Goal: Task Accomplishment & Management: Manage account settings

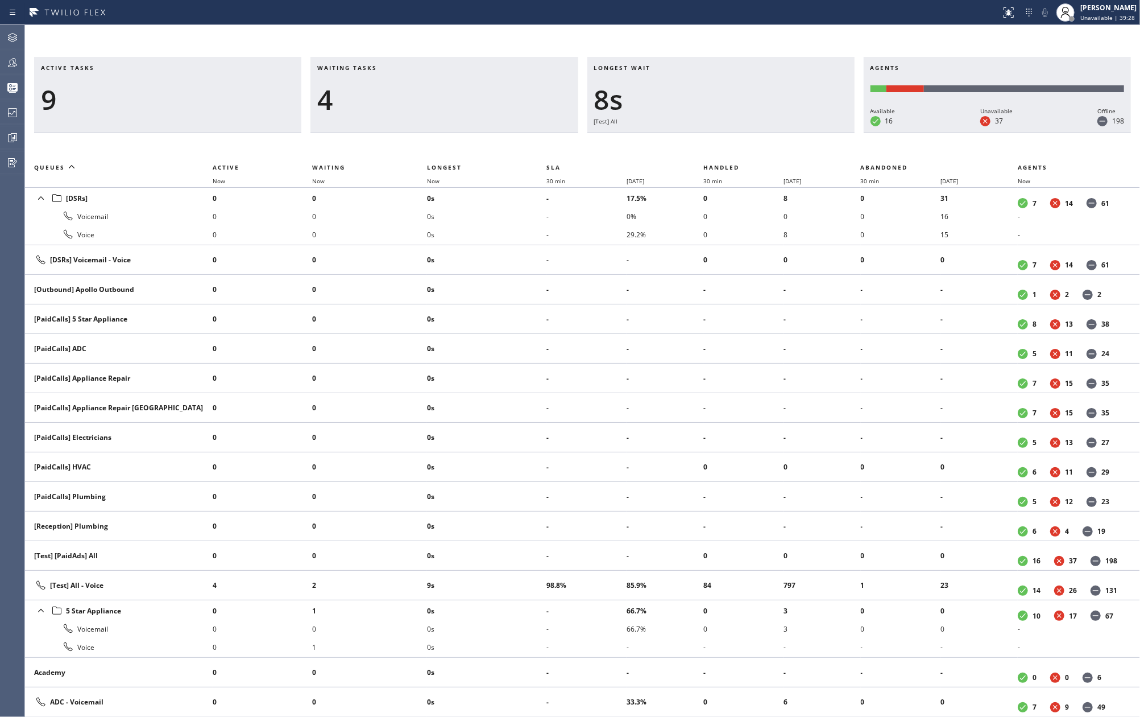
click at [403, 67] on h3 "Waiting tasks" at bounding box center [444, 72] width 254 height 17
click at [14, 139] on icon at bounding box center [14, 137] width 3 height 5
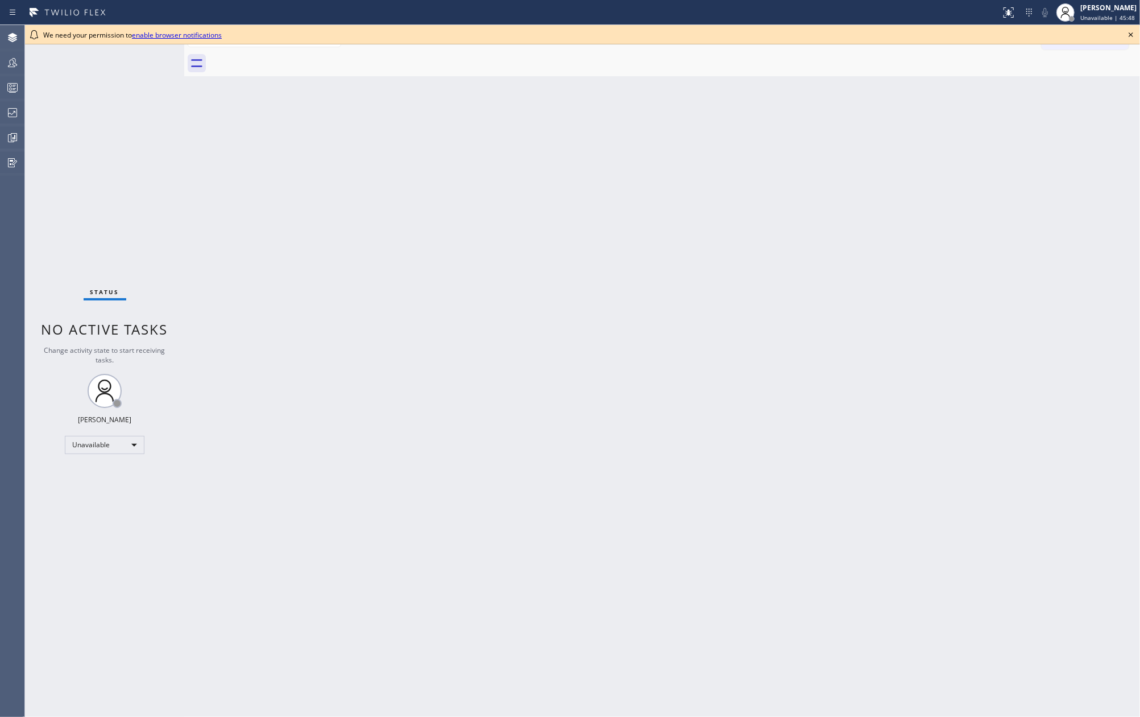
click at [1128, 32] on icon at bounding box center [1131, 35] width 14 height 14
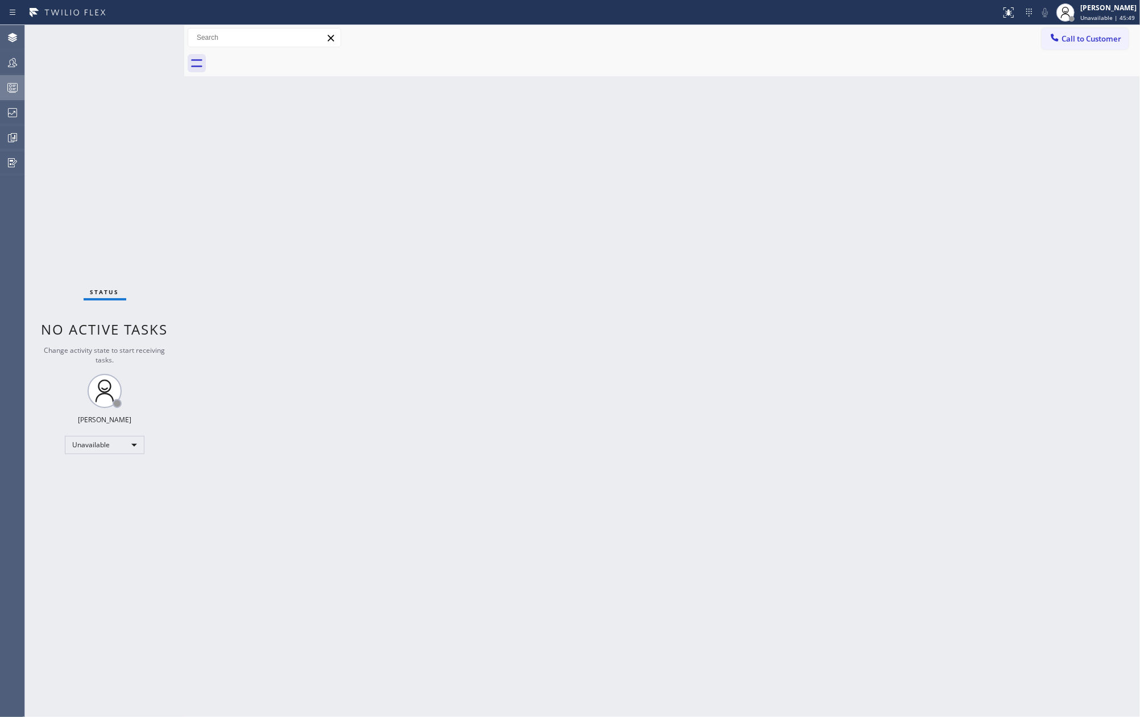
click at [9, 89] on icon at bounding box center [13, 88] width 14 height 14
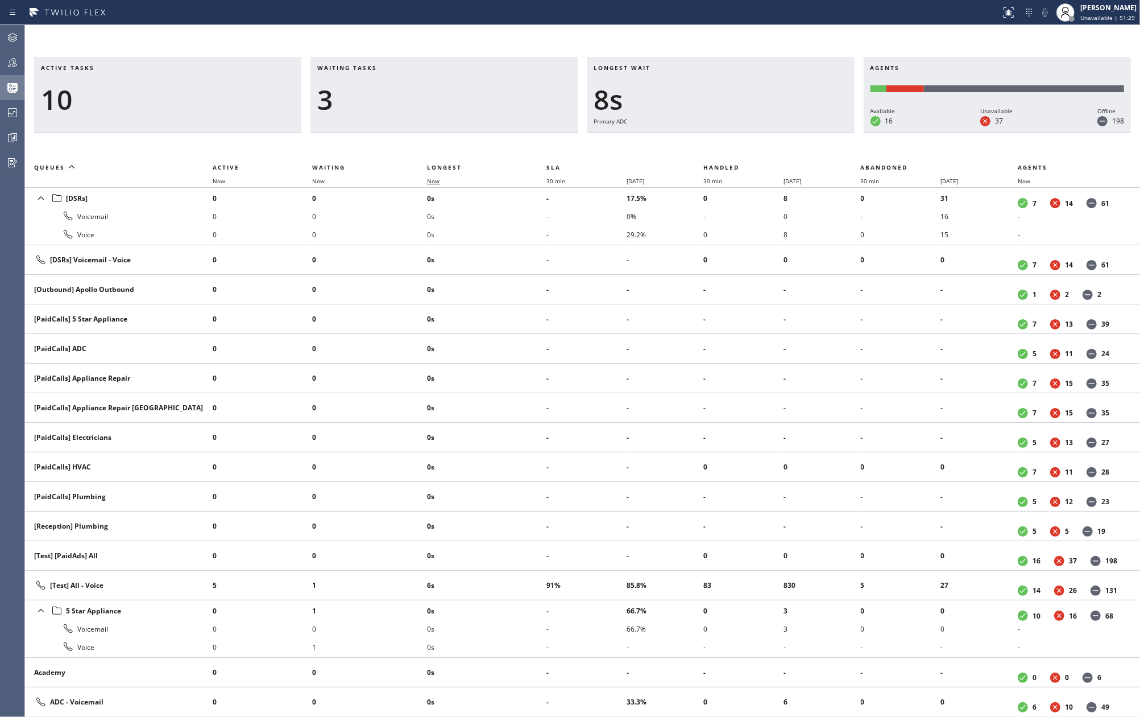
click at [440, 183] on span "Now" at bounding box center [433, 181] width 13 height 8
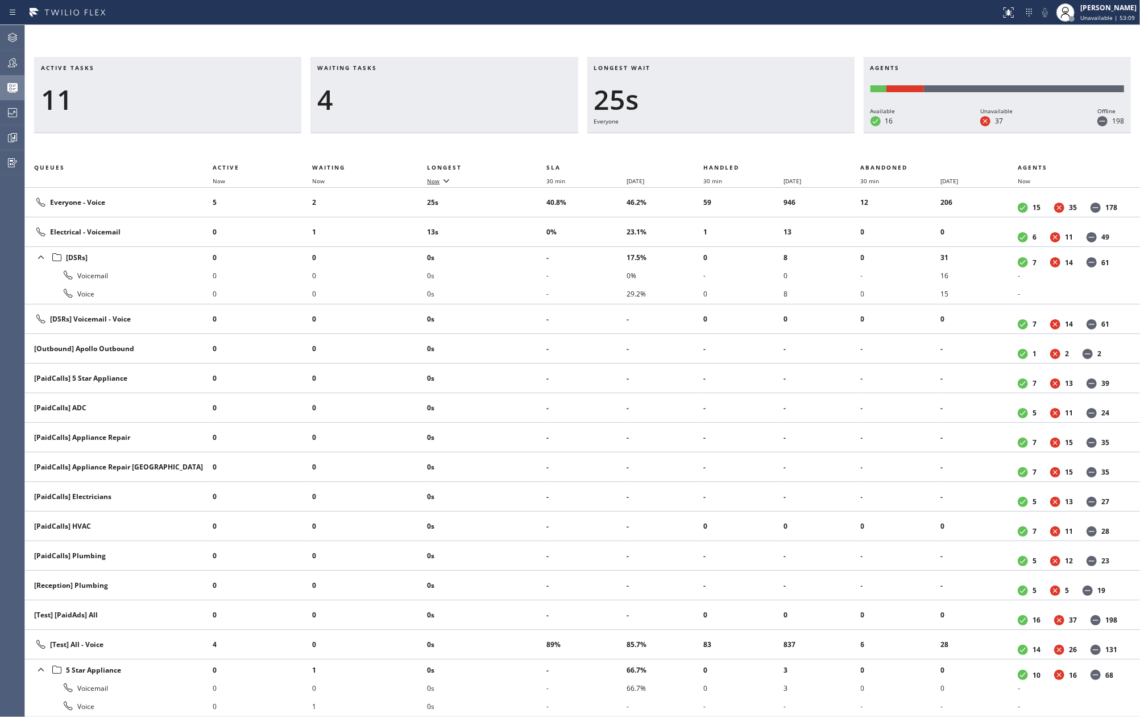
click at [450, 183] on icon at bounding box center [447, 180] width 14 height 14
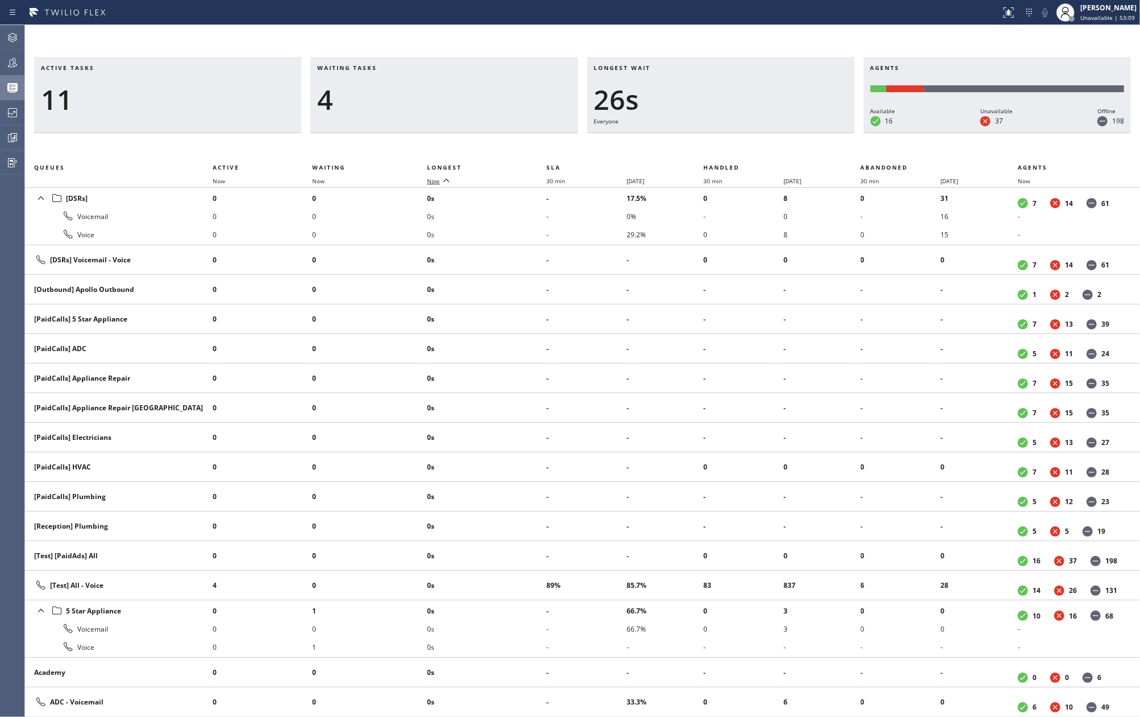
click at [450, 183] on icon at bounding box center [447, 180] width 14 height 14
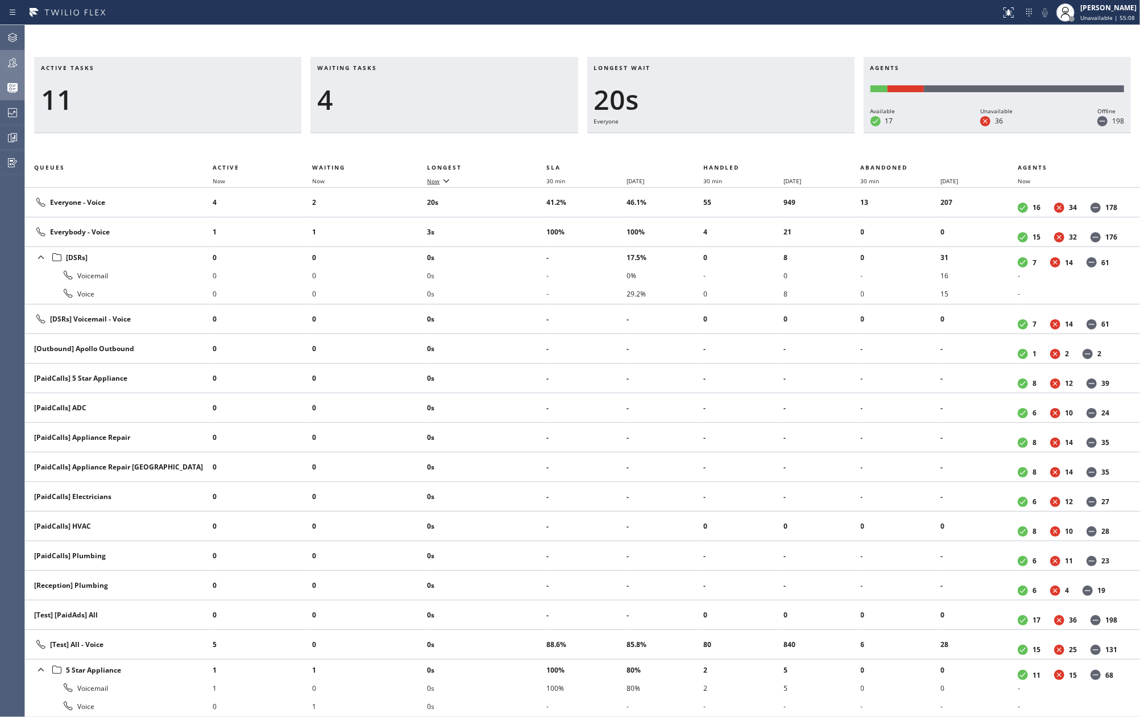
click at [17, 62] on icon at bounding box center [13, 63] width 14 height 14
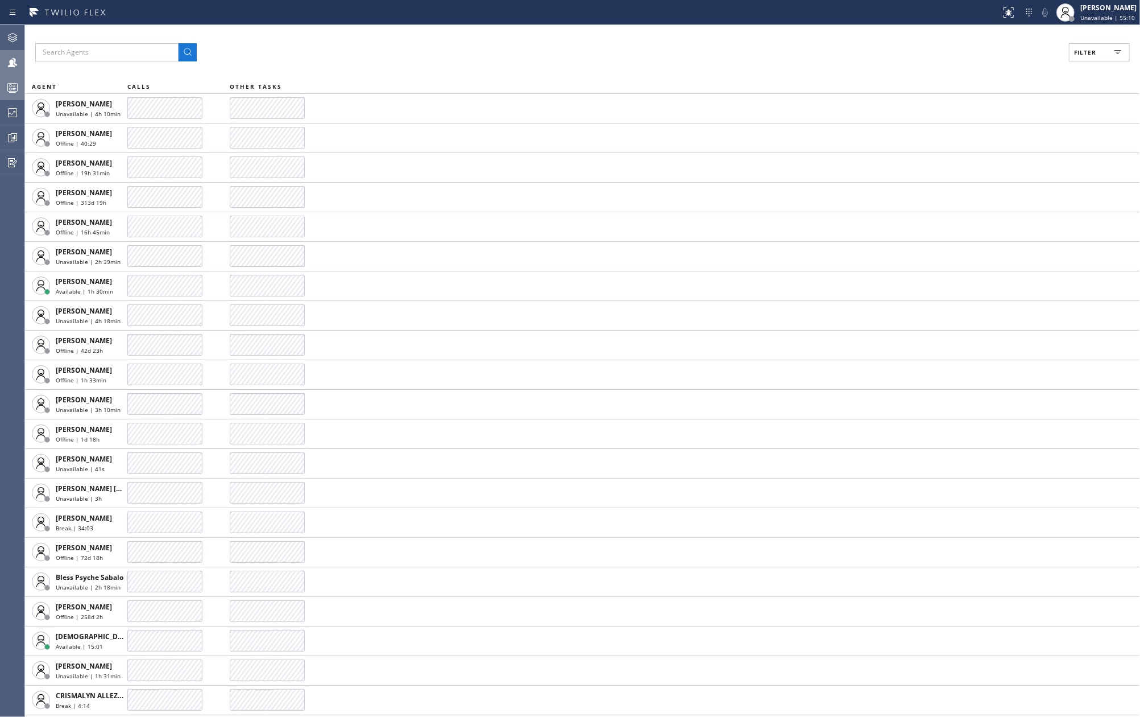
click at [1090, 55] on span "Filter" at bounding box center [1085, 52] width 22 height 8
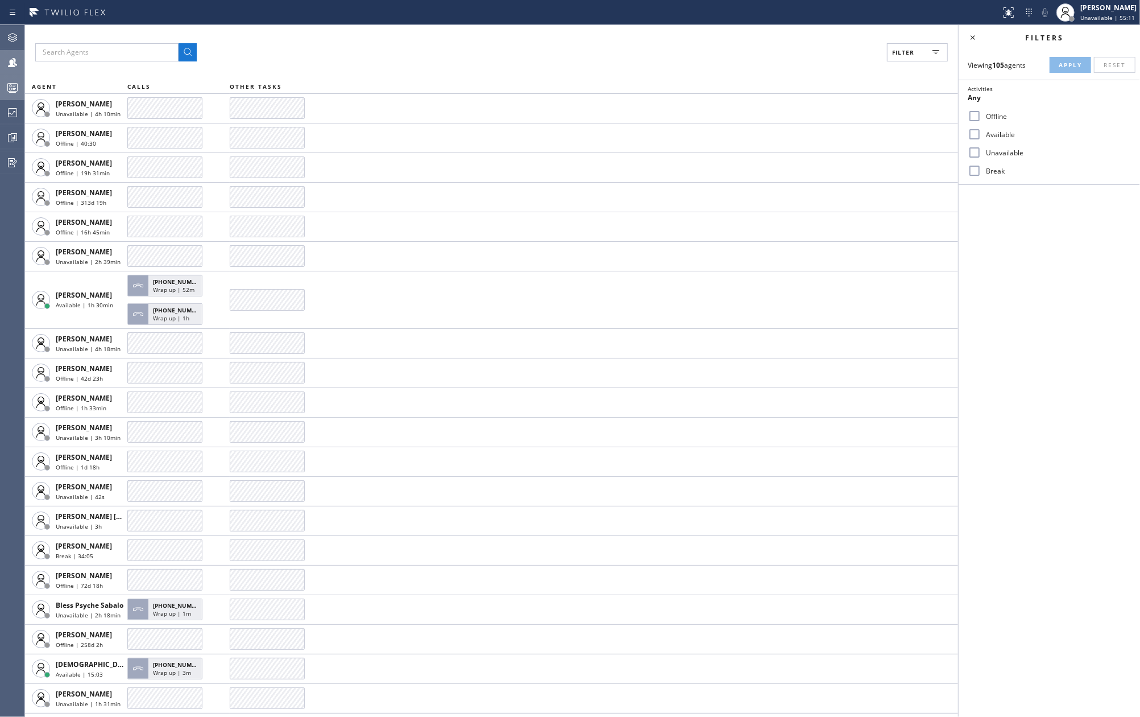
click at [981, 132] on input "Available" at bounding box center [975, 134] width 14 height 14
checkbox input "true"
click at [975, 168] on input "Break" at bounding box center [975, 171] width 14 height 14
click at [1063, 67] on span "Apply" at bounding box center [1070, 65] width 23 height 8
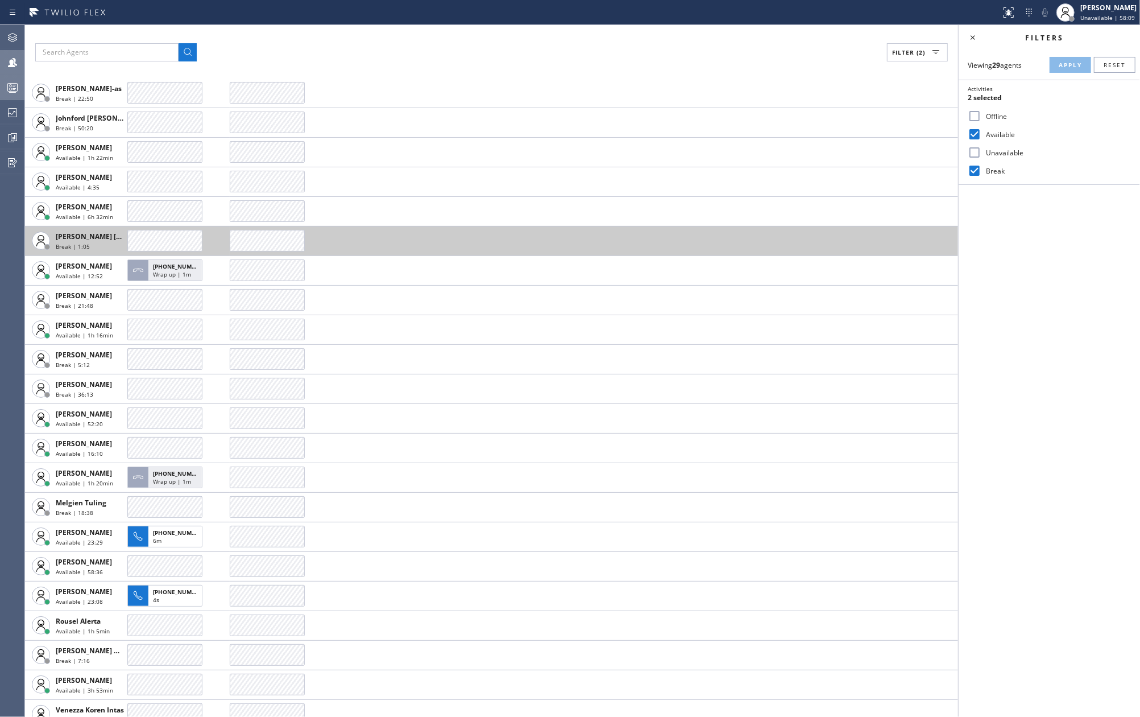
scroll to position [263, 0]
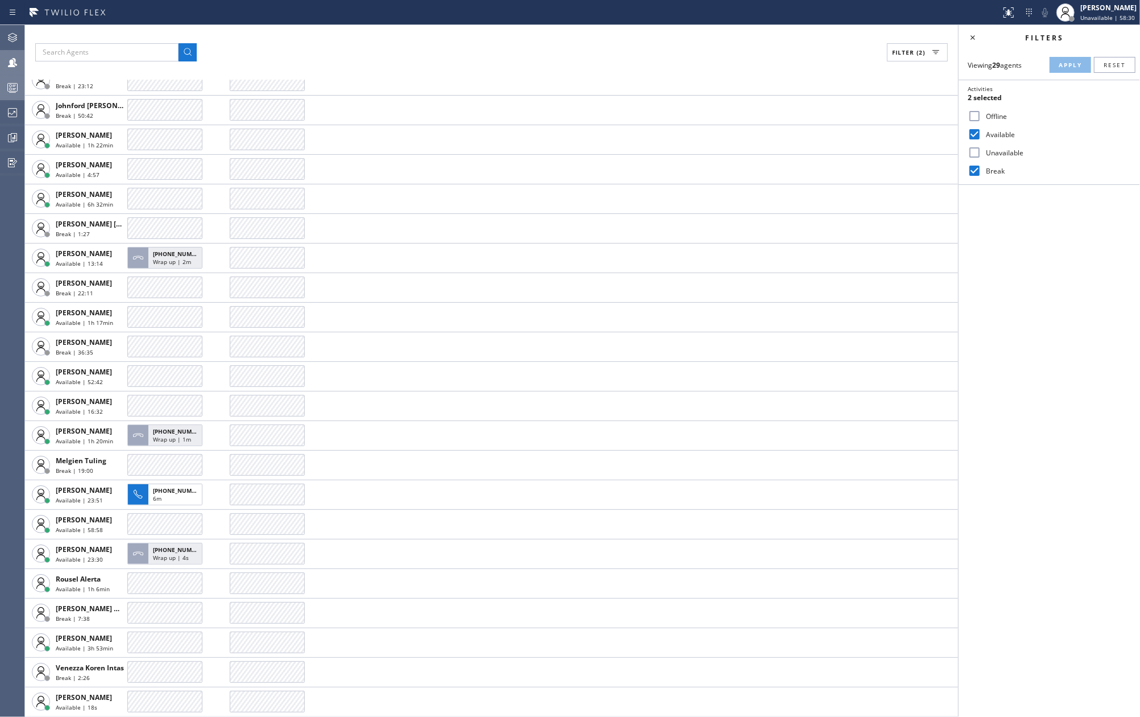
click at [15, 85] on icon at bounding box center [13, 88] width 14 height 14
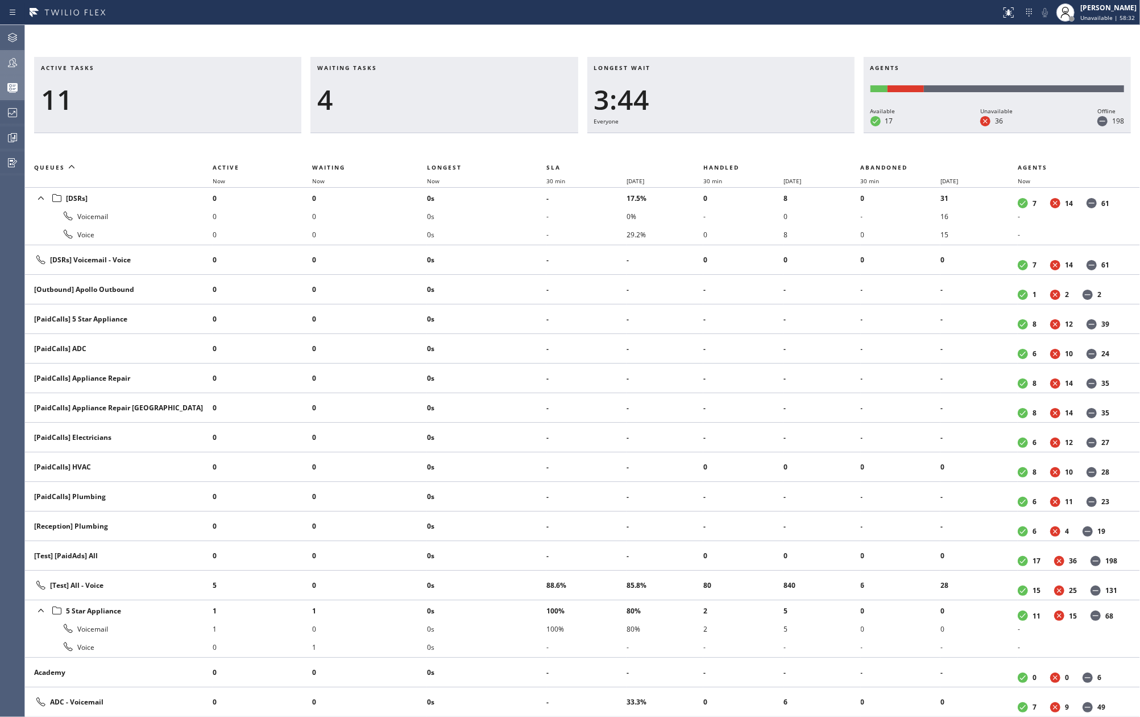
click at [435, 185] on th "Now" at bounding box center [486, 181] width 119 height 14
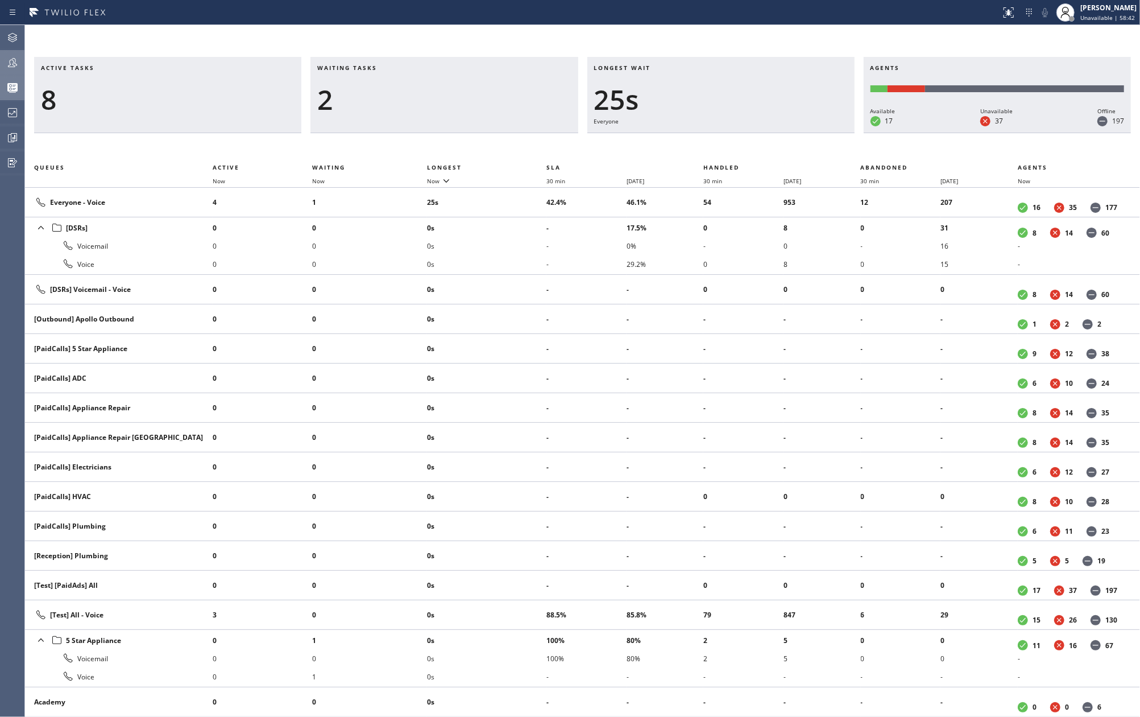
click at [23, 68] on div at bounding box center [12, 63] width 25 height 14
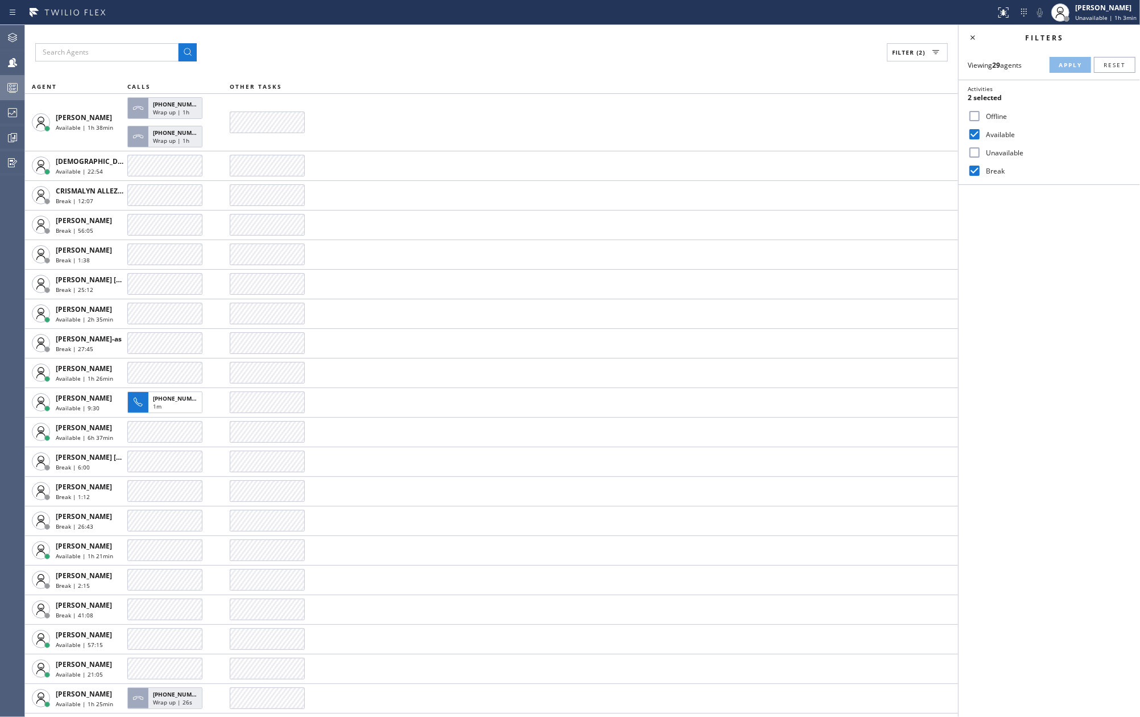
click at [16, 91] on rect at bounding box center [13, 88] width 10 height 8
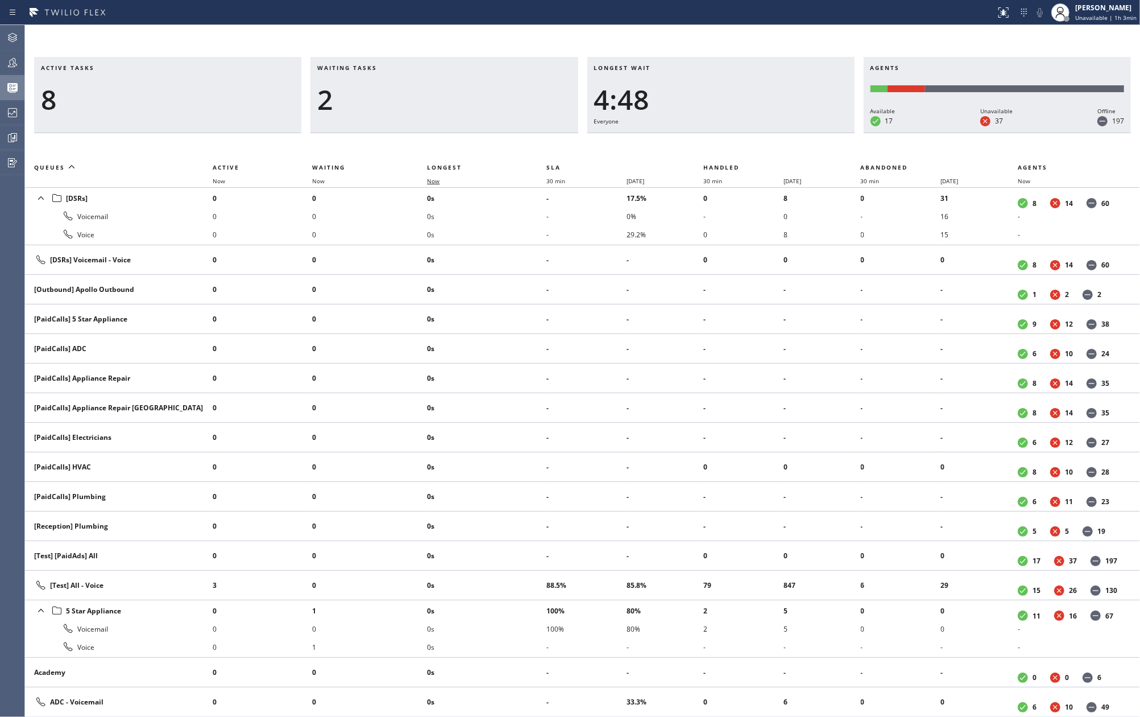
click at [435, 182] on span "Now" at bounding box center [433, 181] width 13 height 8
click at [12, 58] on icon at bounding box center [13, 63] width 14 height 14
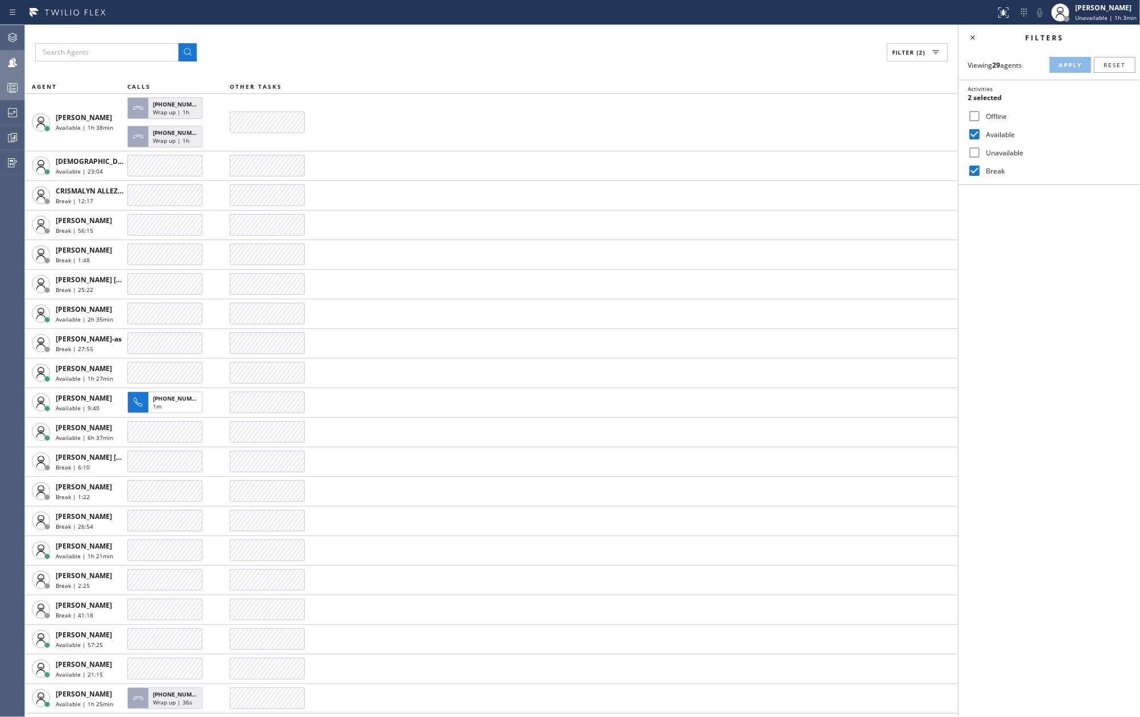
click at [972, 171] on input "Break" at bounding box center [975, 171] width 14 height 14
checkbox input "false"
click at [1077, 62] on span "Apply" at bounding box center [1070, 65] width 23 height 8
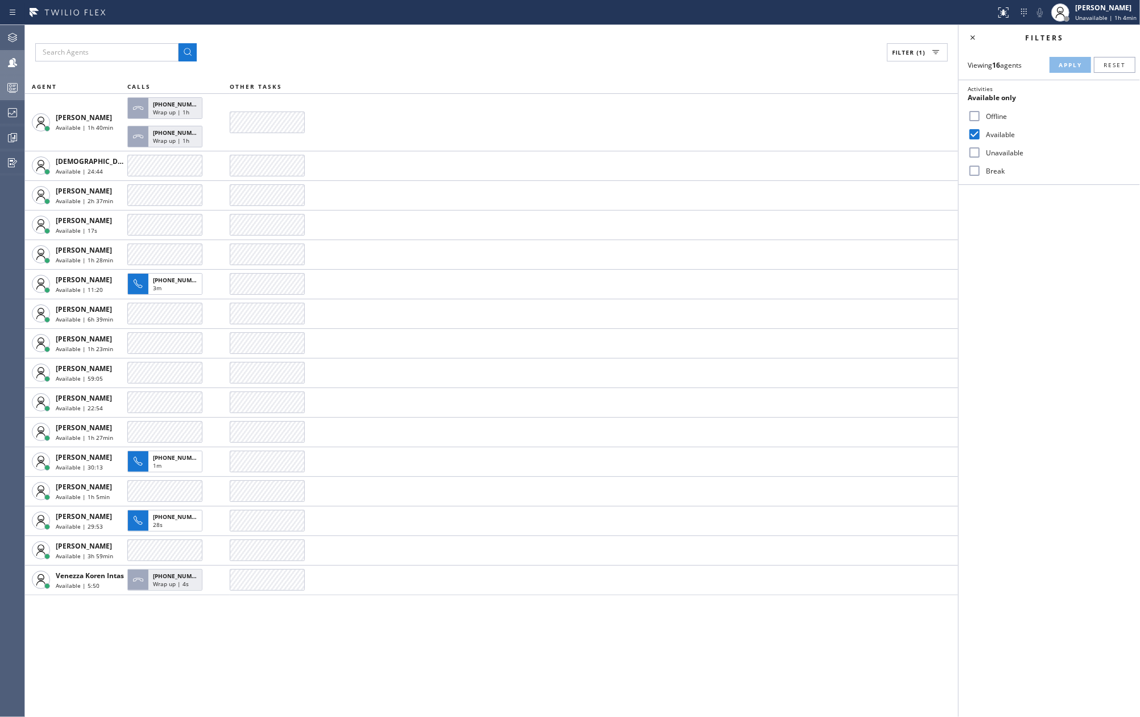
click at [15, 85] on icon at bounding box center [13, 88] width 6 height 7
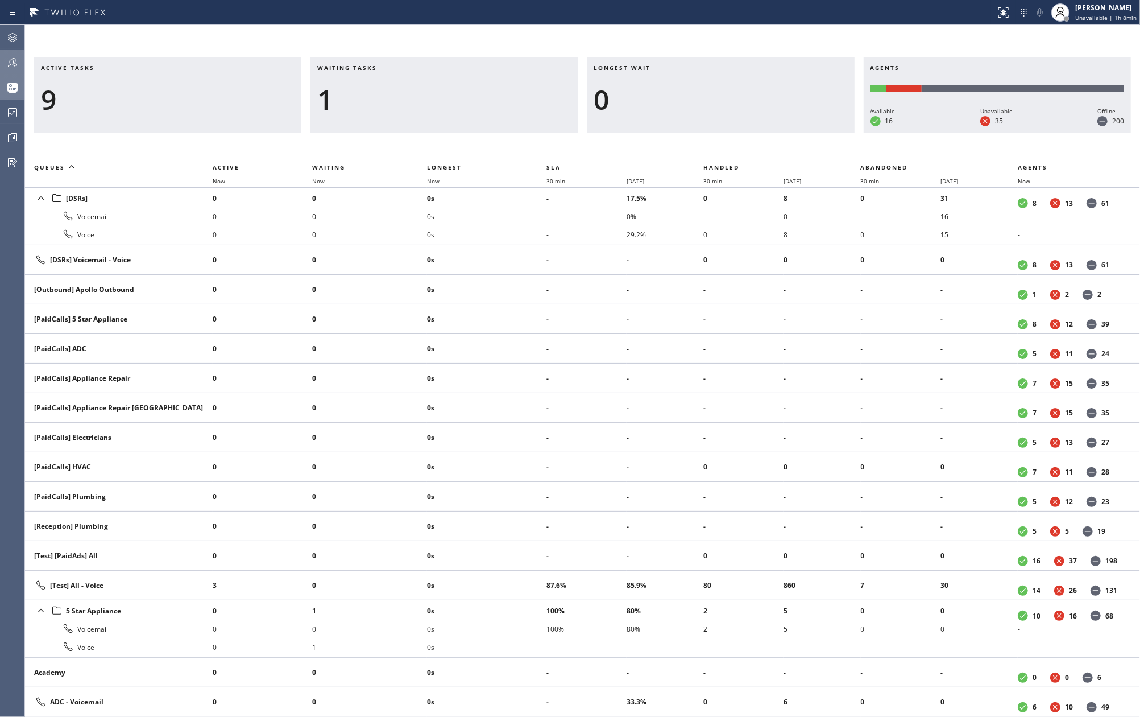
click at [8, 59] on icon at bounding box center [13, 63] width 14 height 14
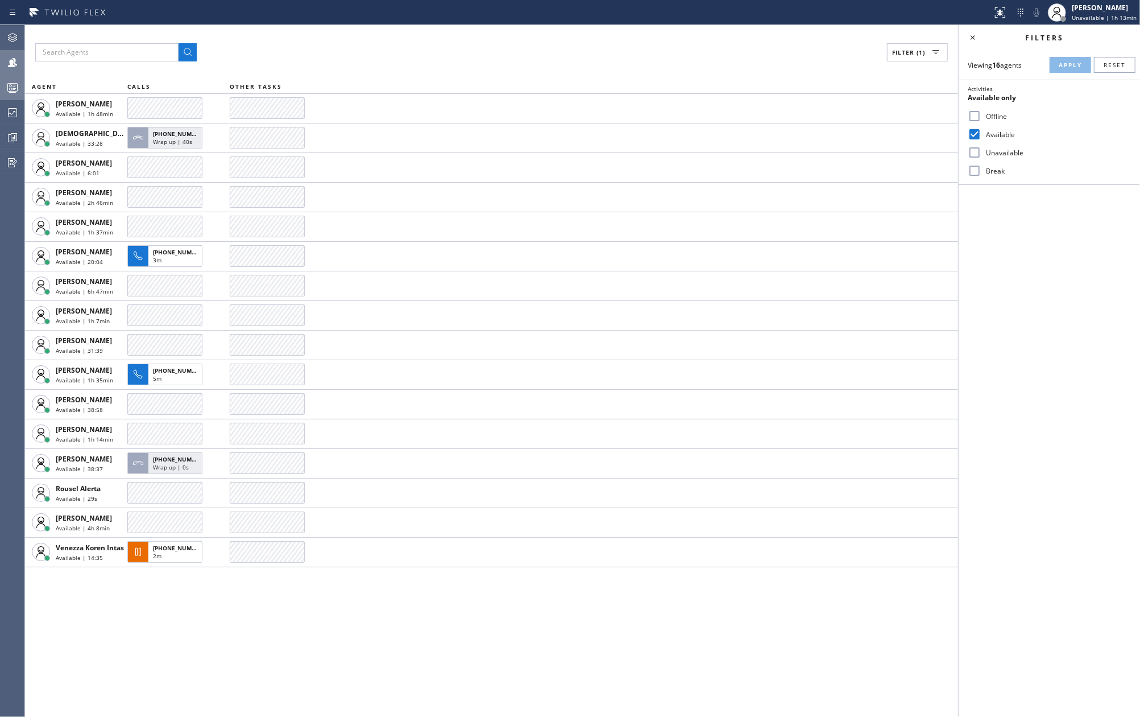
click at [15, 89] on icon at bounding box center [13, 88] width 14 height 14
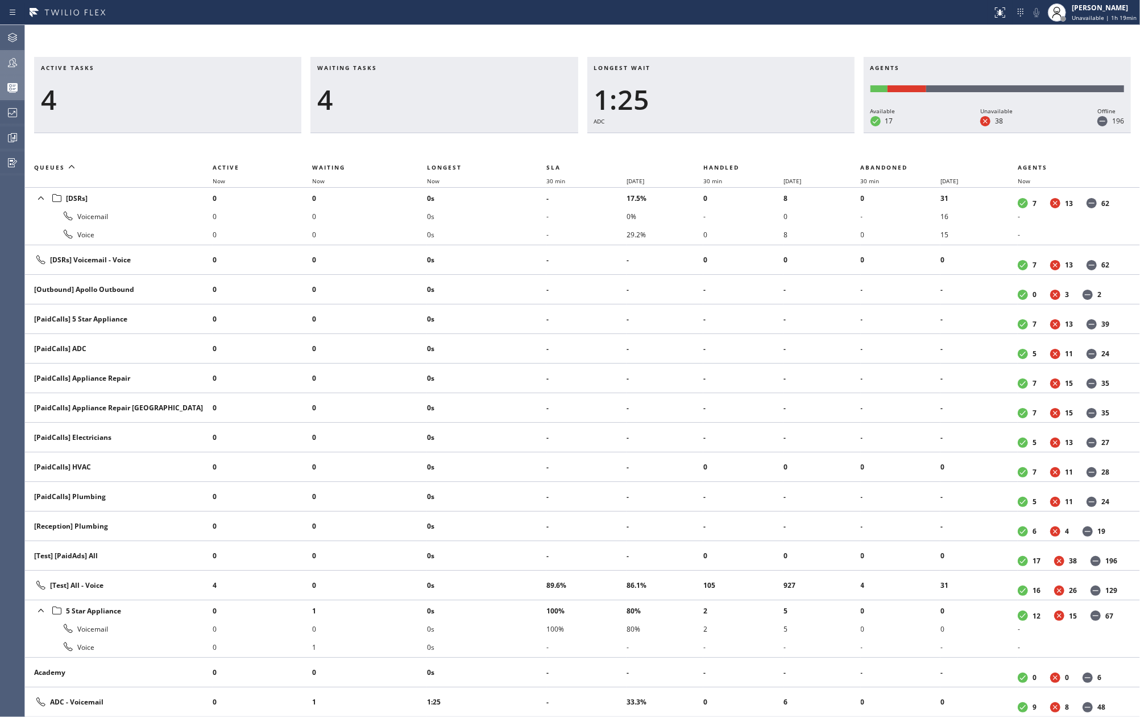
click at [461, 64] on h3 "Waiting tasks" at bounding box center [444, 72] width 254 height 17
click at [435, 183] on span "Now" at bounding box center [433, 181] width 13 height 8
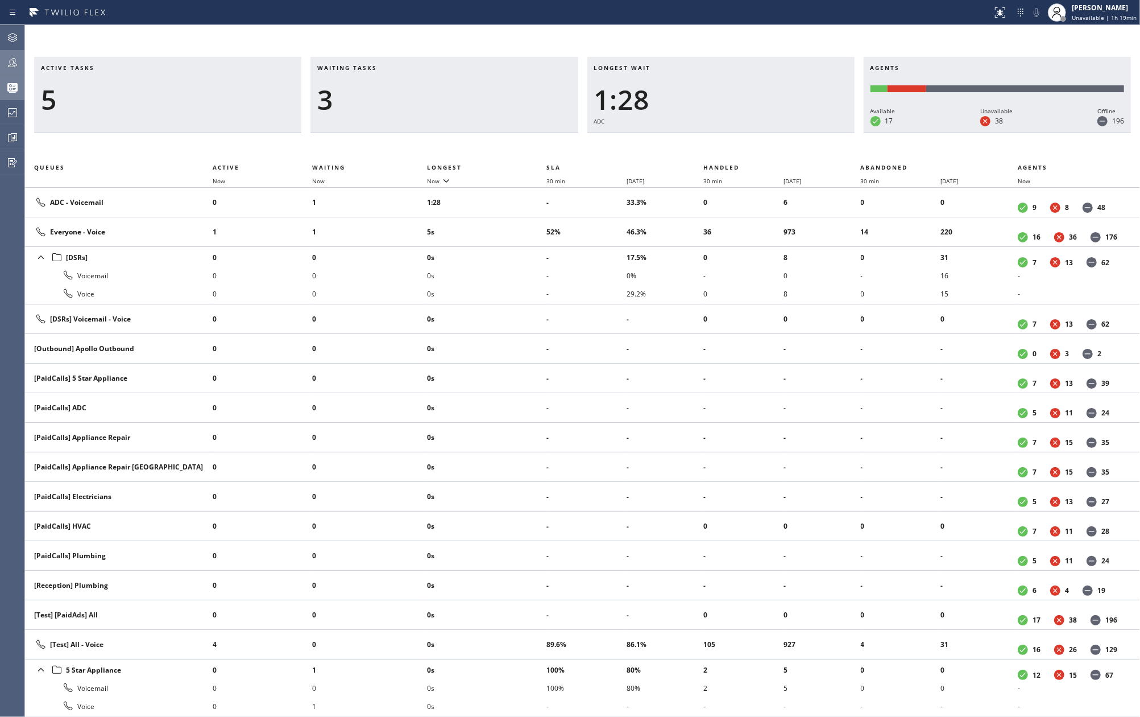
click at [9, 62] on icon at bounding box center [13, 63] width 14 height 14
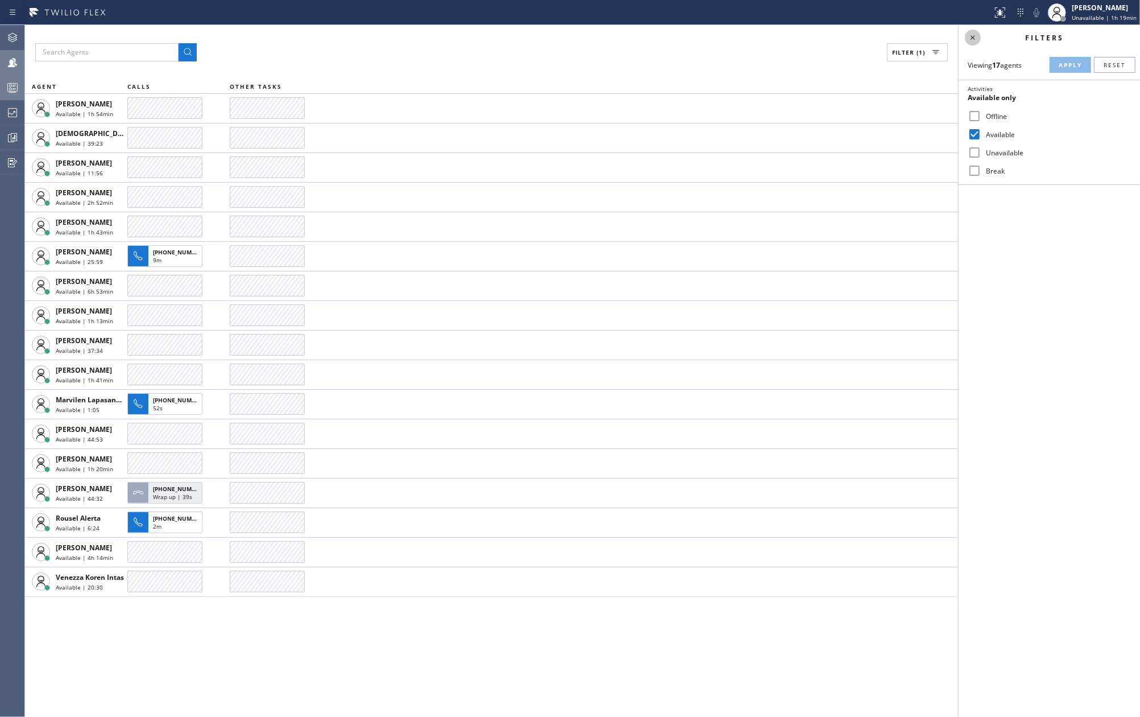
click at [974, 38] on icon at bounding box center [973, 38] width 14 height 14
click at [822, 48] on div "Filter (1)" at bounding box center [582, 52] width 1095 height 18
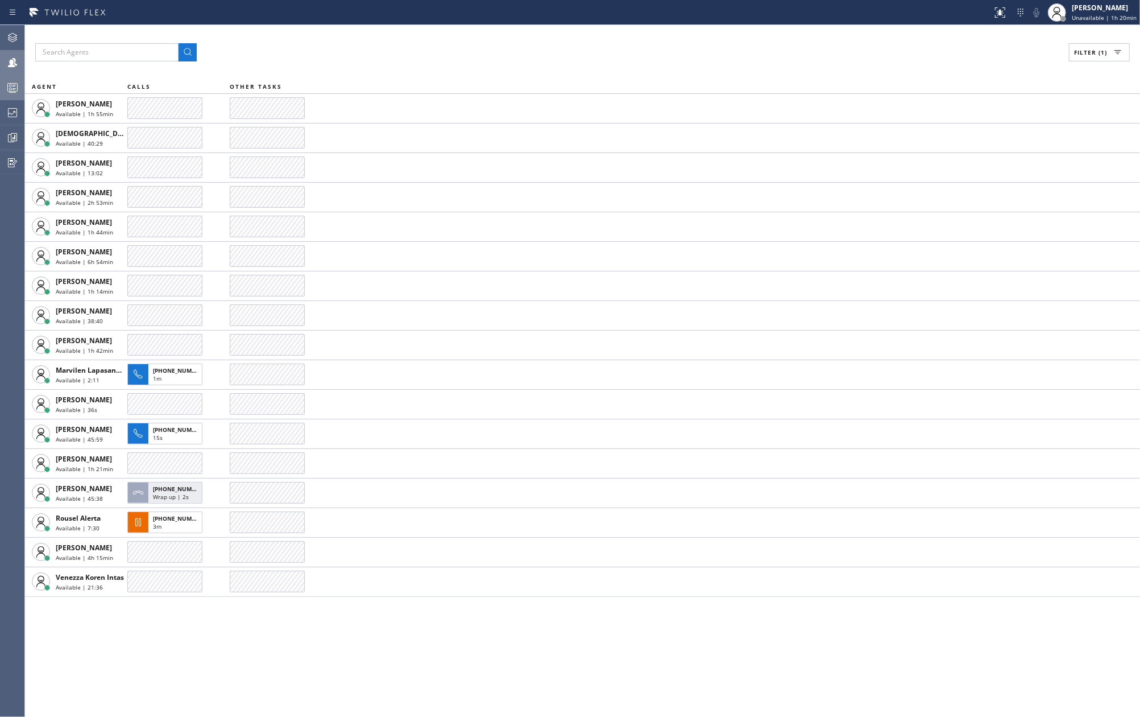
click at [384, 35] on div "Filter (1) AGENT CALLS OTHER TASKS Amir Asamov Available | 1h 55min Christian C…" at bounding box center [582, 371] width 1115 height 692
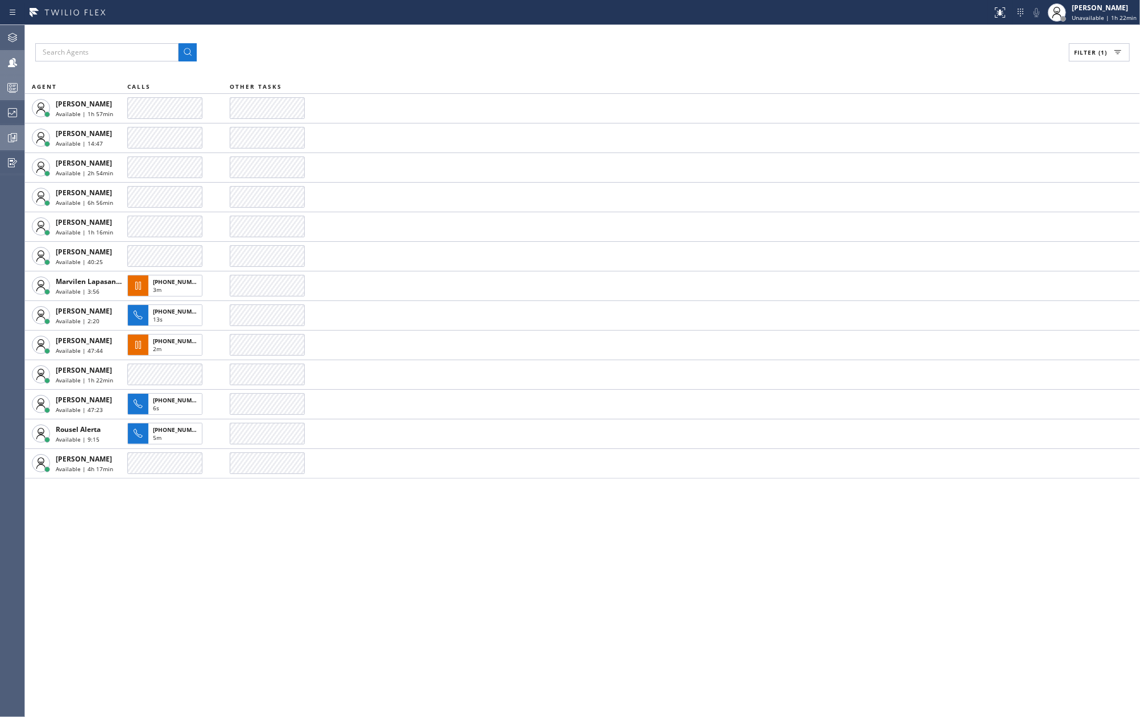
click at [14, 134] on icon at bounding box center [13, 138] width 14 height 14
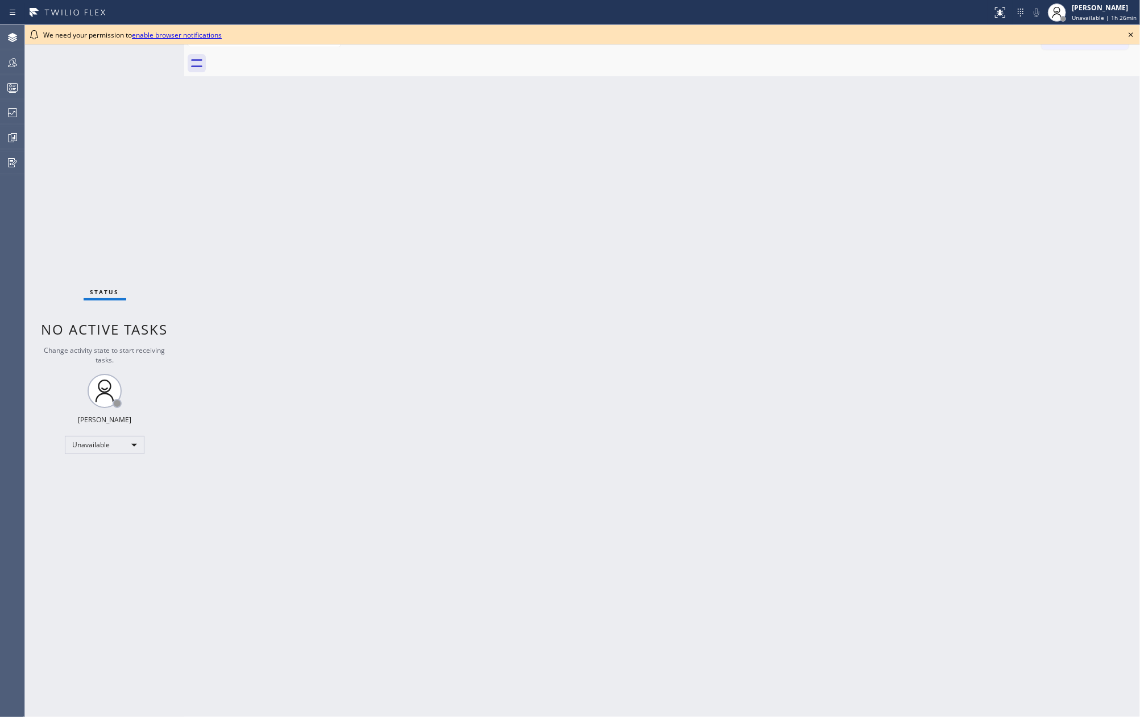
click at [1130, 30] on icon at bounding box center [1131, 35] width 14 height 14
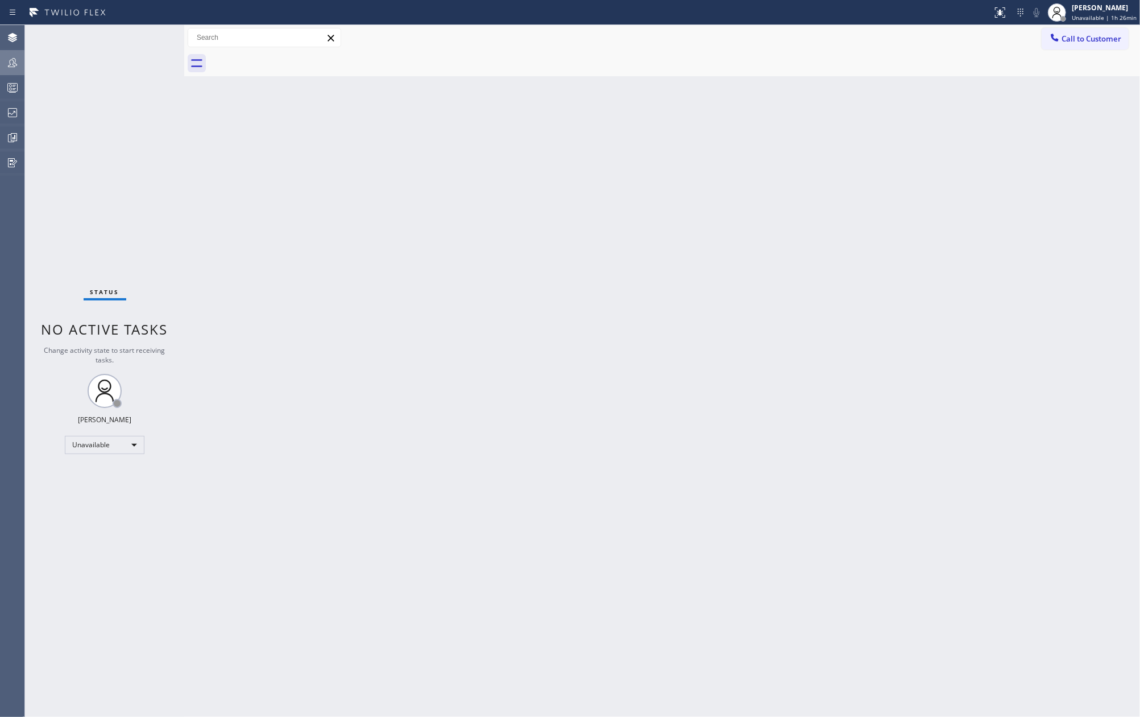
click at [11, 64] on icon at bounding box center [13, 63] width 14 height 14
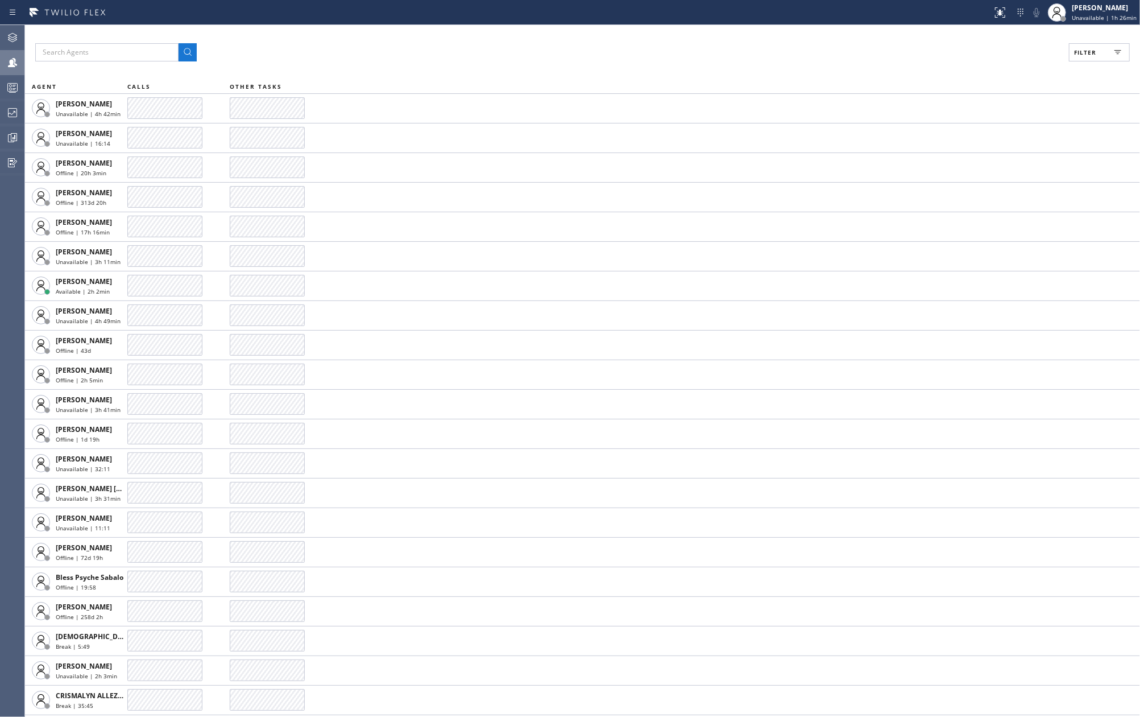
click at [1090, 49] on span "Filter" at bounding box center [1085, 52] width 22 height 8
click at [975, 135] on input "Available" at bounding box center [975, 134] width 14 height 14
checkbox input "true"
click at [1072, 67] on span "Apply" at bounding box center [1070, 65] width 23 height 8
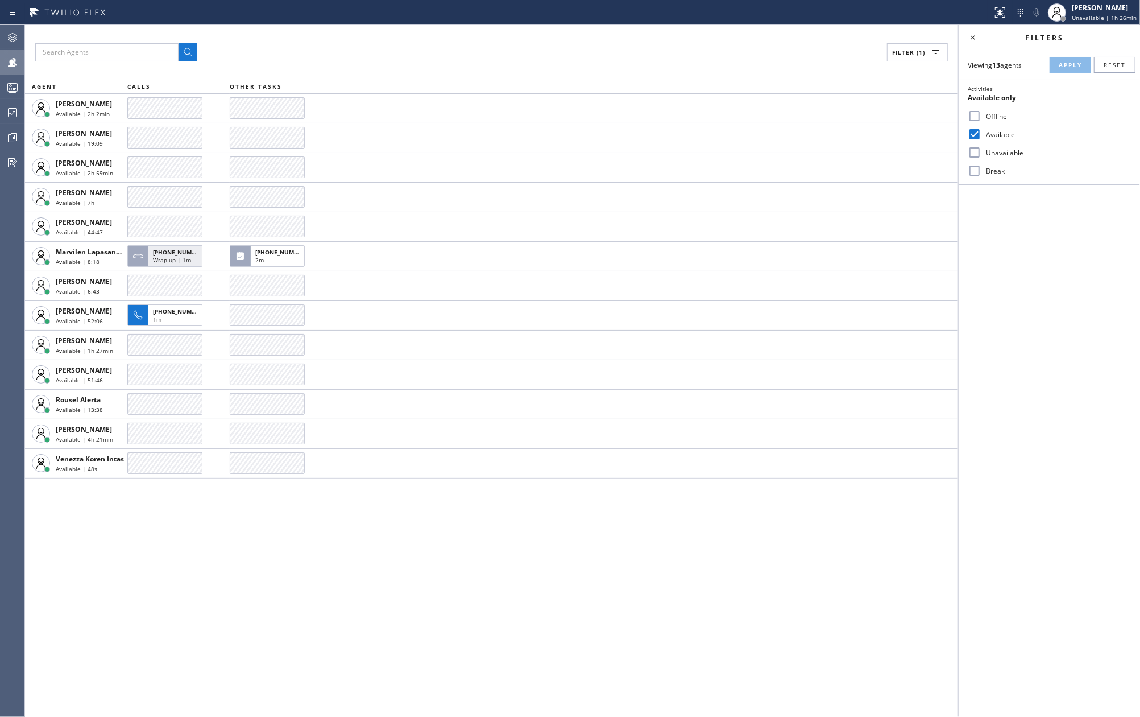
click at [646, 547] on div "Filter (1) AGENT CALLS OTHER TASKS Amir Asamov Available | 2h 2min Eva Mahinay …" at bounding box center [491, 371] width 933 height 692
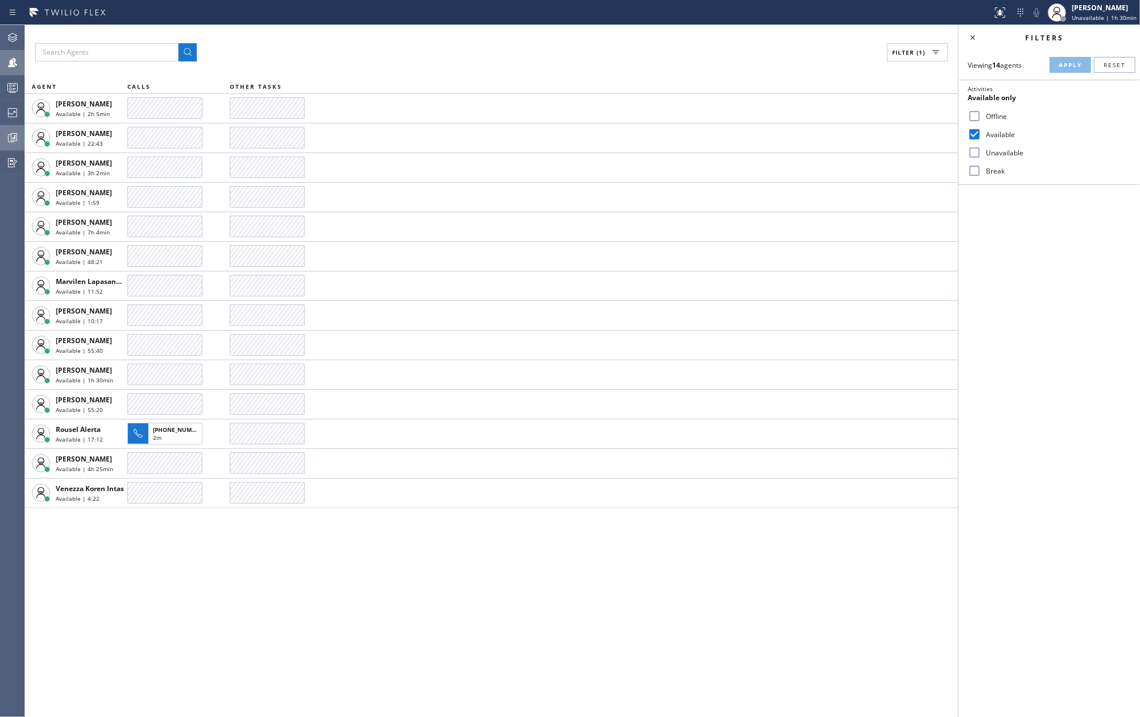
click at [15, 137] on icon at bounding box center [14, 137] width 3 height 5
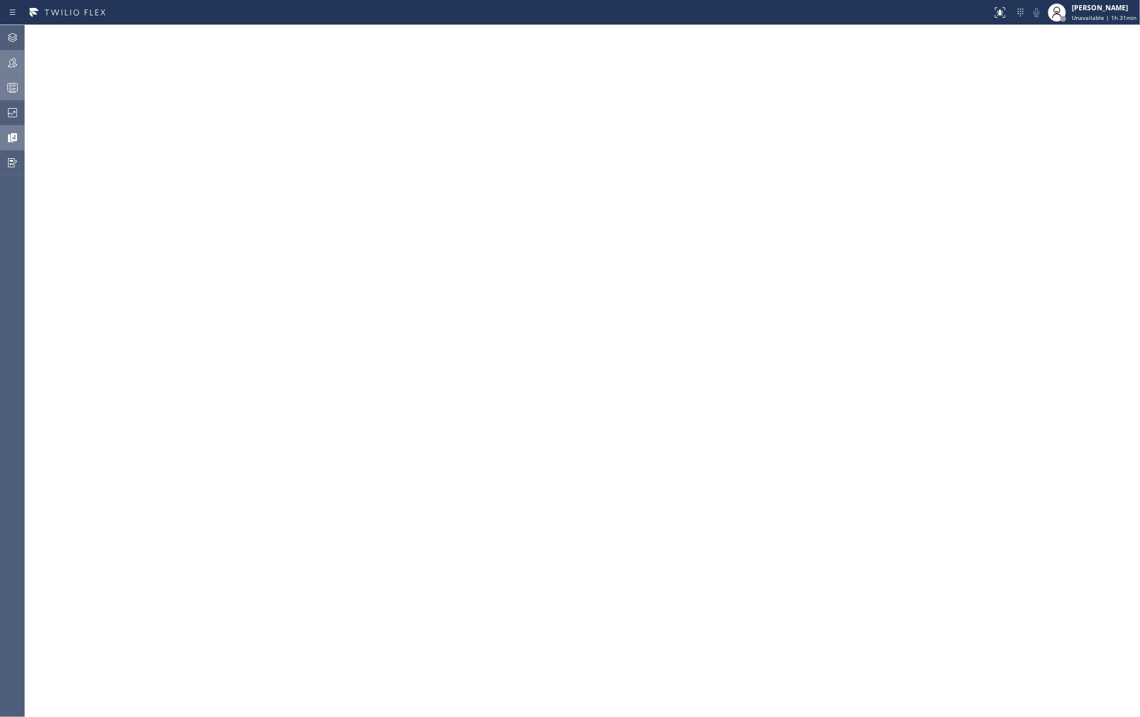
click at [11, 84] on rect at bounding box center [13, 88] width 10 height 8
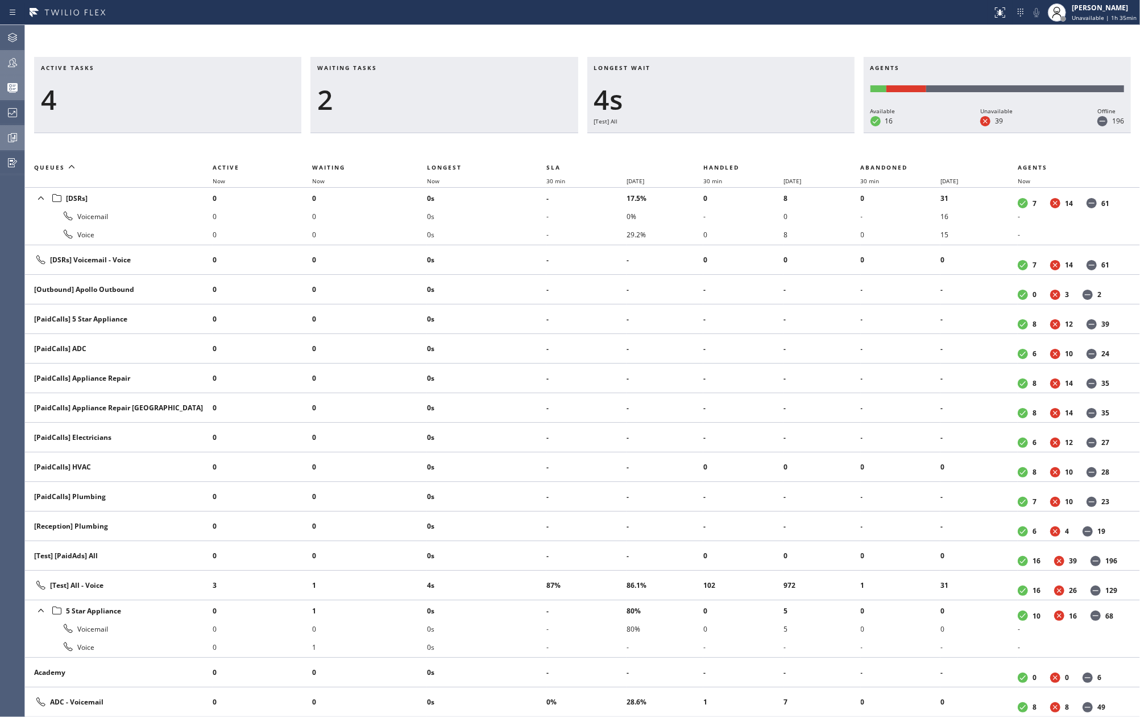
click at [651, 48] on div "Active tasks 4 Waiting tasks 2 Longest wait 4s [Test] All Agents Available 16 U…" at bounding box center [582, 371] width 1115 height 692
click at [427, 182] on th "Now" at bounding box center [369, 181] width 115 height 14
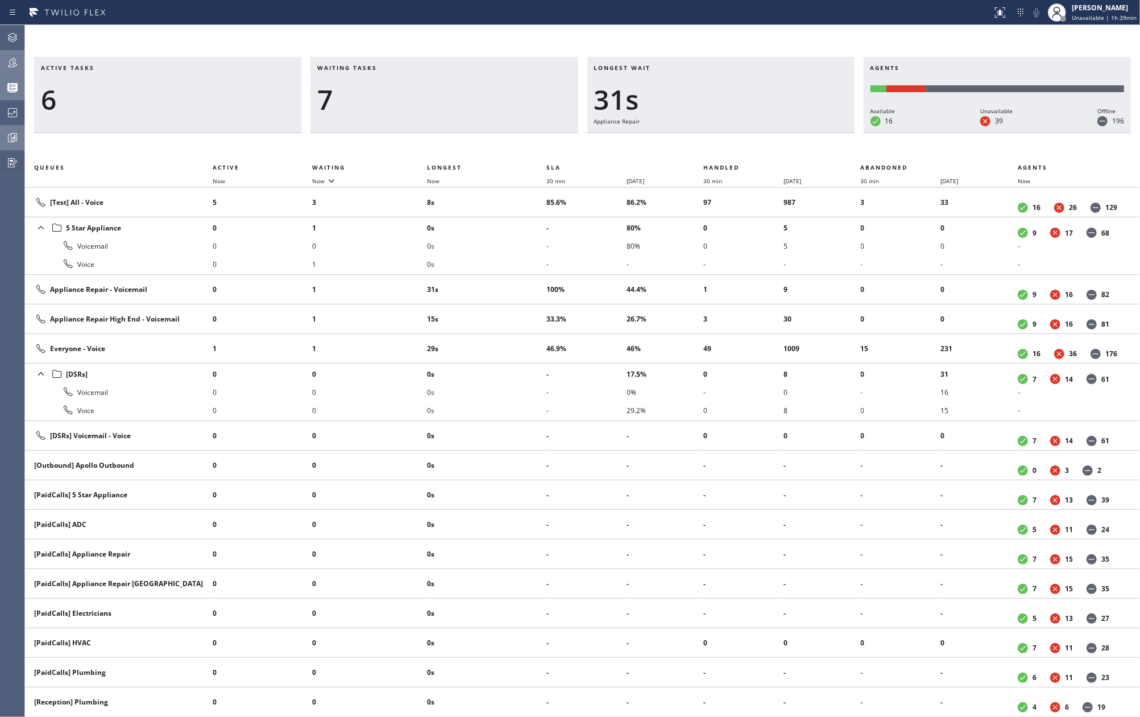
click at [14, 63] on icon at bounding box center [12, 62] width 9 height 9
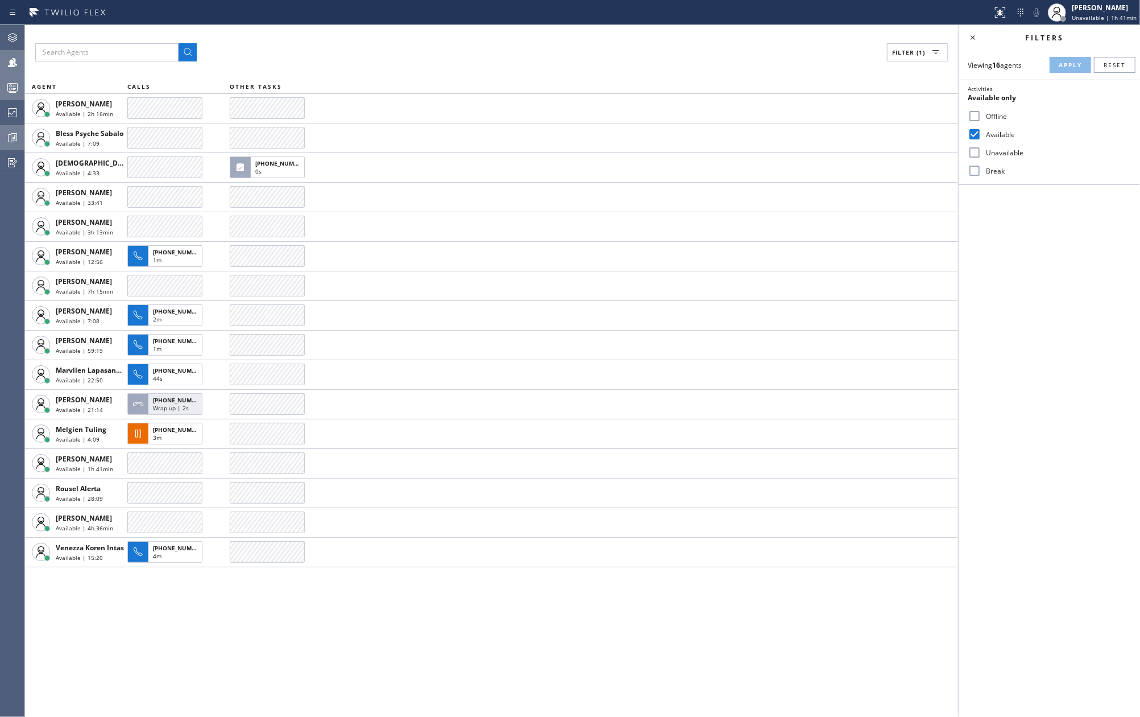
click at [8, 131] on icon at bounding box center [13, 138] width 14 height 14
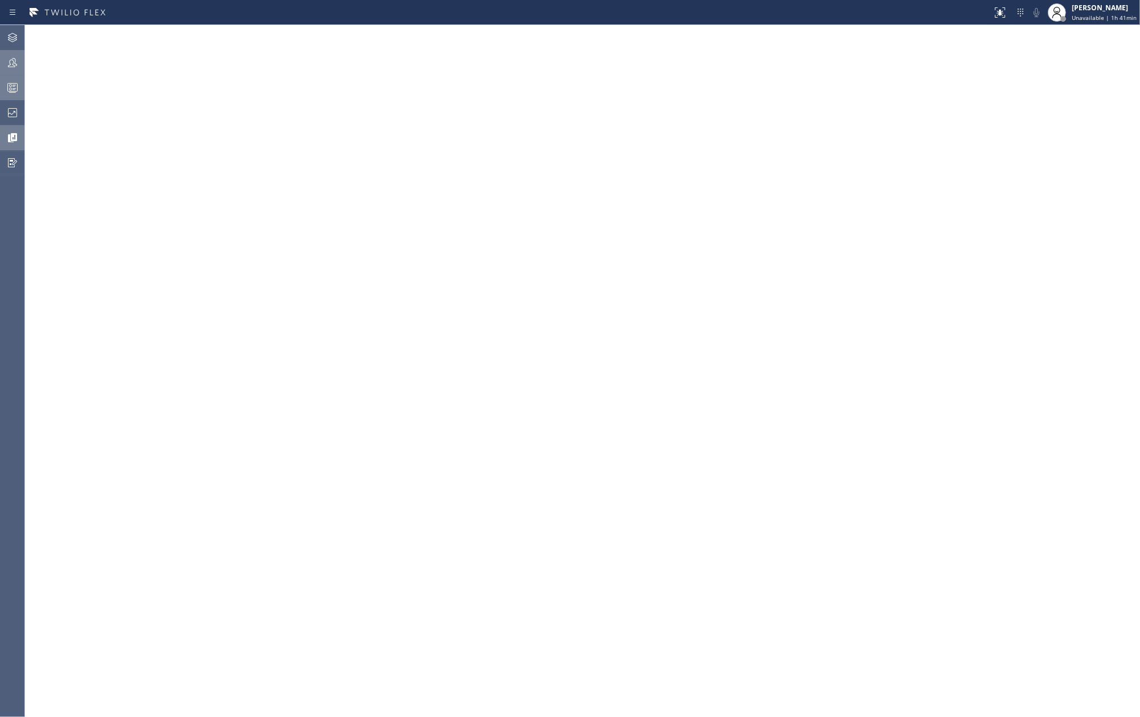
click at [10, 62] on icon at bounding box center [13, 63] width 14 height 14
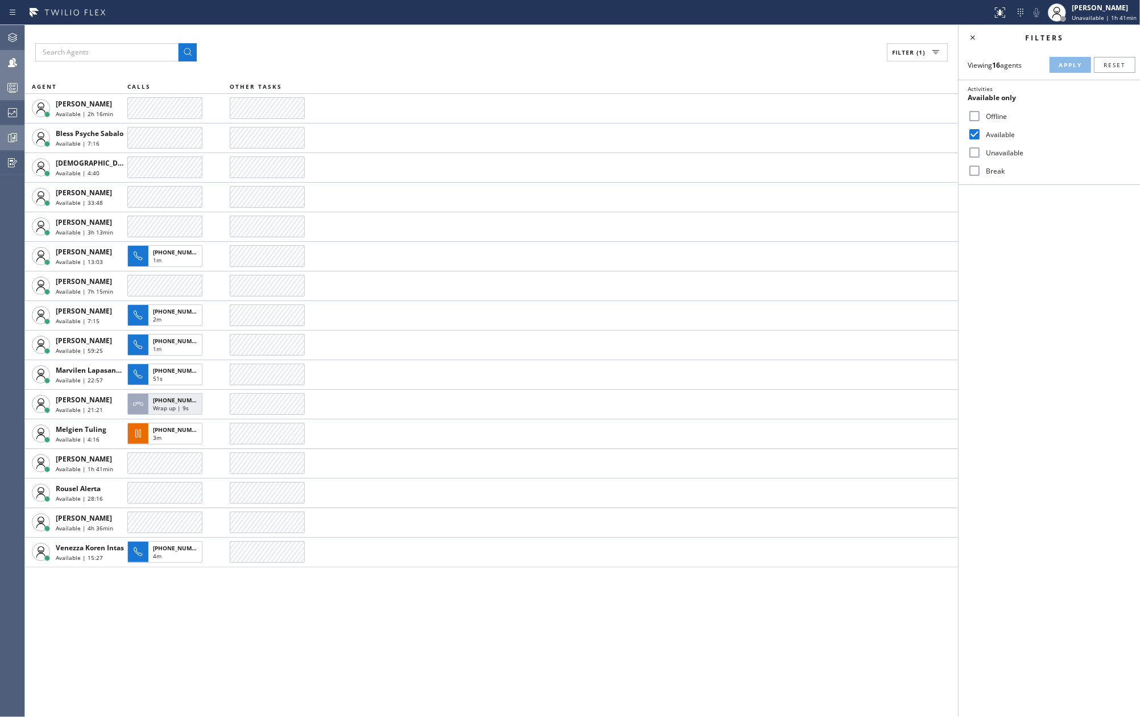
click at [16, 86] on icon at bounding box center [13, 88] width 14 height 14
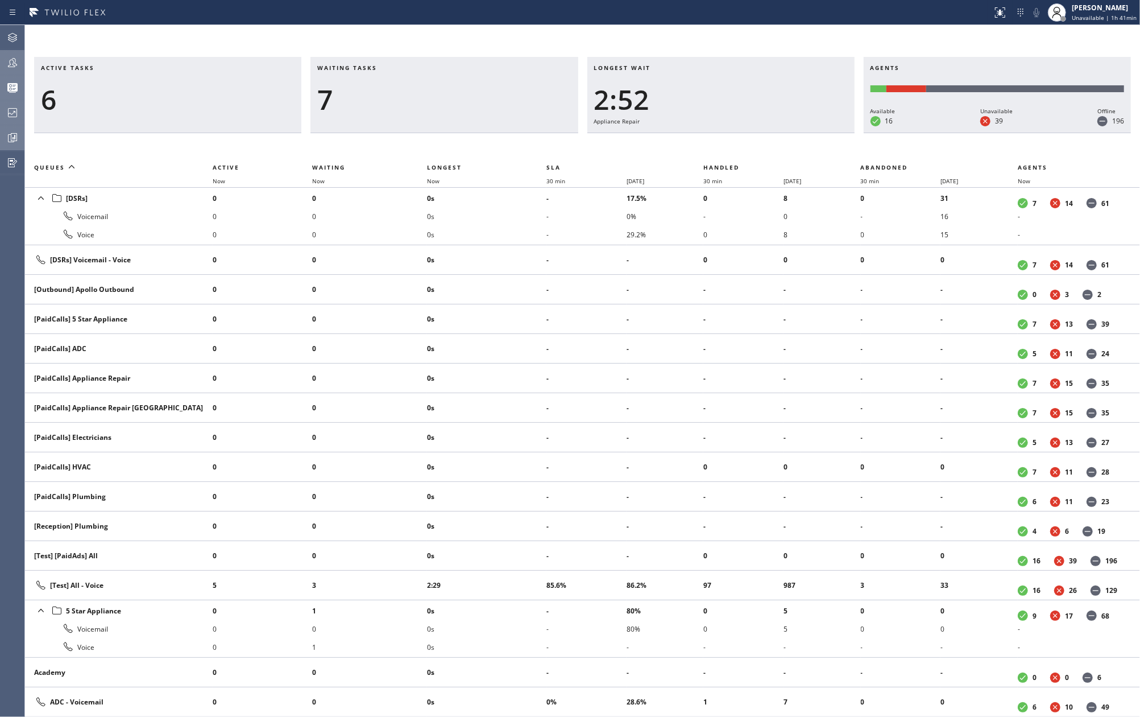
click at [16, 111] on icon at bounding box center [13, 113] width 14 height 14
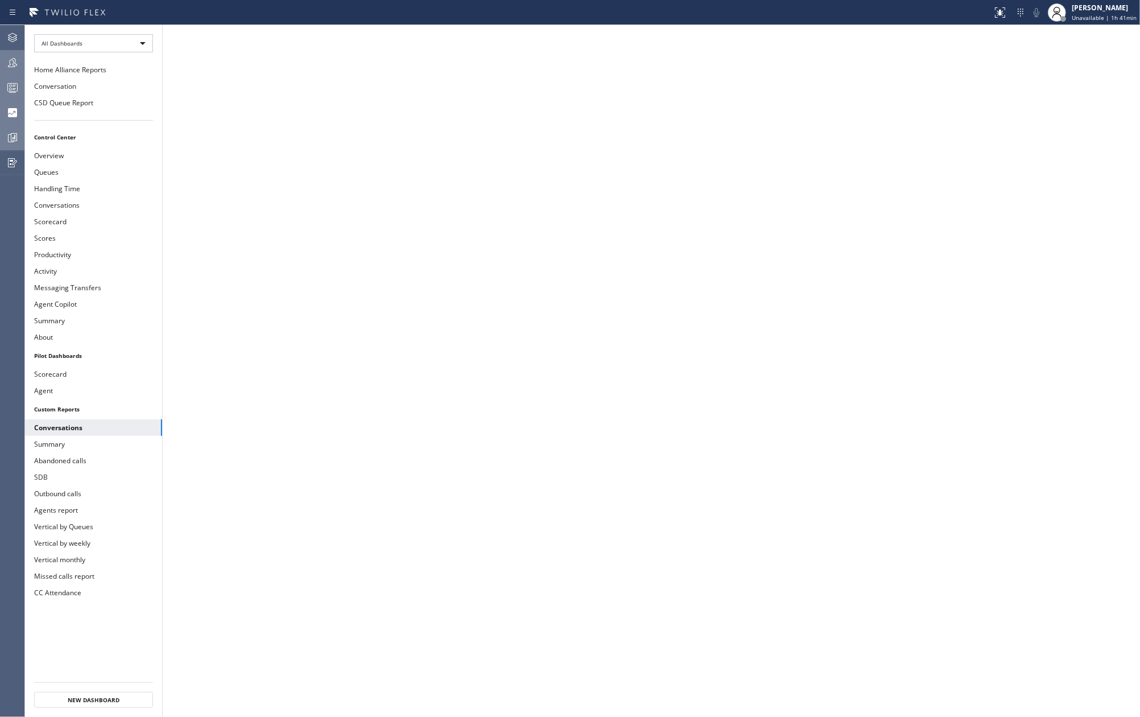
click at [10, 85] on icon at bounding box center [13, 88] width 14 height 14
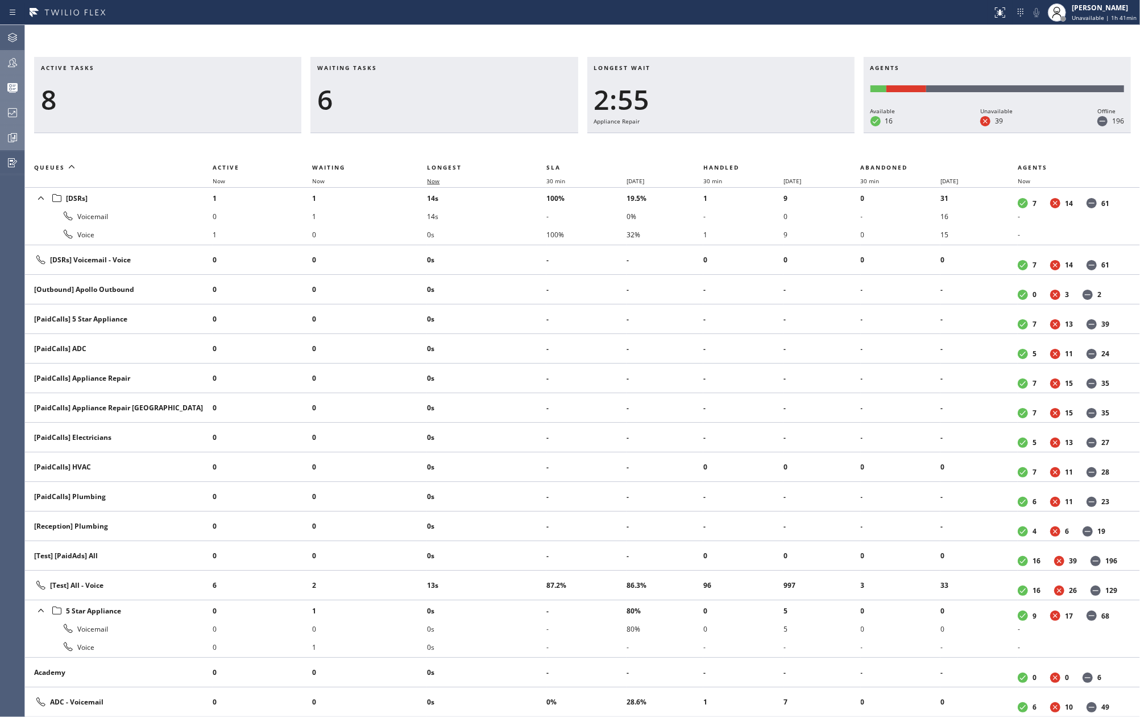
click at [433, 180] on span "Now" at bounding box center [433, 181] width 13 height 8
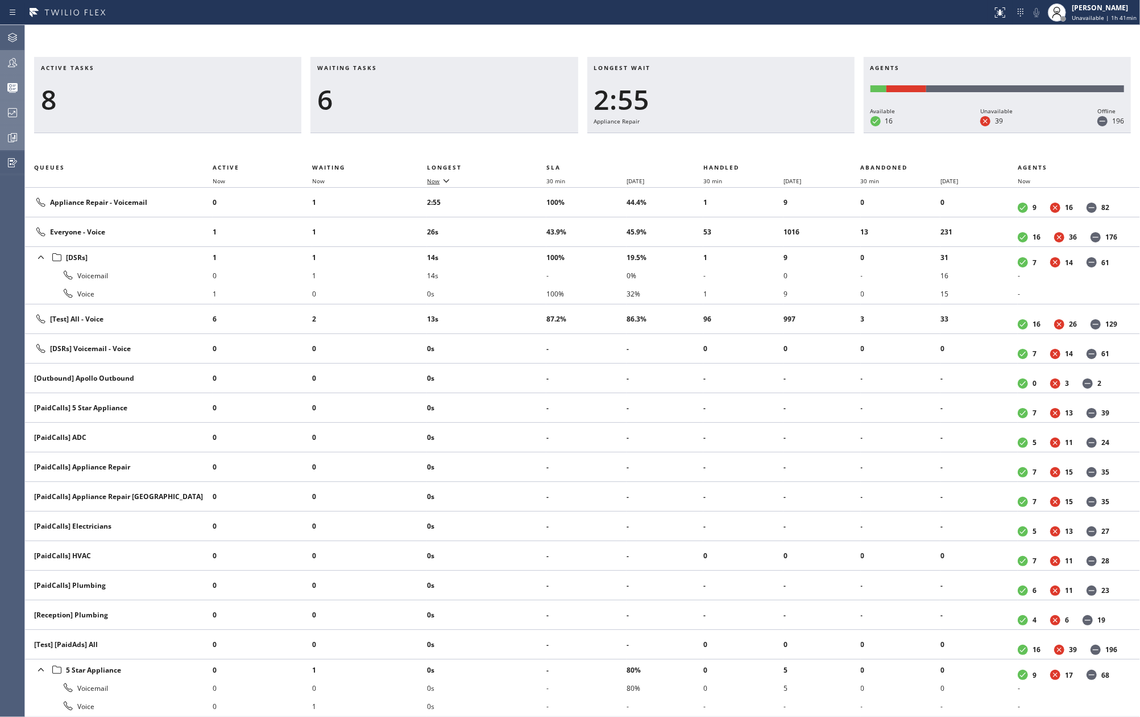
click at [433, 180] on span "Now" at bounding box center [433, 181] width 13 height 8
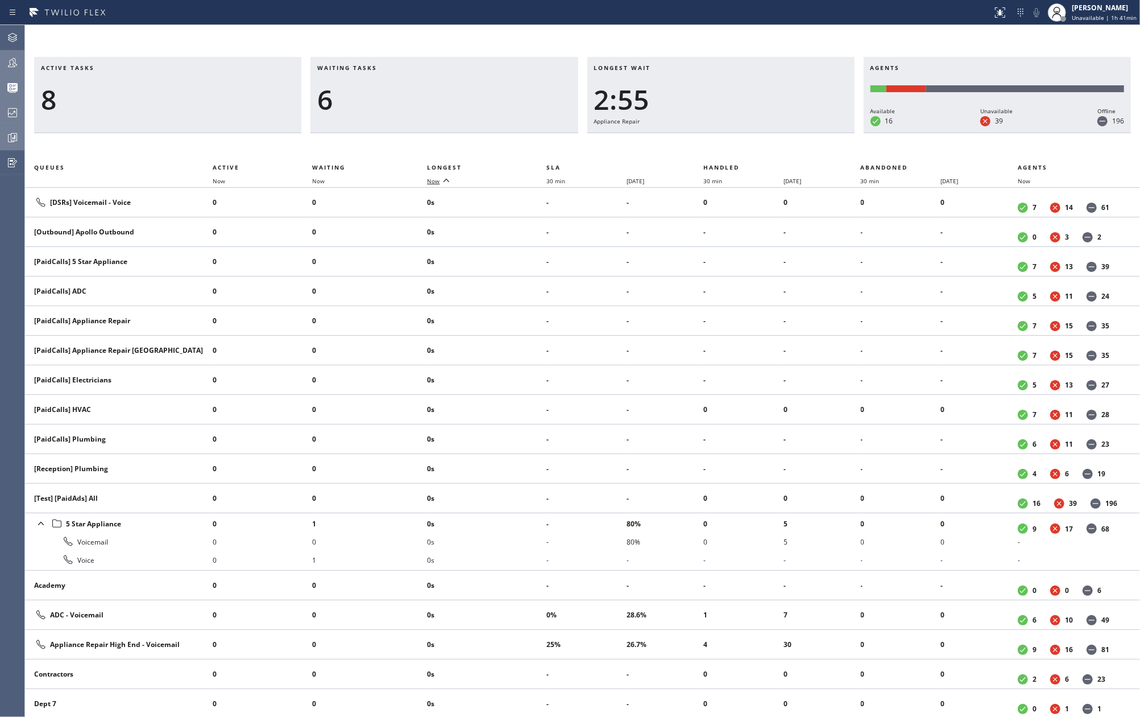
click at [433, 180] on span "Now" at bounding box center [433, 181] width 13 height 8
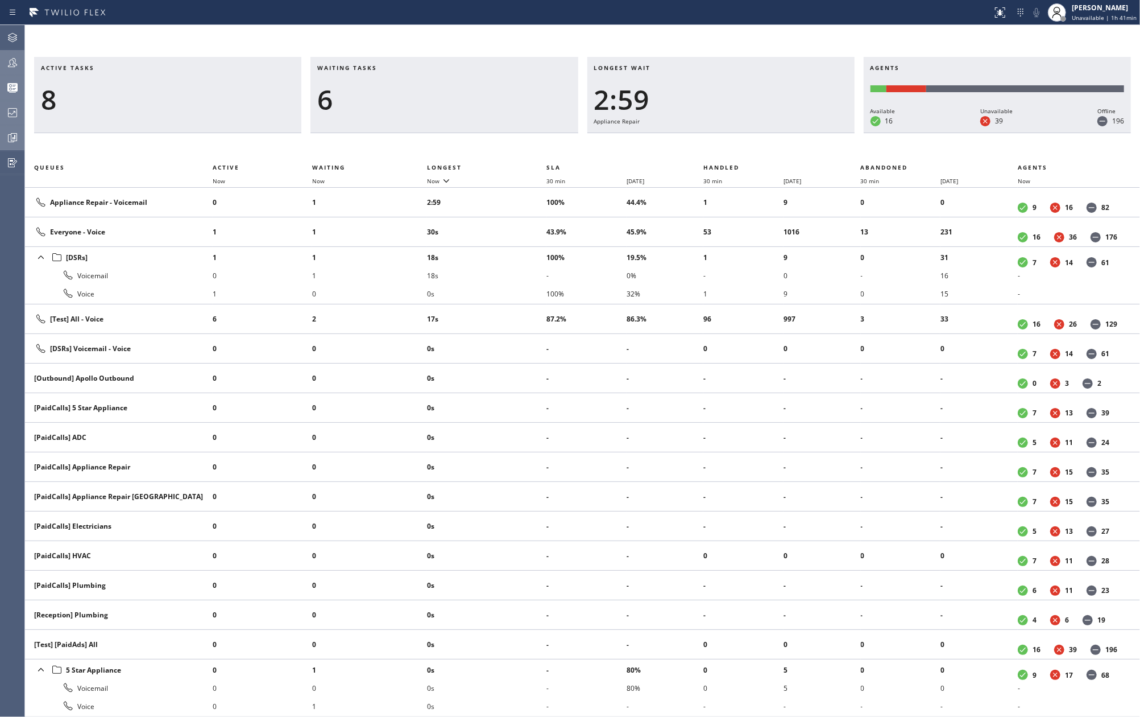
click at [15, 64] on icon at bounding box center [12, 62] width 9 height 9
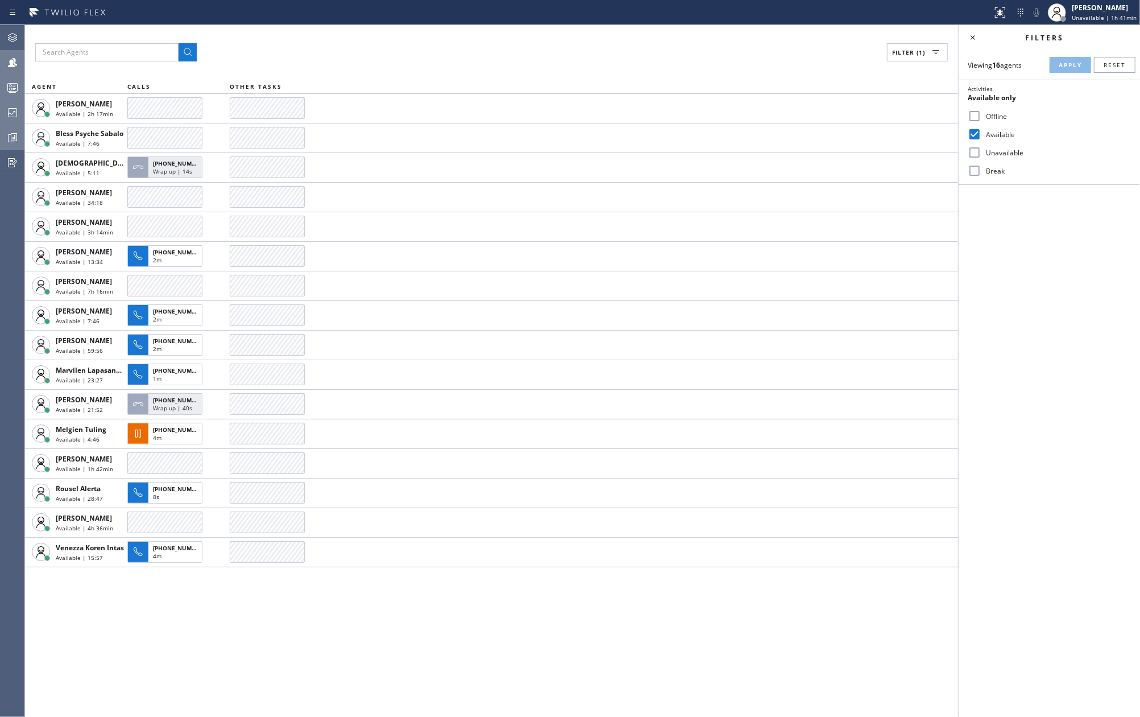
click at [11, 90] on icon at bounding box center [13, 88] width 14 height 14
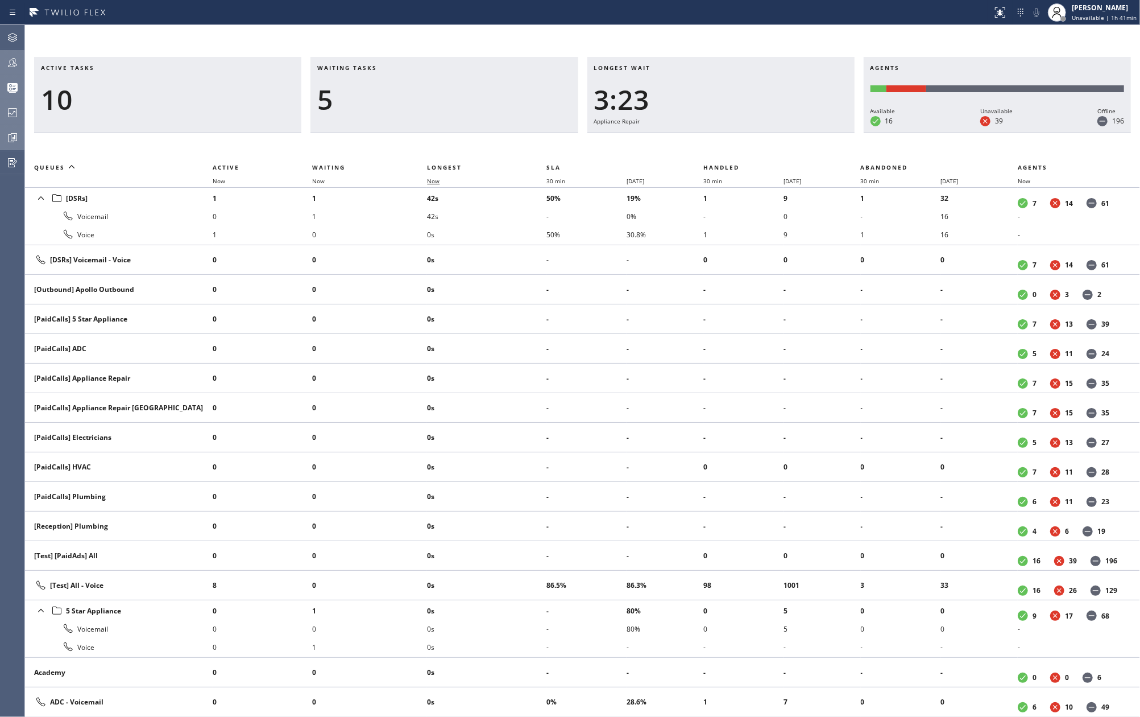
click at [435, 183] on span "Now" at bounding box center [433, 181] width 13 height 8
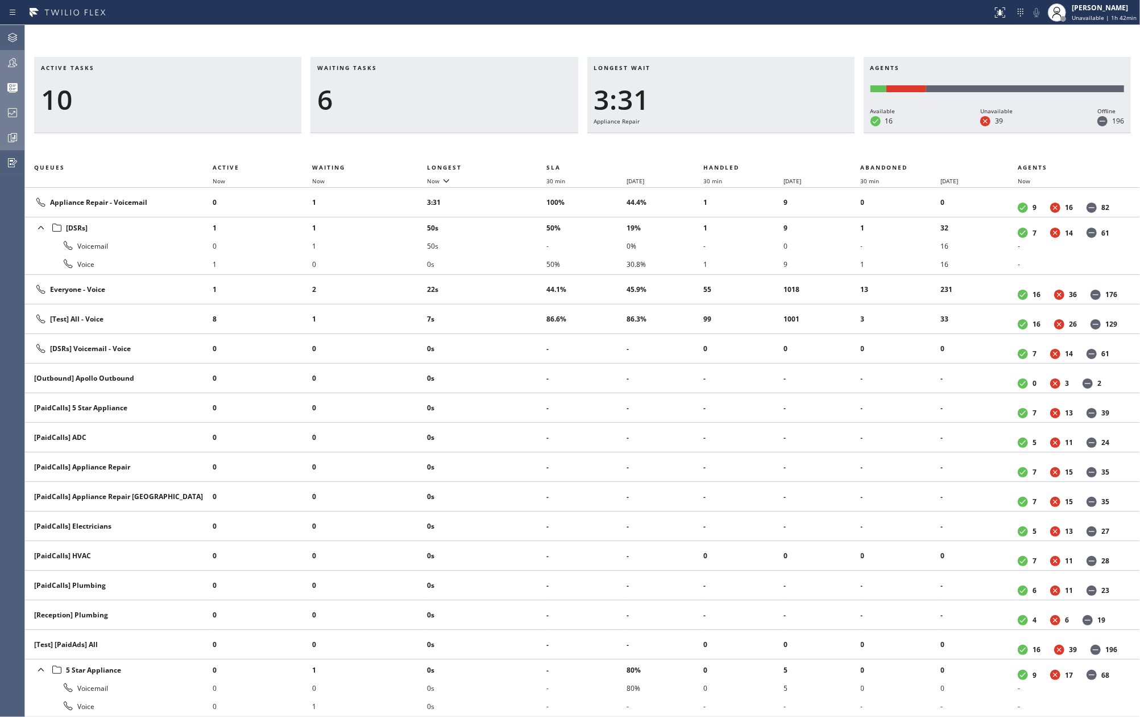
click at [11, 91] on icon at bounding box center [12, 87] width 10 height 9
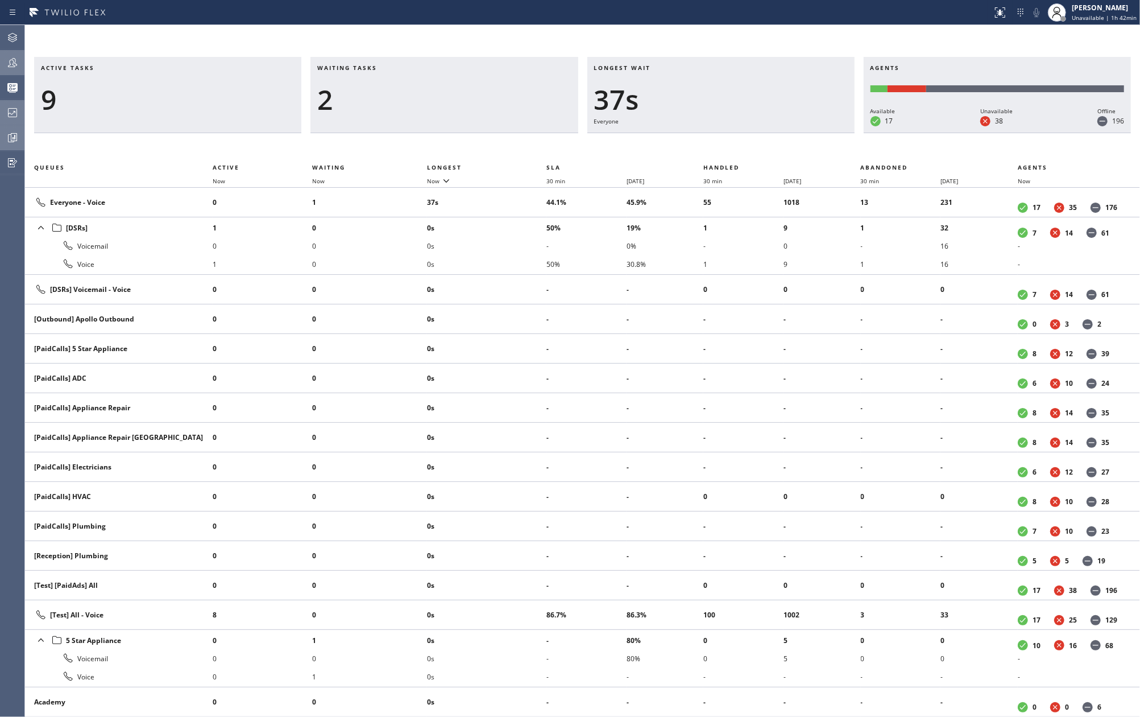
click at [11, 62] on icon at bounding box center [13, 63] width 14 height 14
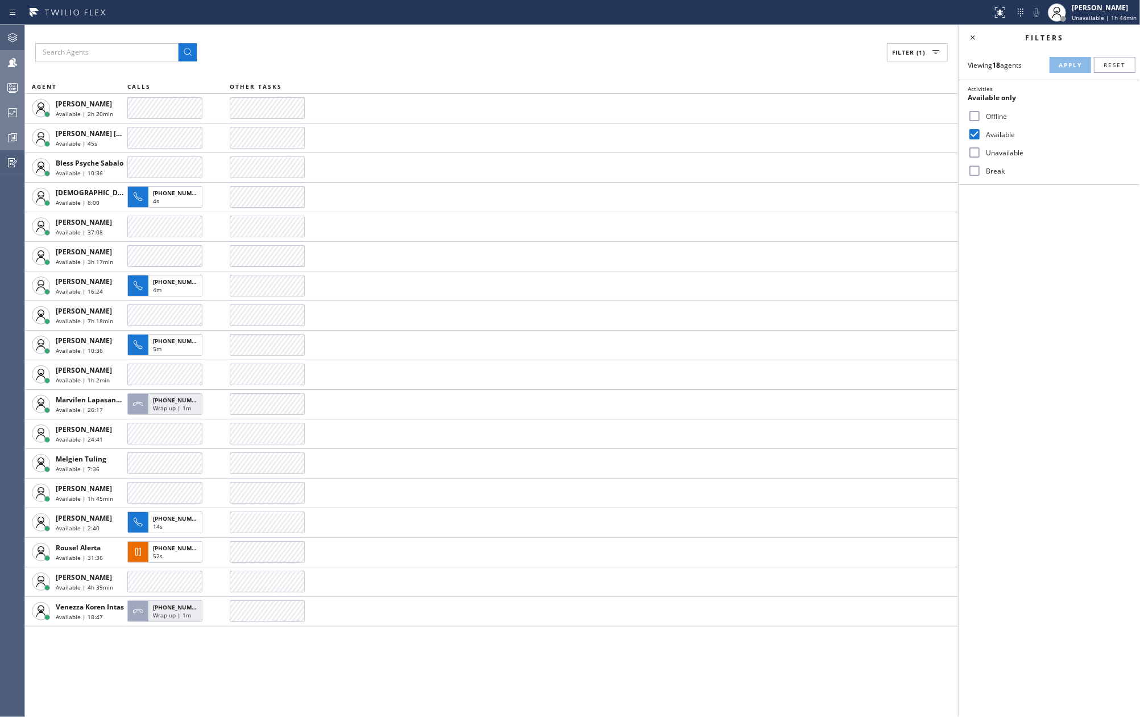
click at [15, 87] on icon at bounding box center [13, 88] width 14 height 14
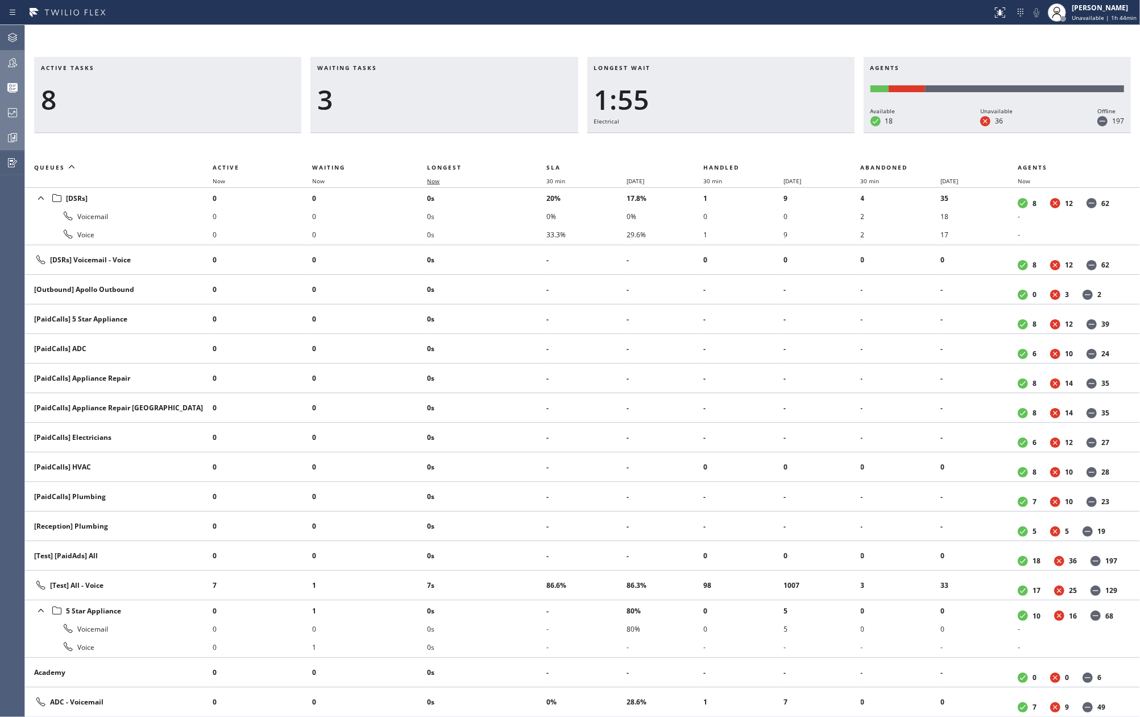
click at [446, 180] on span "Now" at bounding box center [440, 181] width 26 height 8
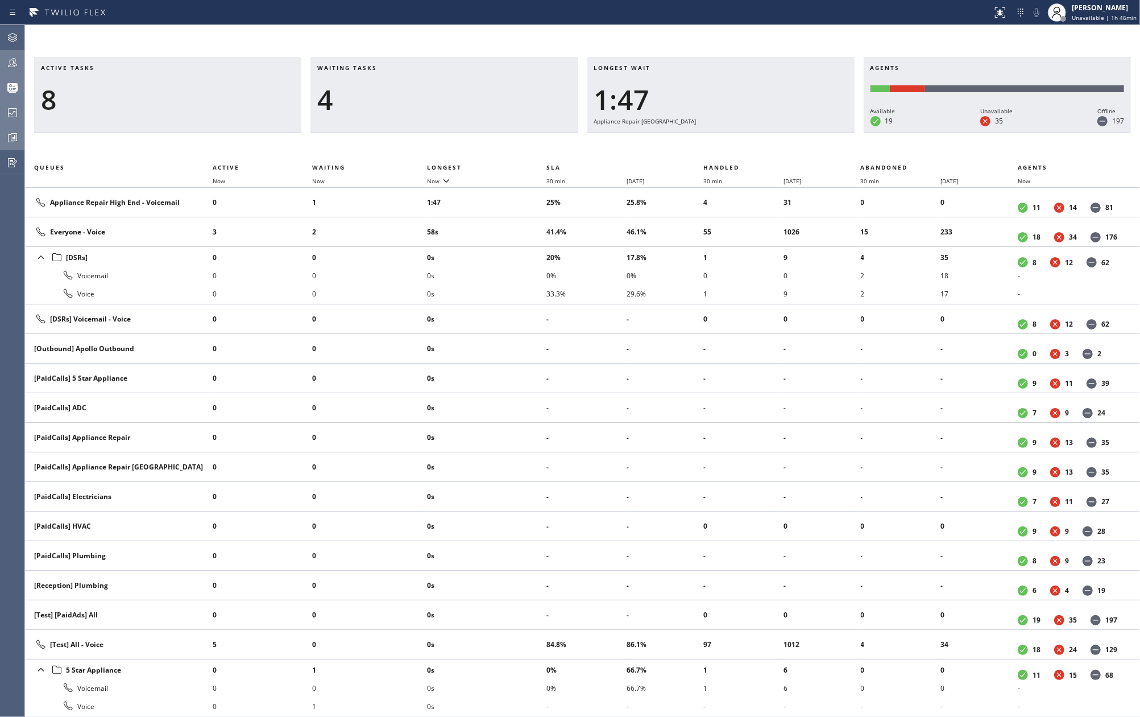
click at [13, 110] on icon at bounding box center [13, 113] width 14 height 14
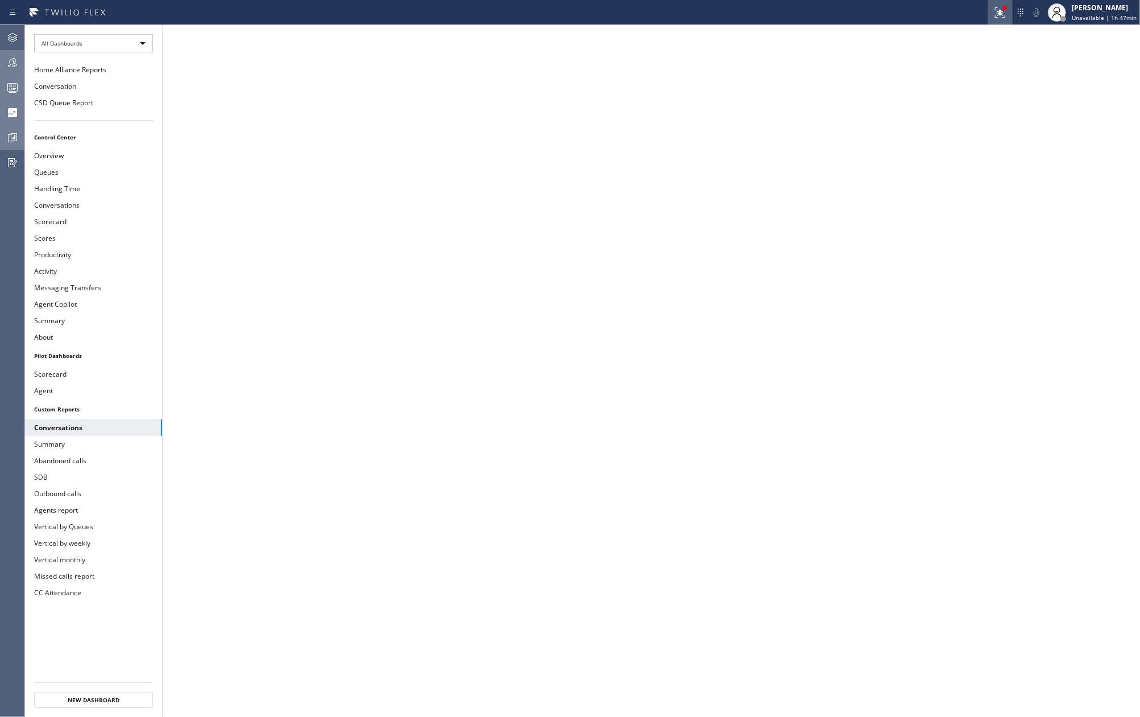
click at [1002, 14] on icon at bounding box center [998, 11] width 7 height 8
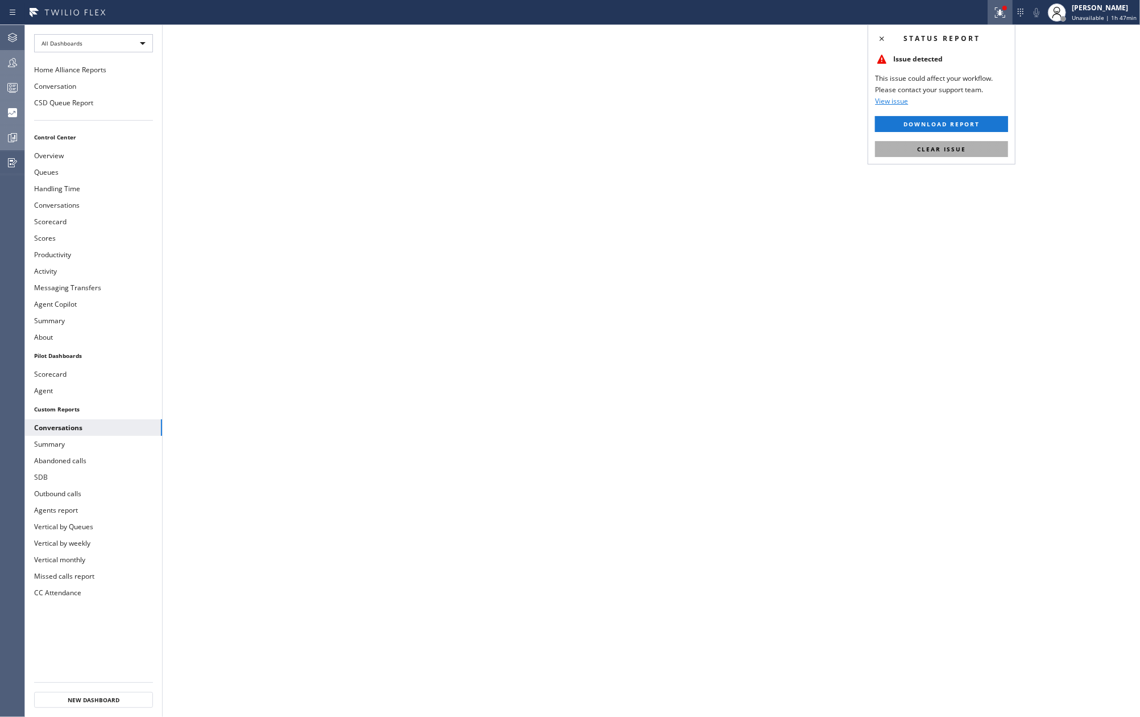
click at [975, 147] on button "Clear issue" at bounding box center [941, 149] width 133 height 16
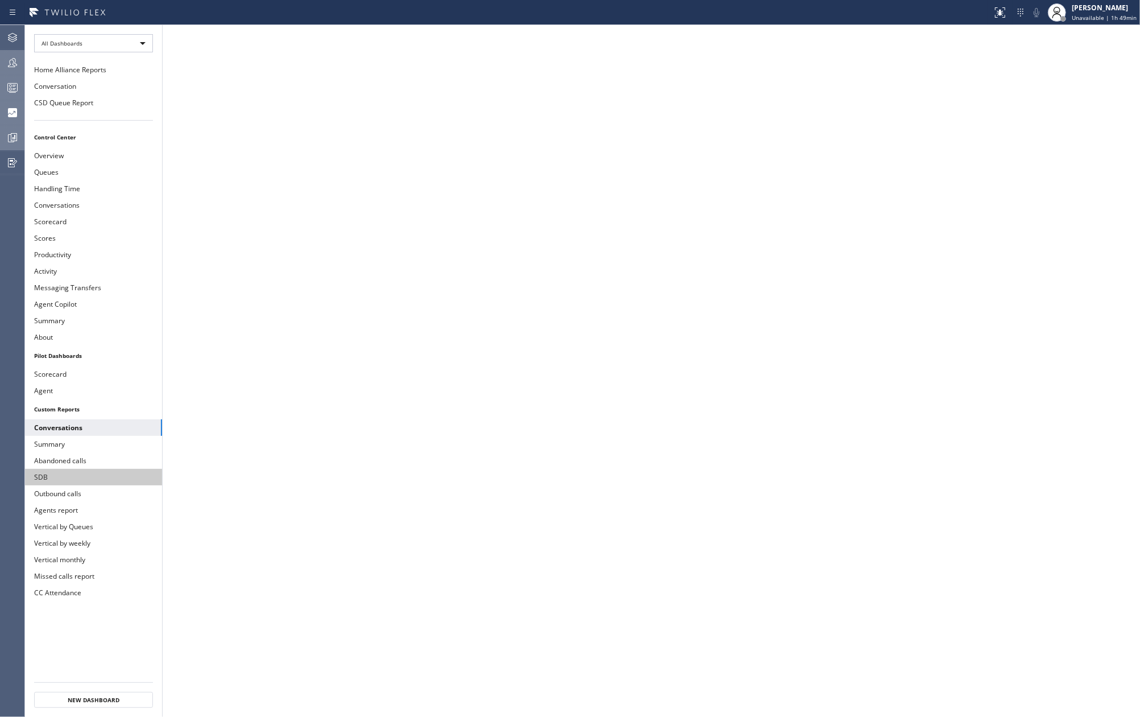
click at [89, 485] on button "SDB" at bounding box center [93, 477] width 137 height 16
click at [130, 481] on button "SDB" at bounding box center [93, 477] width 137 height 16
click at [19, 86] on icon at bounding box center [13, 88] width 14 height 14
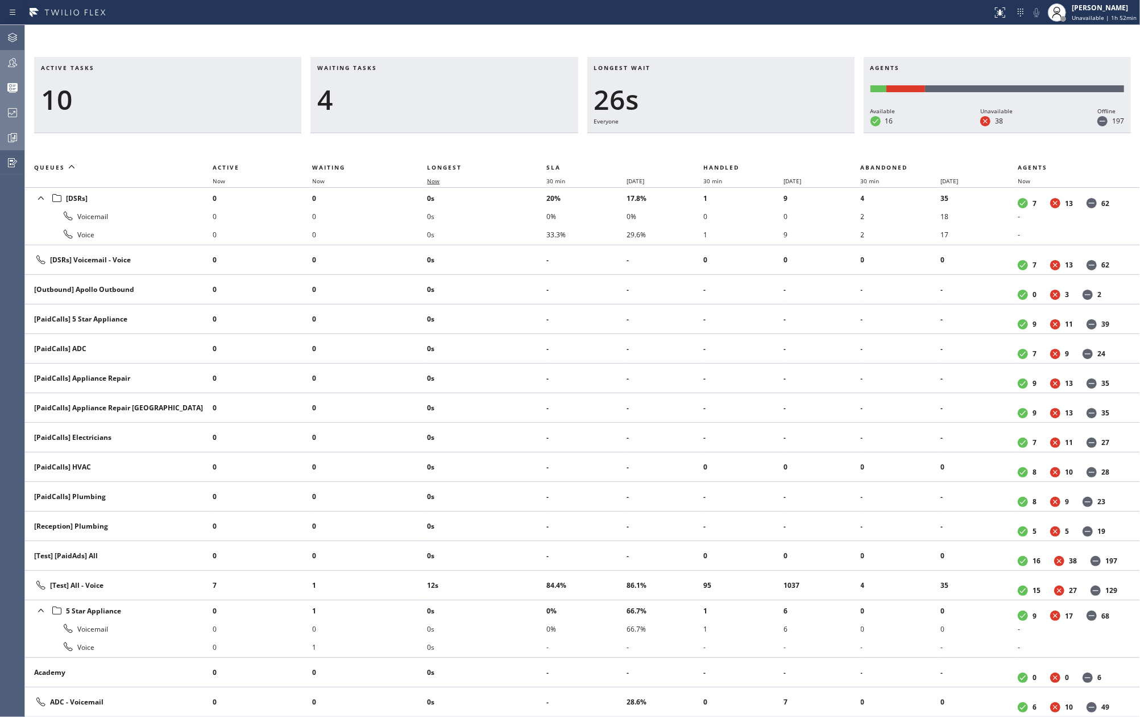
click at [436, 179] on span "Now" at bounding box center [433, 181] width 13 height 8
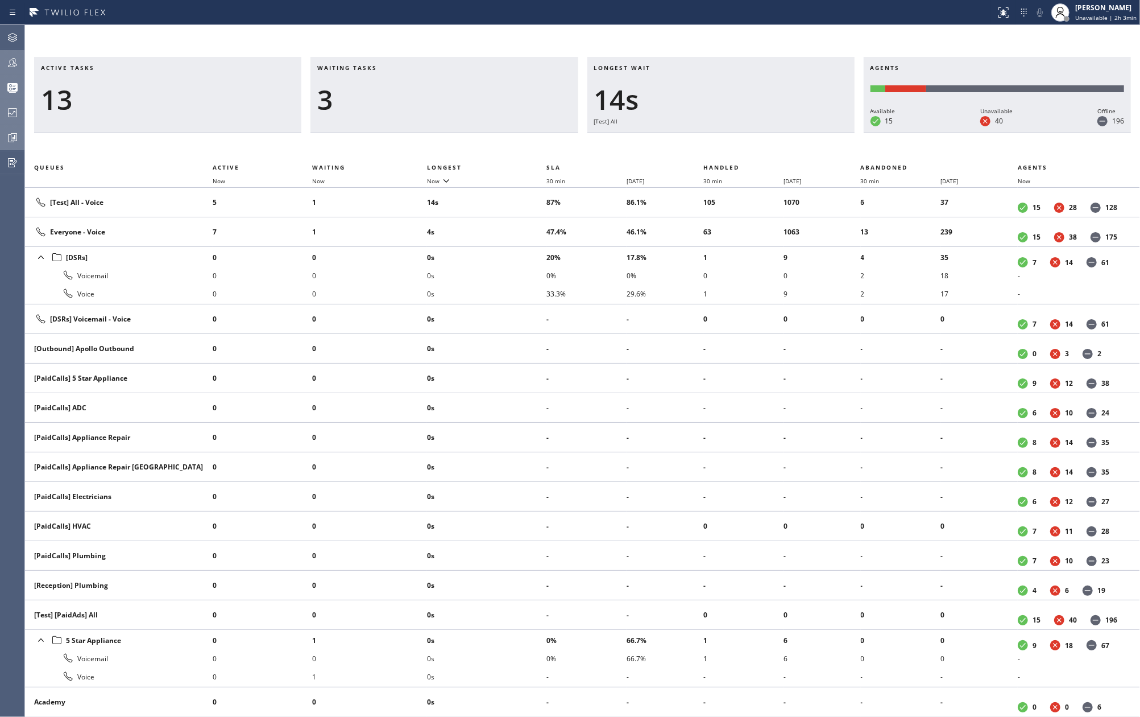
click at [278, 72] on h3 "Active tasks" at bounding box center [168, 72] width 254 height 17
click at [19, 64] on icon at bounding box center [13, 63] width 14 height 14
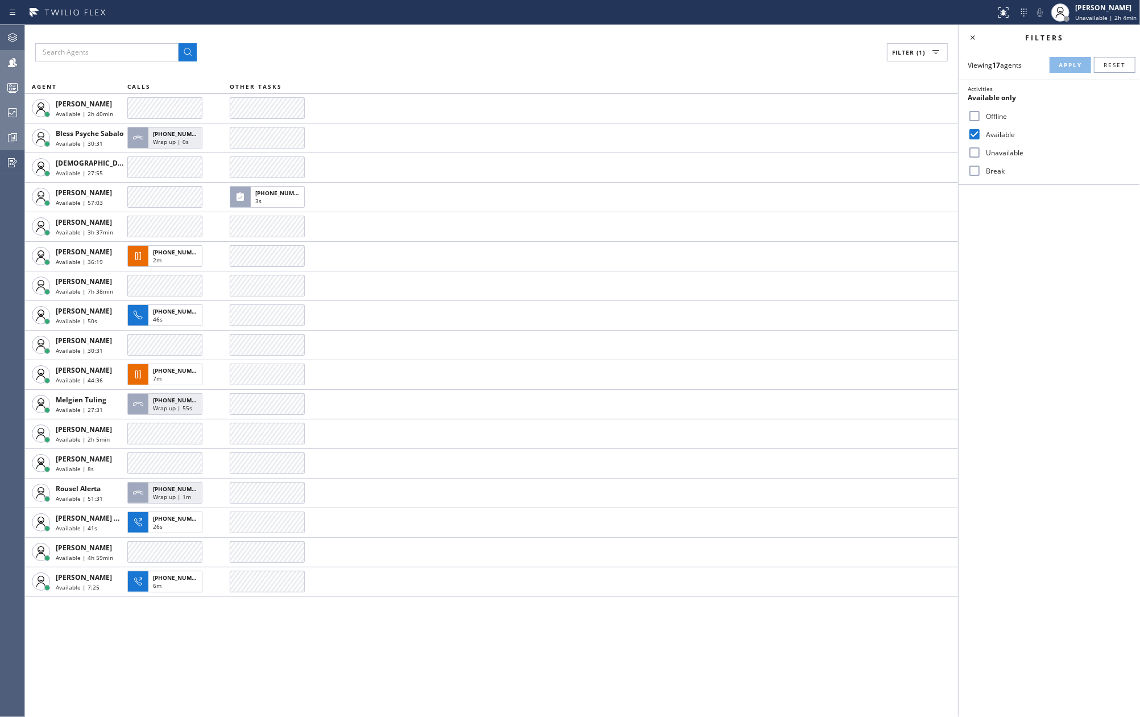
click at [489, 22] on div "Status report No issues detected If you experience an issue, please download th…" at bounding box center [570, 12] width 1140 height 25
click at [13, 89] on icon at bounding box center [13, 88] width 6 height 7
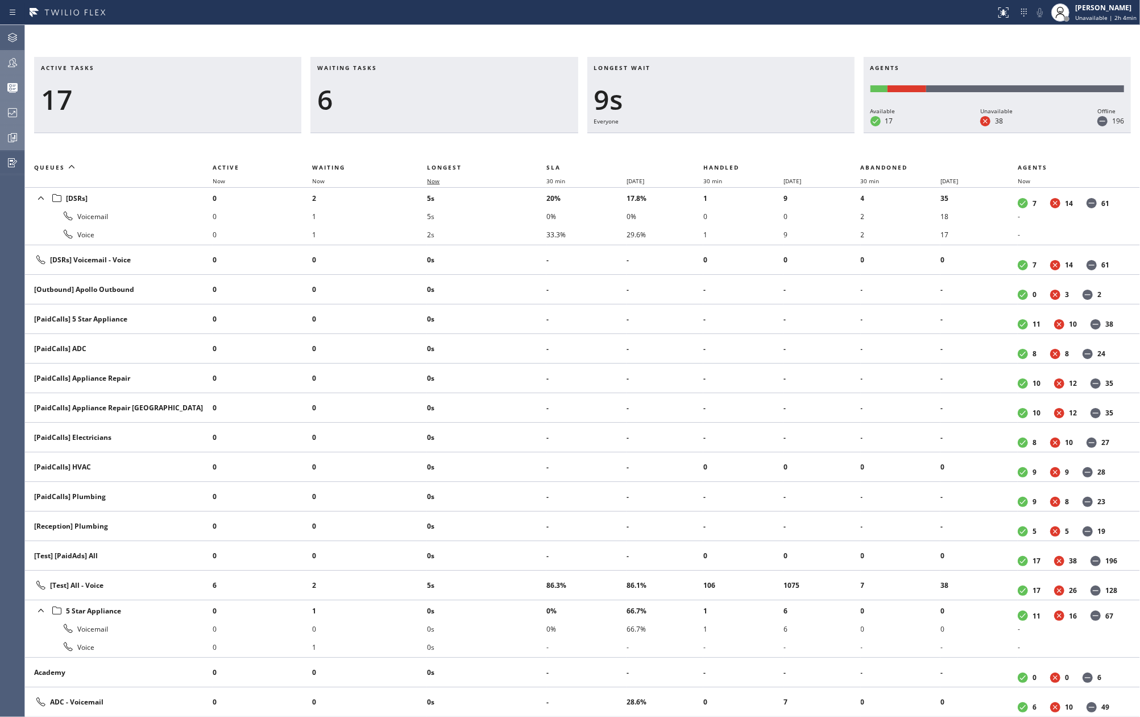
click at [442, 177] on span "Now" at bounding box center [440, 181] width 26 height 8
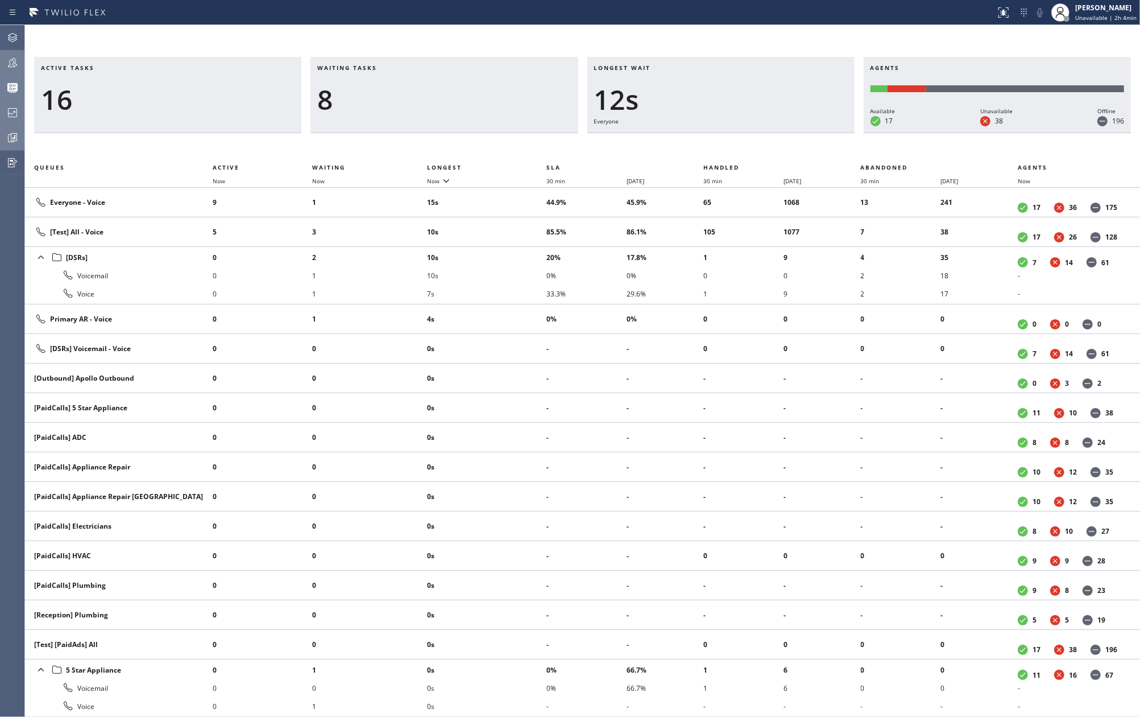
click at [1087, 18] on span "Unavailable | 2h 4min" at bounding box center [1106, 18] width 61 height 8
click at [1054, 60] on button "Available" at bounding box center [1084, 60] width 114 height 15
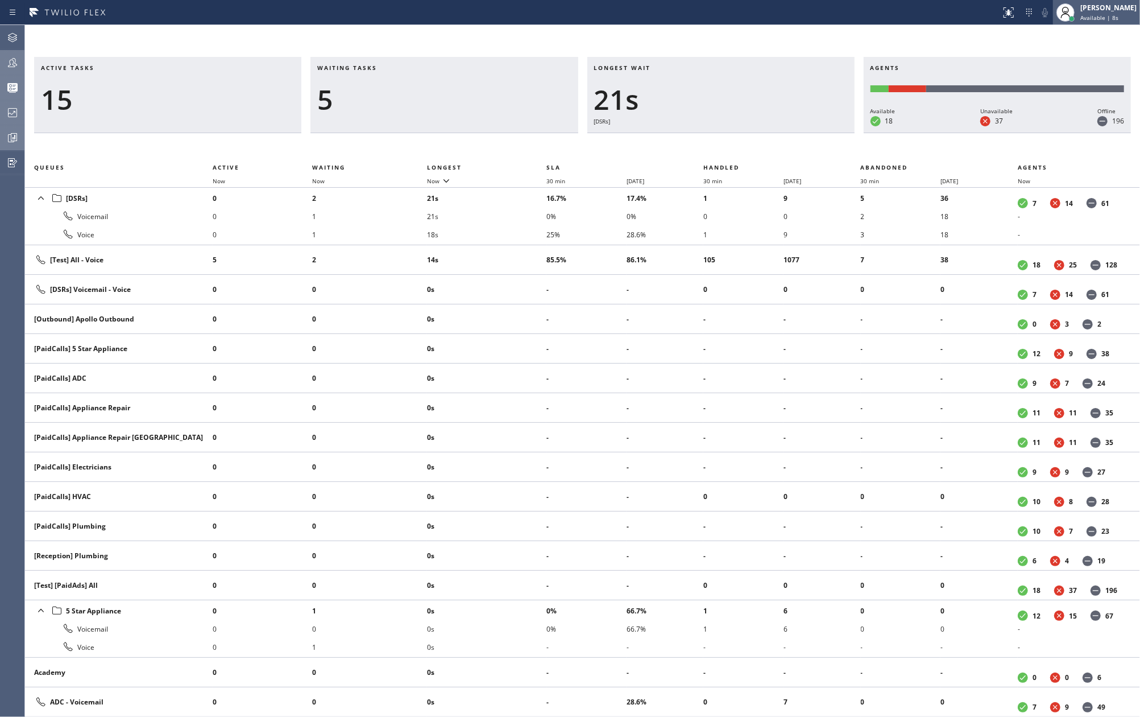
click at [1102, 14] on span "Available | 8s" at bounding box center [1100, 18] width 38 height 8
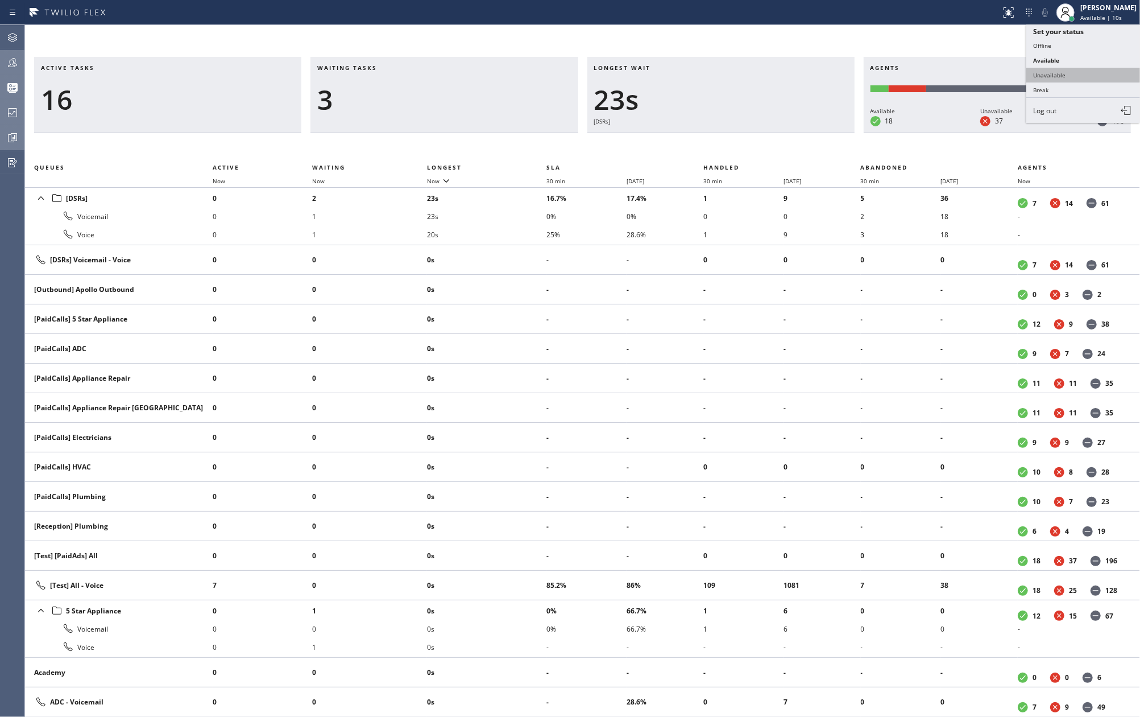
click at [1049, 73] on button "Unavailable" at bounding box center [1084, 75] width 114 height 15
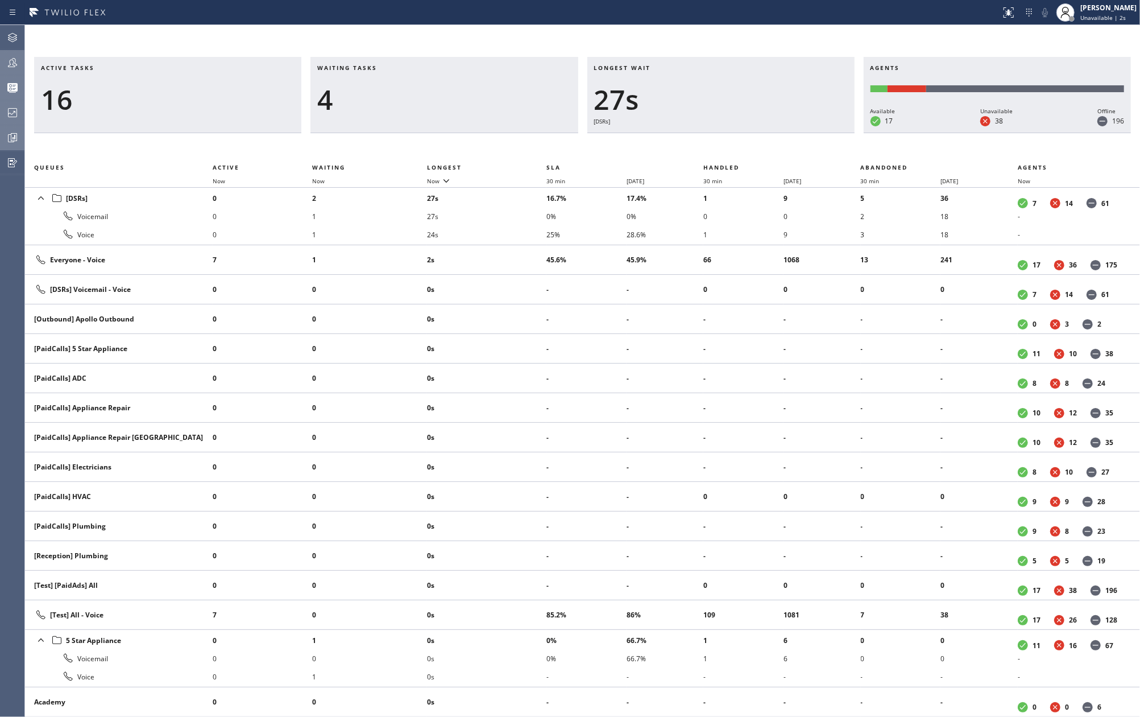
click at [14, 64] on icon at bounding box center [13, 63] width 14 height 14
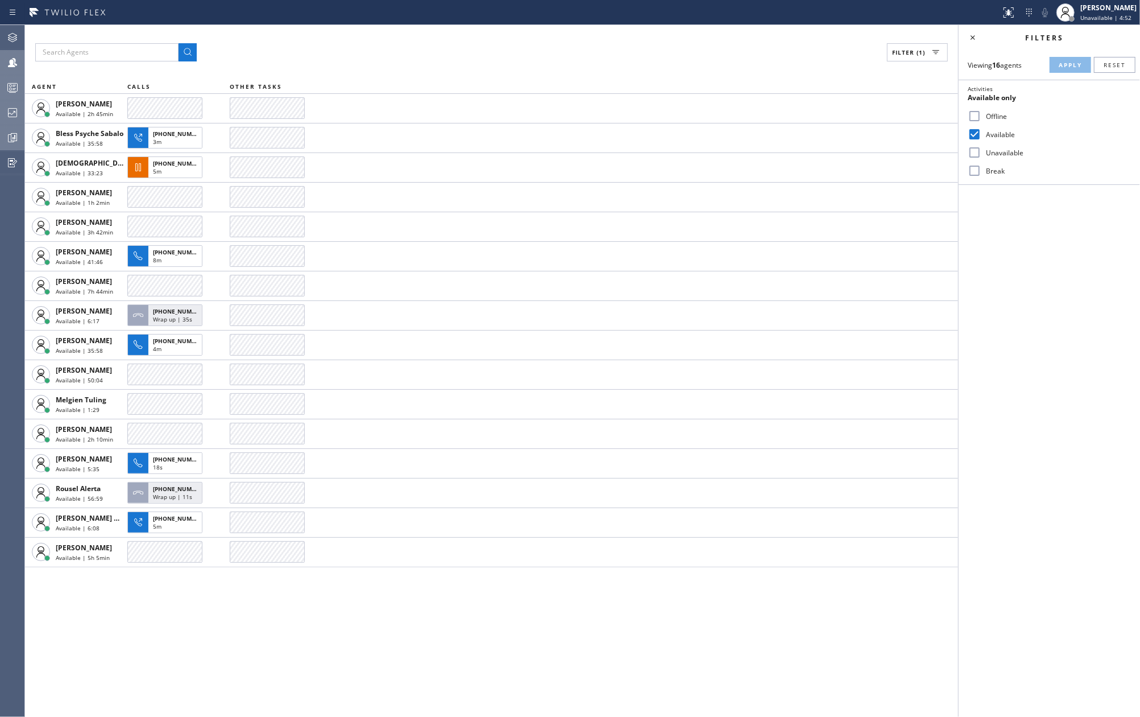
click at [16, 85] on icon at bounding box center [13, 88] width 14 height 14
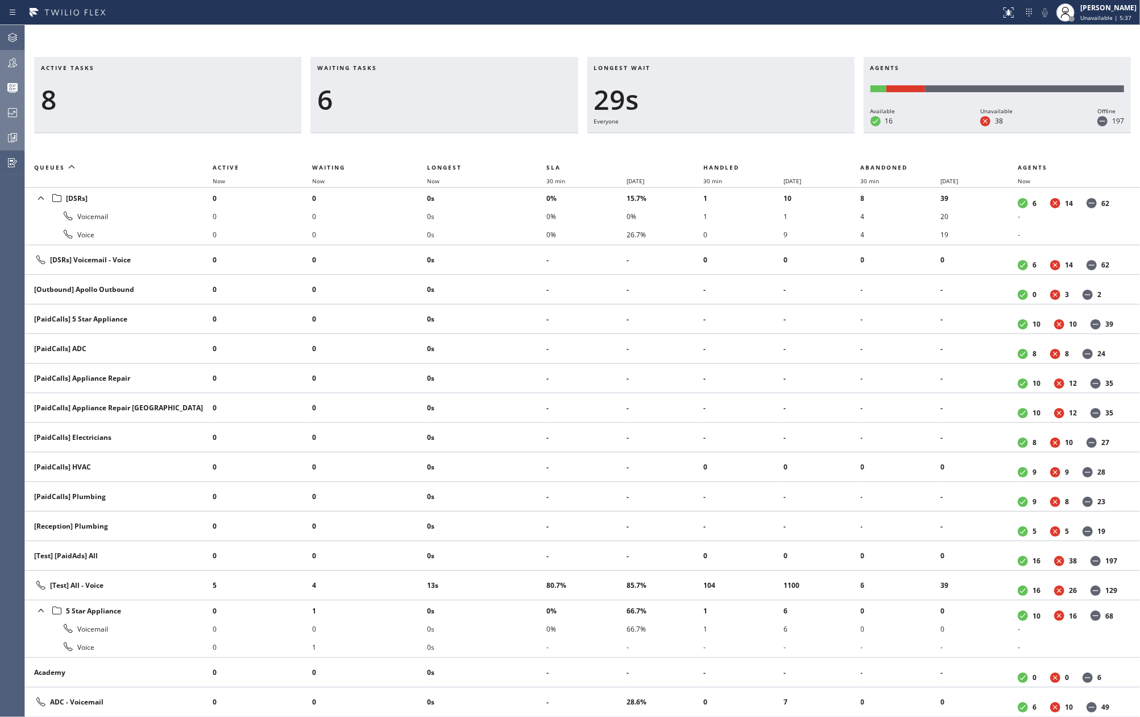
click at [412, 28] on div "Active tasks 8 Waiting tasks 6 Longest wait 29s Everyone Agents Available 16 Un…" at bounding box center [582, 371] width 1115 height 692
click at [435, 178] on span "Now" at bounding box center [433, 181] width 13 height 8
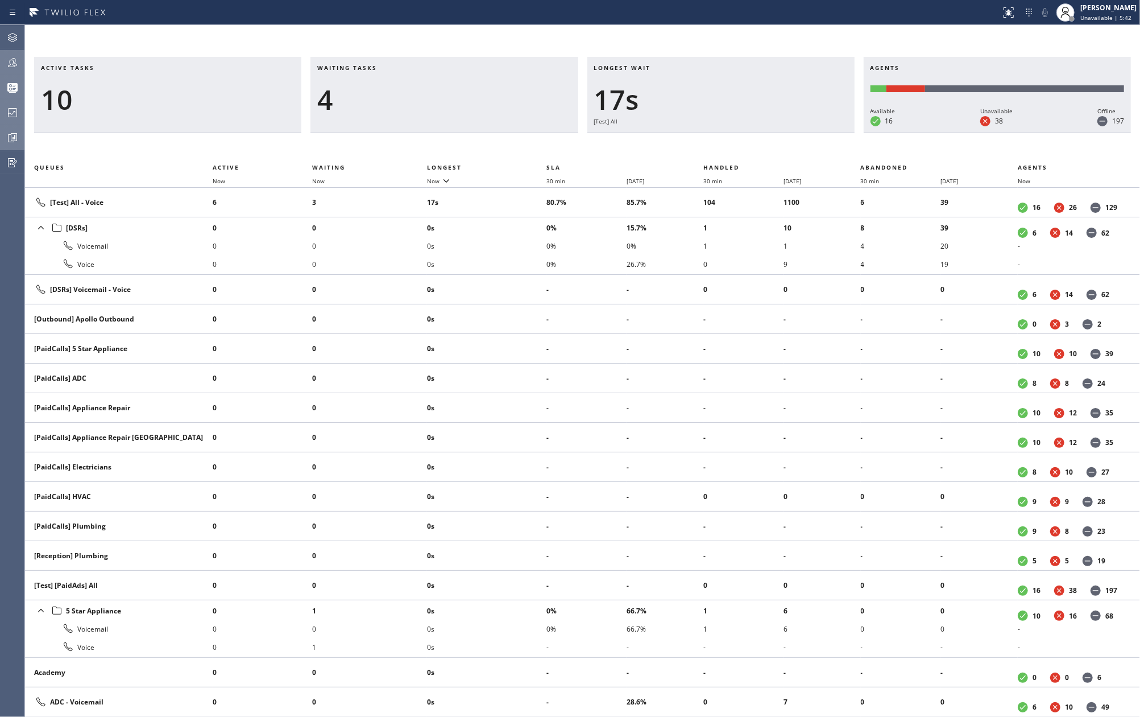
click at [9, 64] on icon at bounding box center [13, 63] width 14 height 14
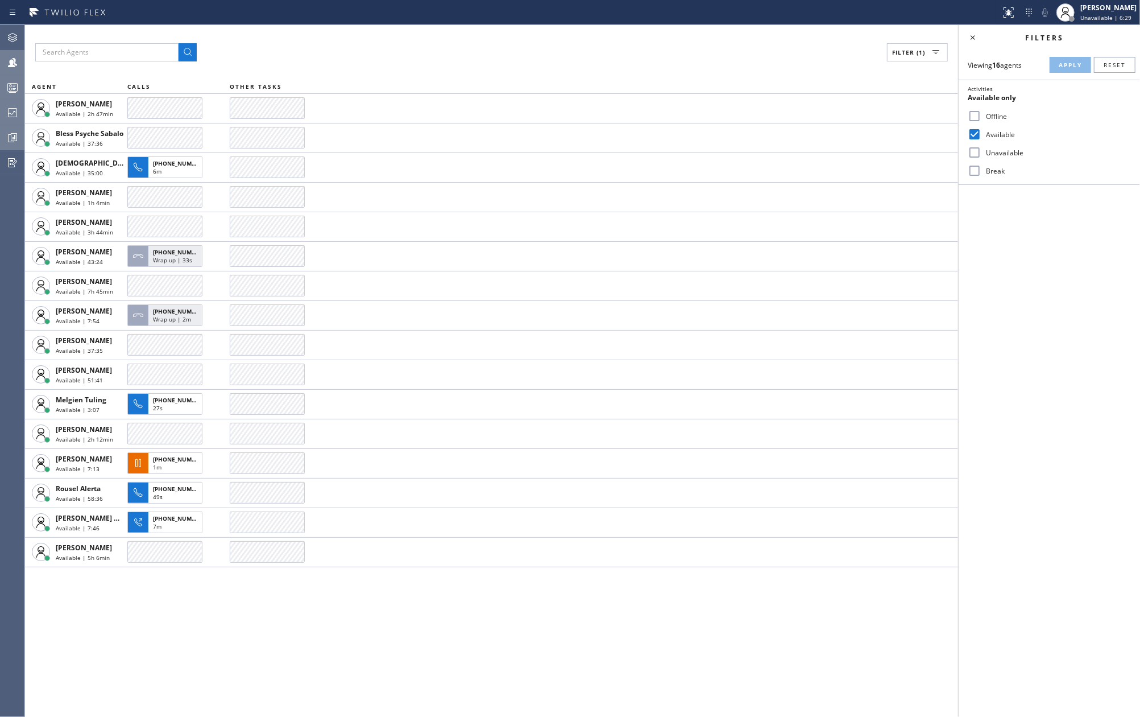
click at [1026, 374] on div "Filters Viewing 16 agents Apply Reset Activities Available only Offline Availab…" at bounding box center [1049, 371] width 181 height 692
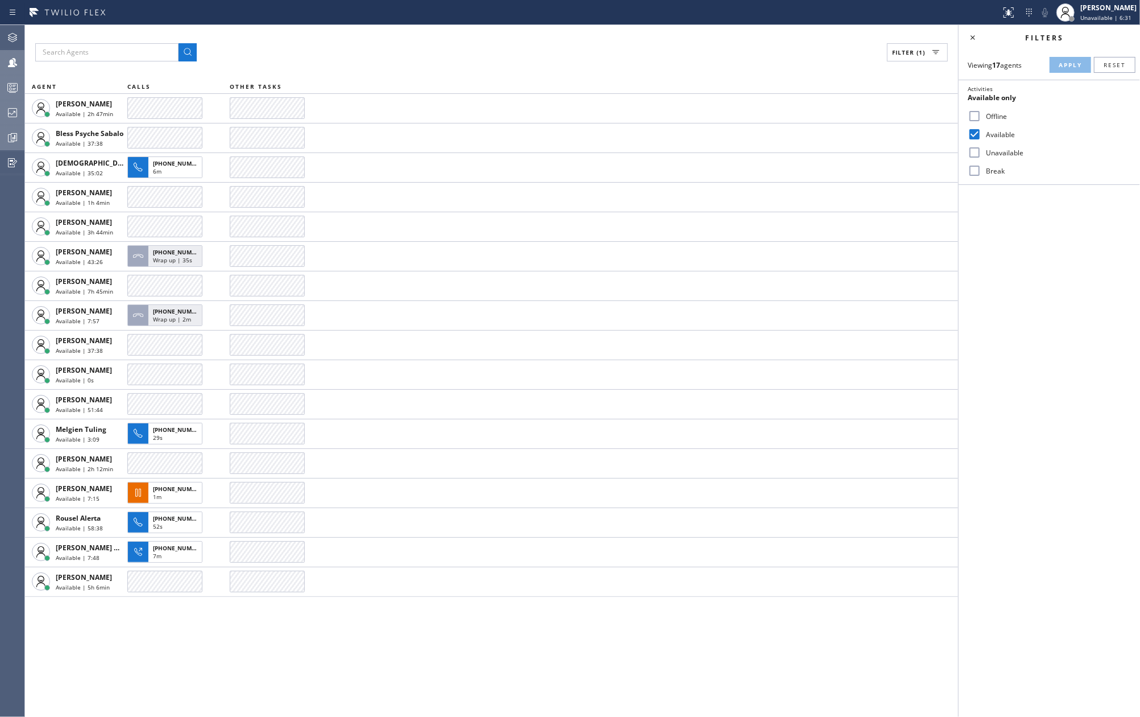
click at [1008, 271] on div "Filters Viewing 17 agents Apply Reset Activities Available only Offline Availab…" at bounding box center [1049, 371] width 181 height 692
click at [14, 93] on icon at bounding box center [13, 88] width 14 height 14
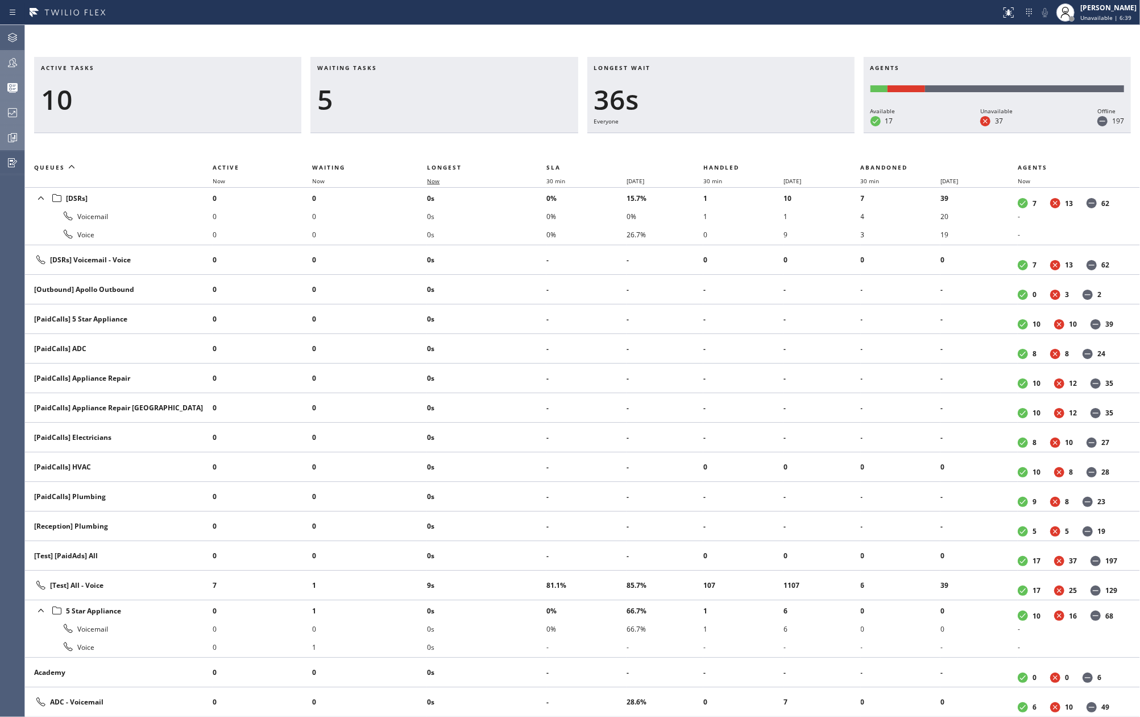
click at [439, 180] on span "Now" at bounding box center [433, 181] width 13 height 8
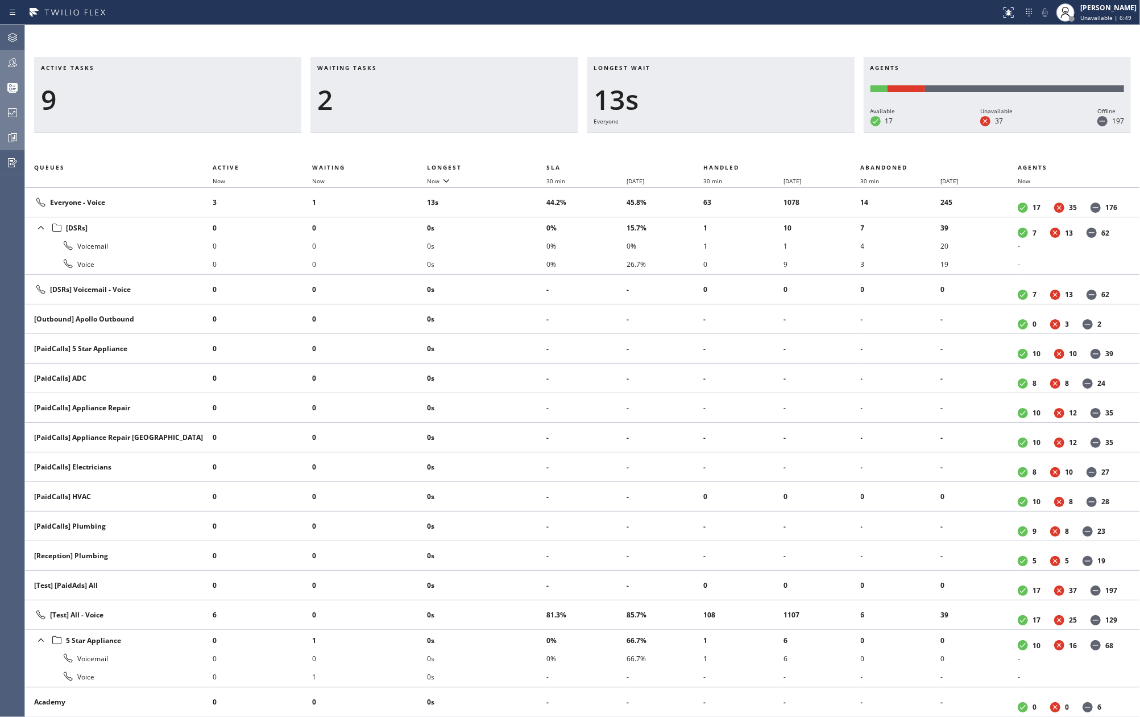
click at [19, 62] on div at bounding box center [12, 63] width 25 height 14
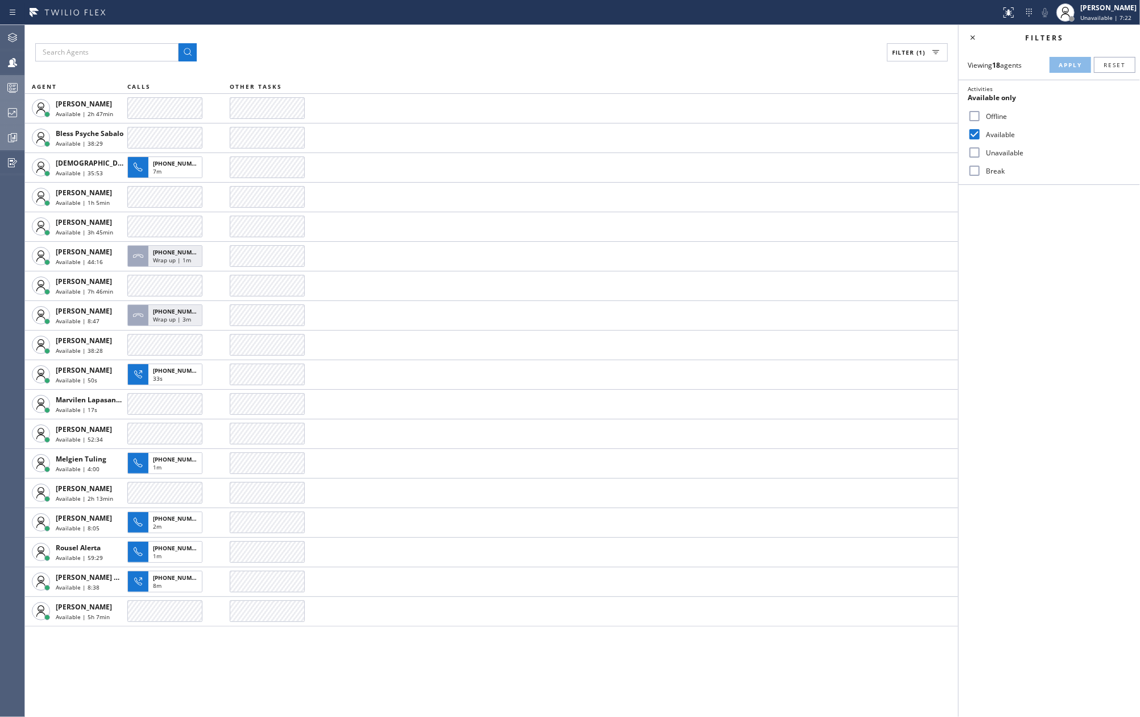
click at [651, 55] on div "Filter (1)" at bounding box center [491, 52] width 913 height 18
click at [651, 47] on div "Filter (1)" at bounding box center [491, 52] width 913 height 18
click at [13, 94] on icon at bounding box center [13, 88] width 14 height 14
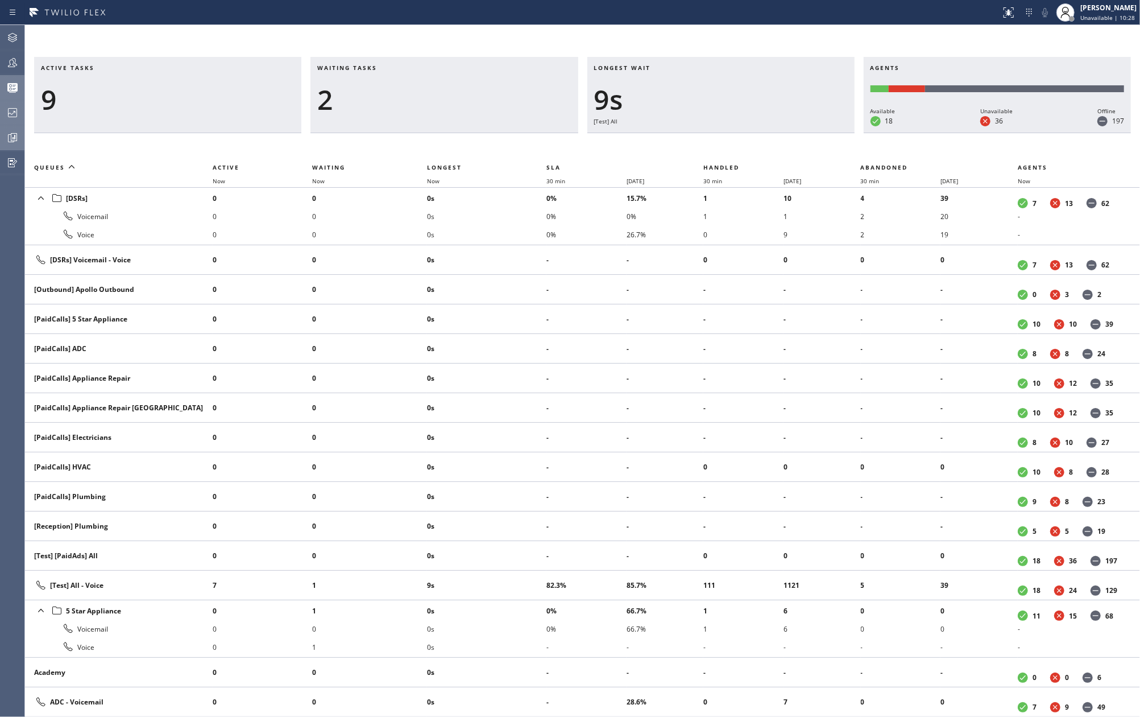
click at [376, 39] on div "Active tasks 9 Waiting tasks 2 Longest wait 9s [Test] All Agents Available 18 U…" at bounding box center [582, 371] width 1115 height 692
click at [430, 181] on span "Now" at bounding box center [433, 181] width 13 height 8
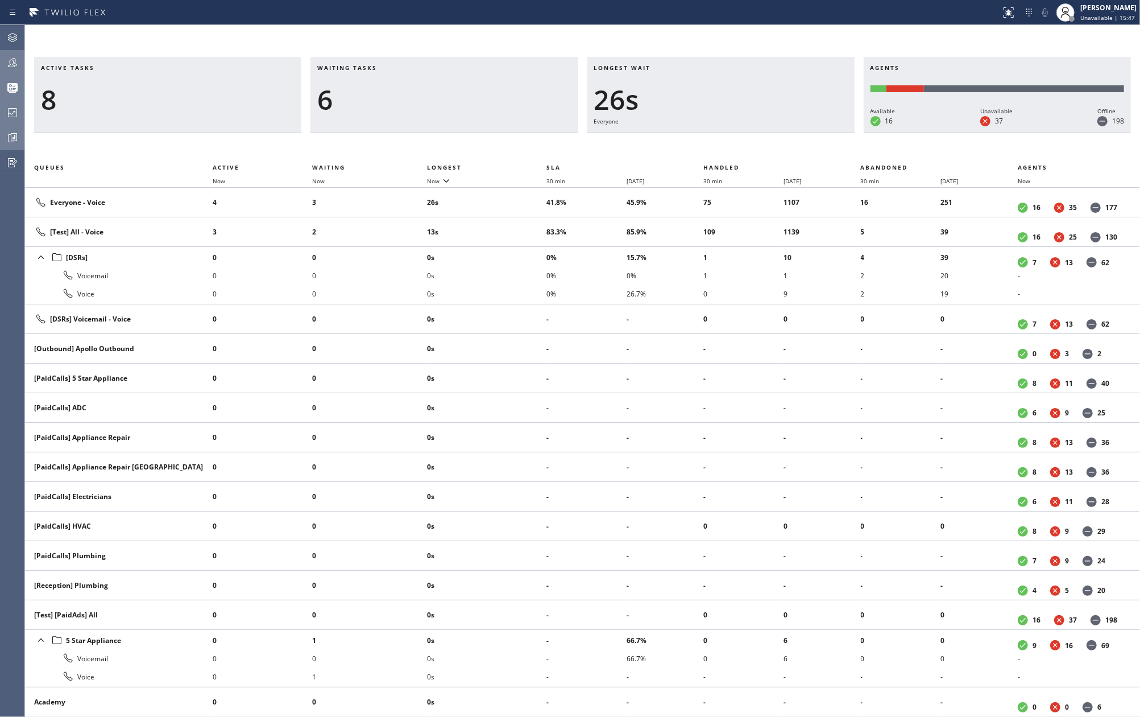
click at [19, 62] on icon at bounding box center [13, 63] width 14 height 14
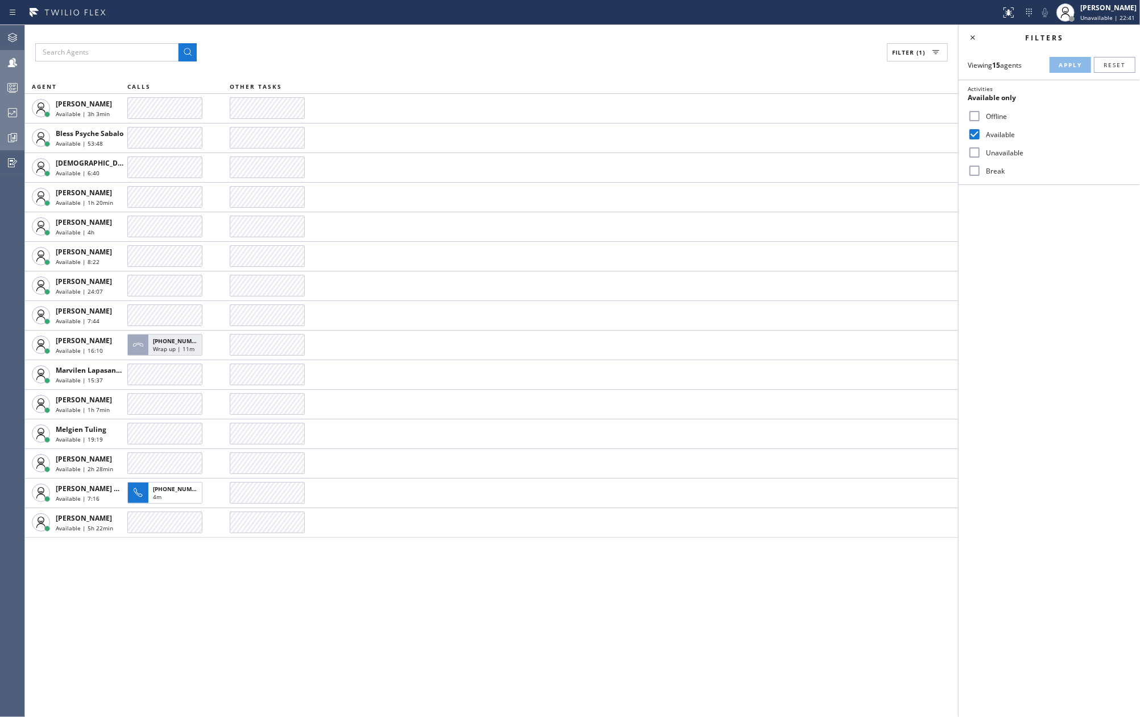
click at [14, 141] on icon at bounding box center [14, 137] width 6 height 8
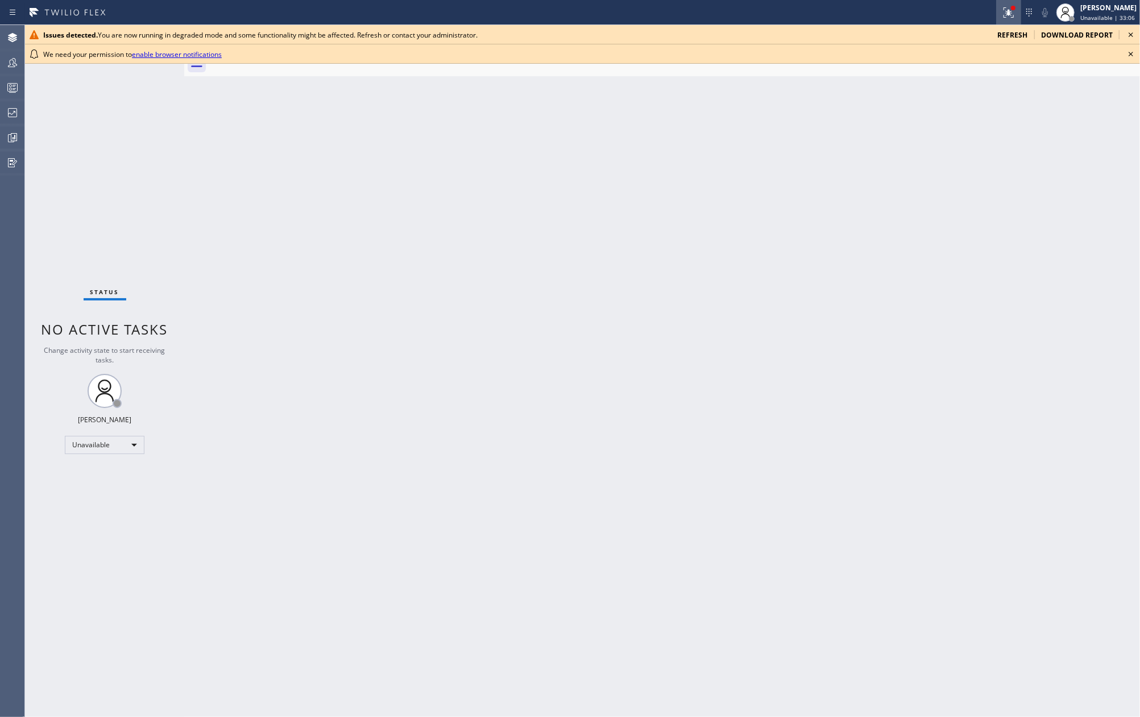
click at [1012, 10] on icon at bounding box center [1009, 11] width 7 height 4
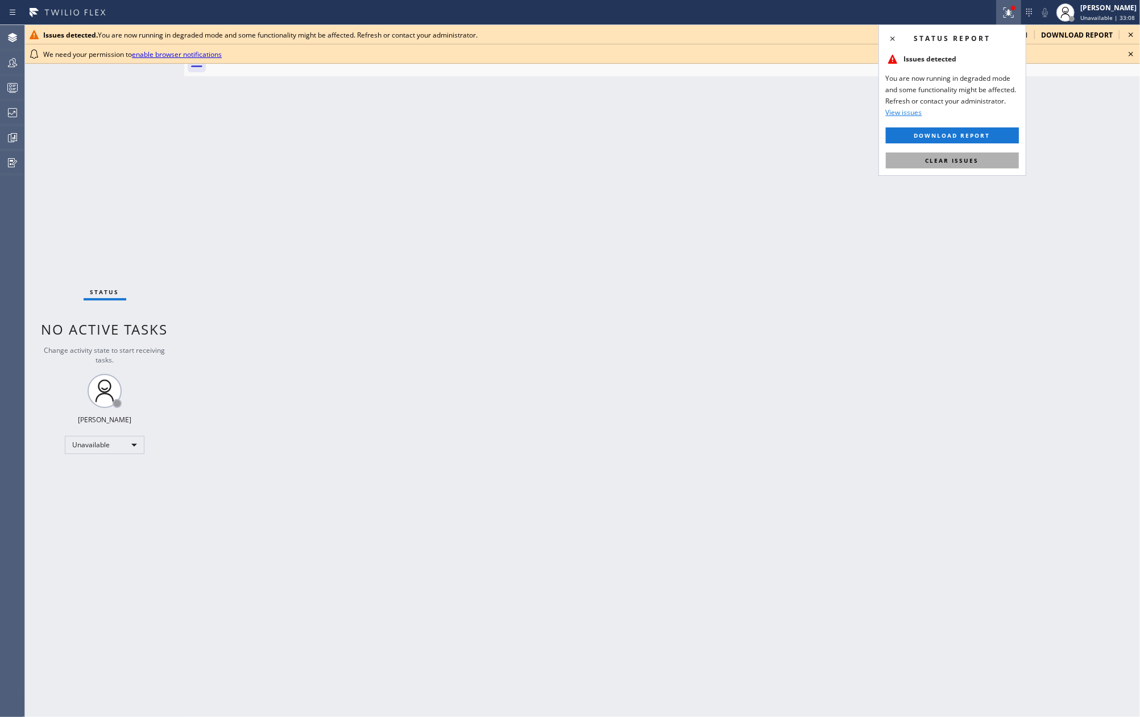
click at [991, 165] on button "Clear issues" at bounding box center [952, 160] width 133 height 16
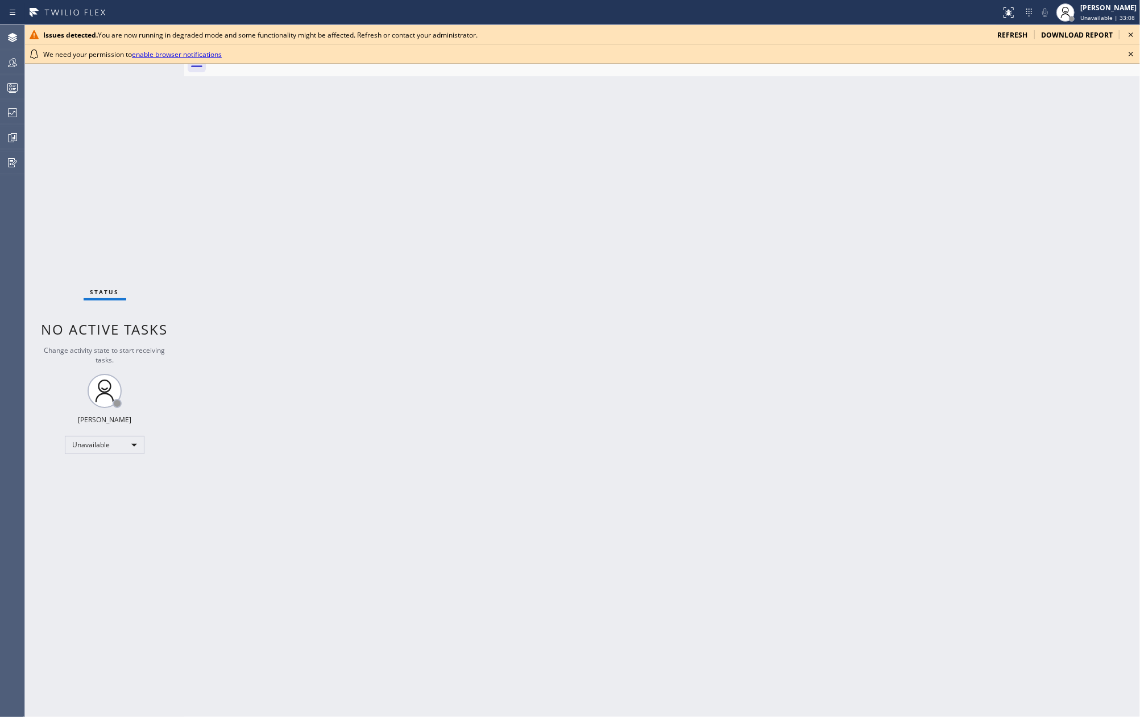
click at [1131, 55] on icon at bounding box center [1131, 54] width 14 height 14
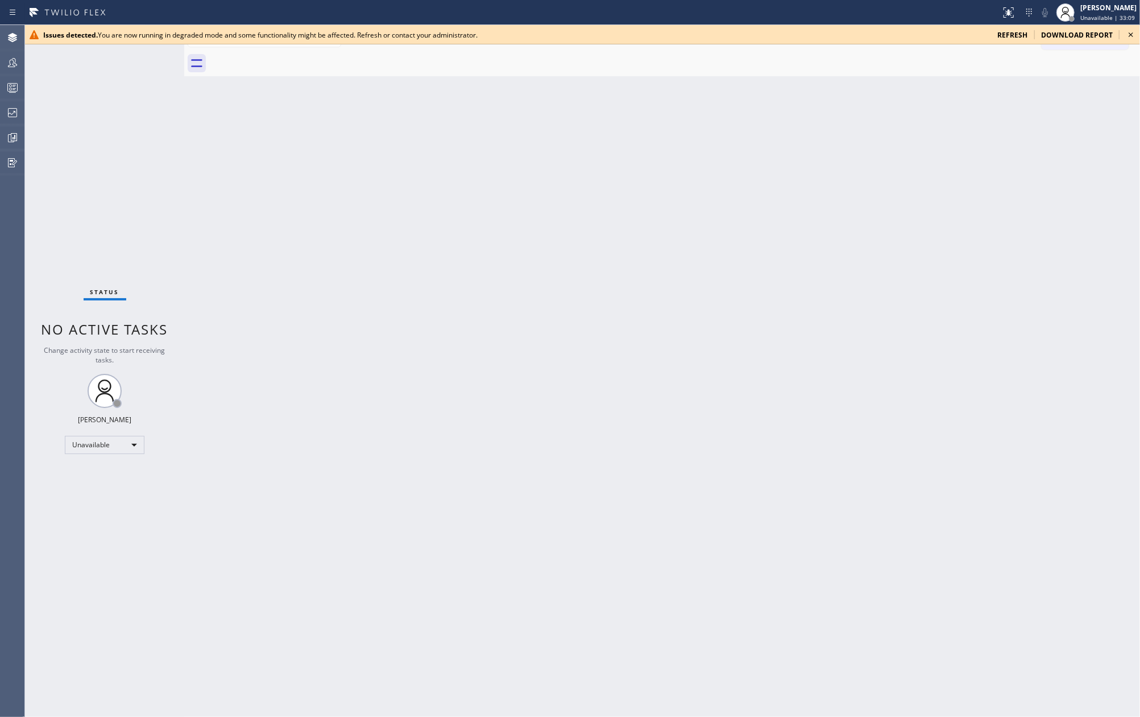
click at [1131, 35] on icon at bounding box center [1131, 35] width 14 height 14
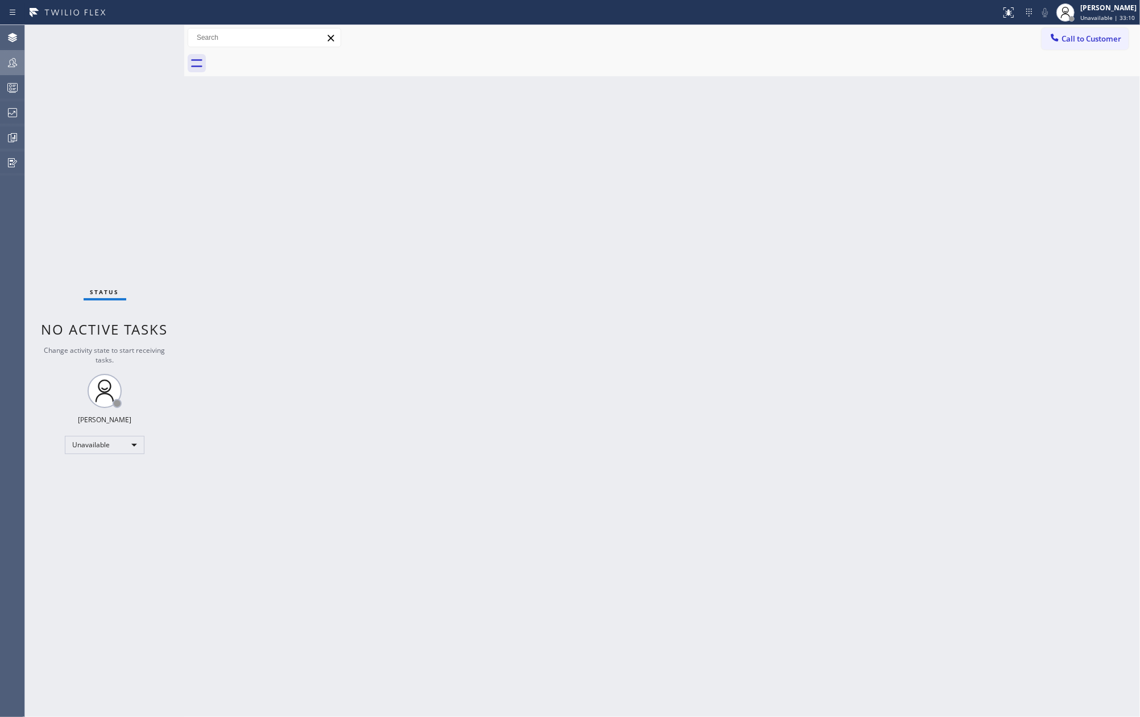
click at [12, 65] on icon at bounding box center [13, 63] width 14 height 14
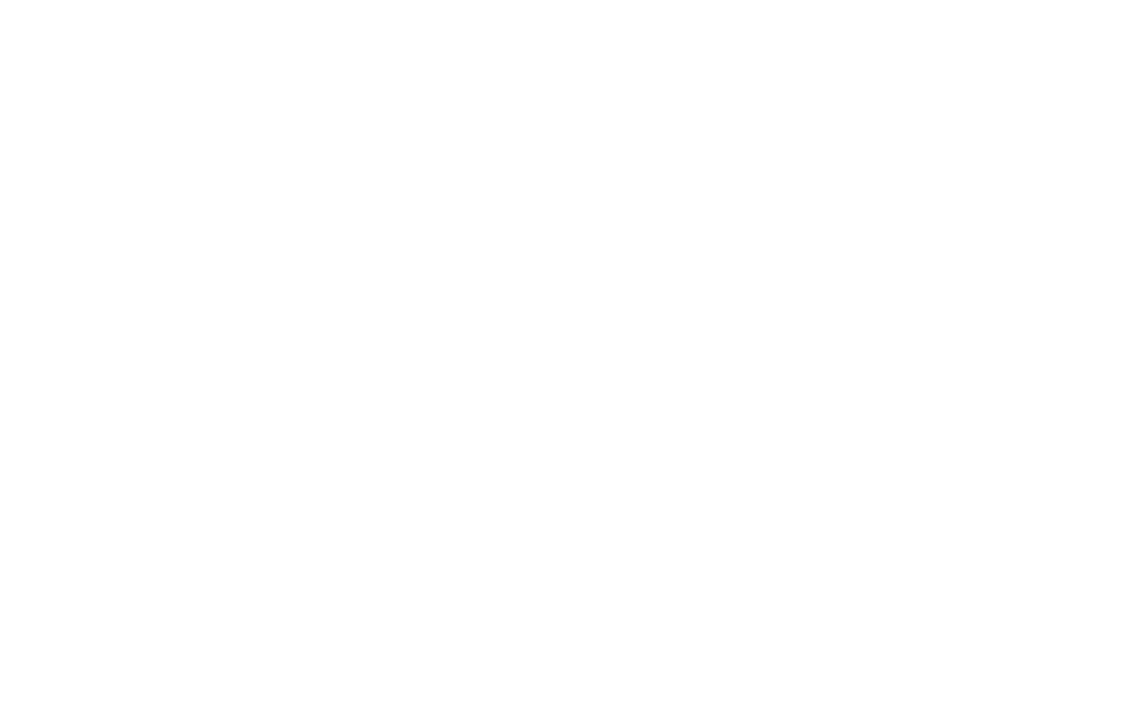
click at [810, 223] on div at bounding box center [570, 358] width 1140 height 717
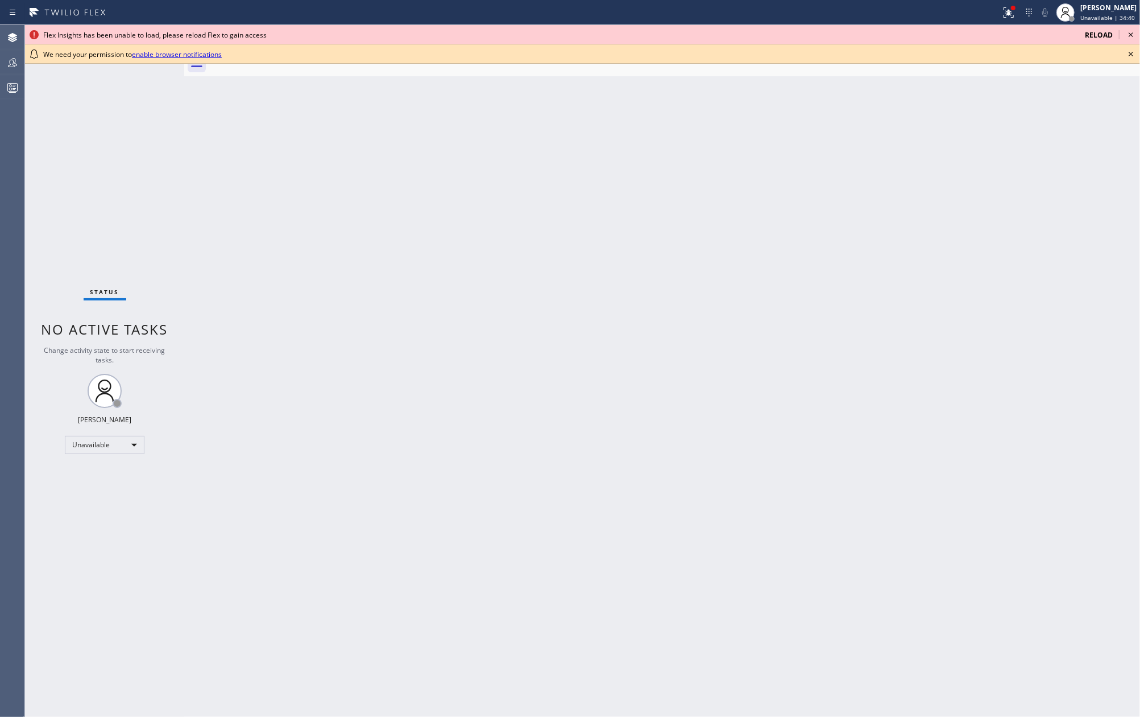
click at [1131, 28] on icon at bounding box center [1131, 35] width 14 height 14
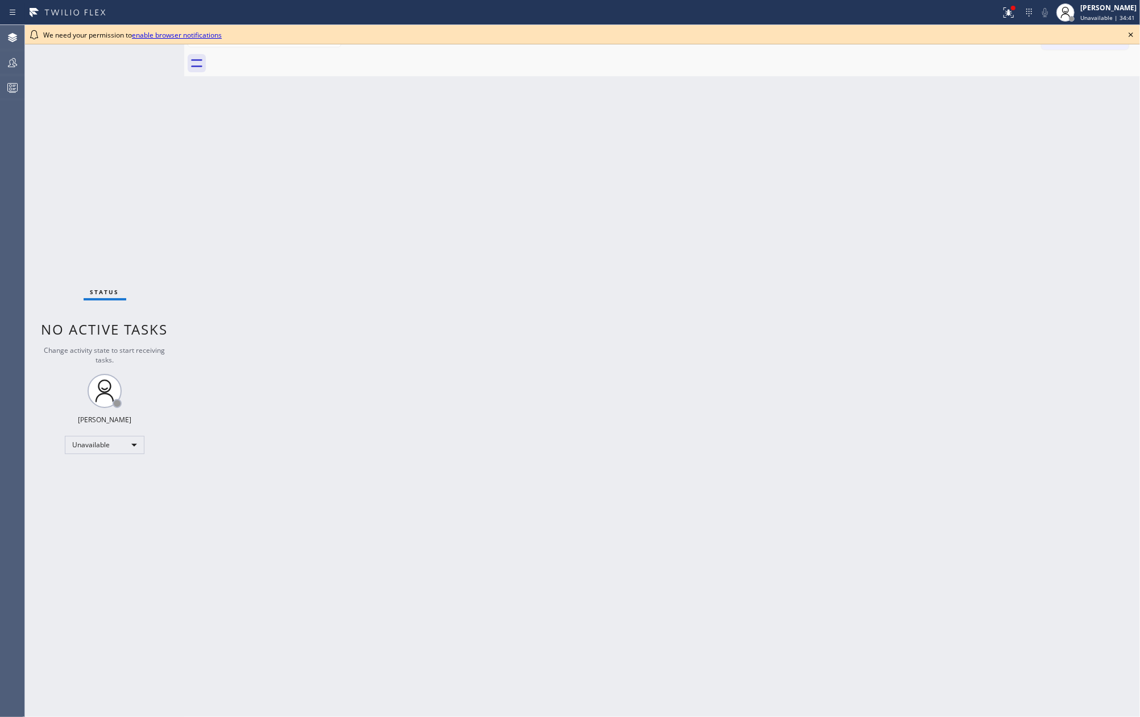
click at [1132, 32] on icon at bounding box center [1131, 35] width 14 height 14
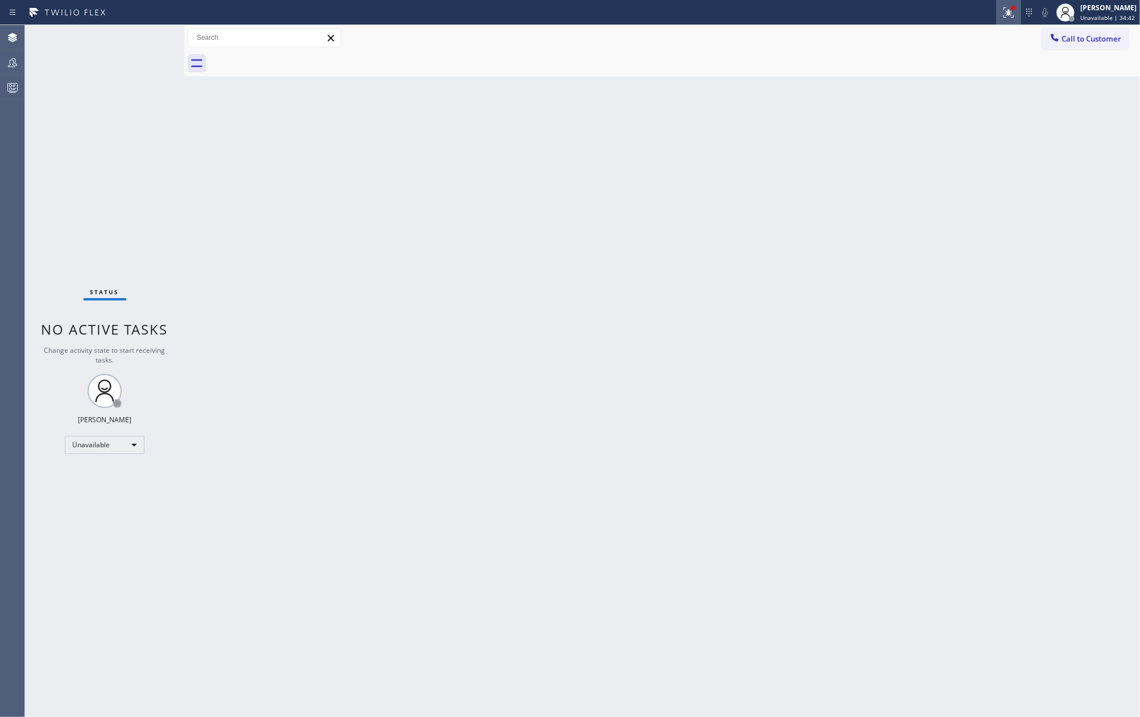
click at [1012, 17] on icon at bounding box center [1009, 13] width 14 height 14
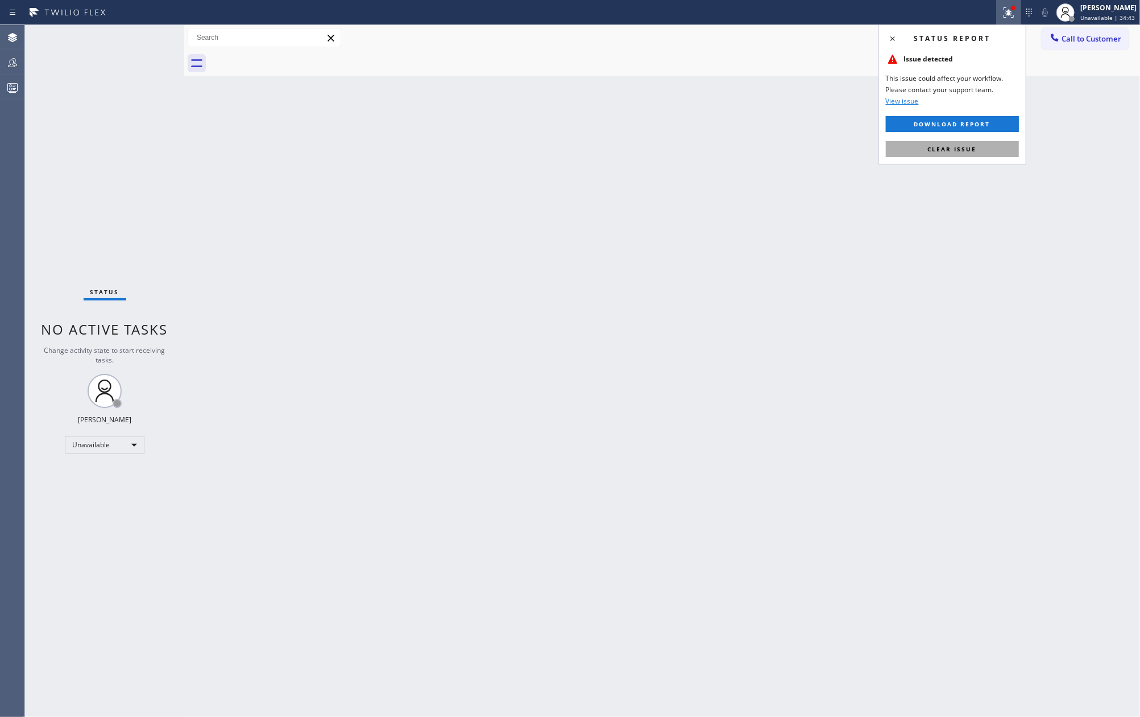
click at [979, 146] on button "Clear issue" at bounding box center [952, 149] width 133 height 16
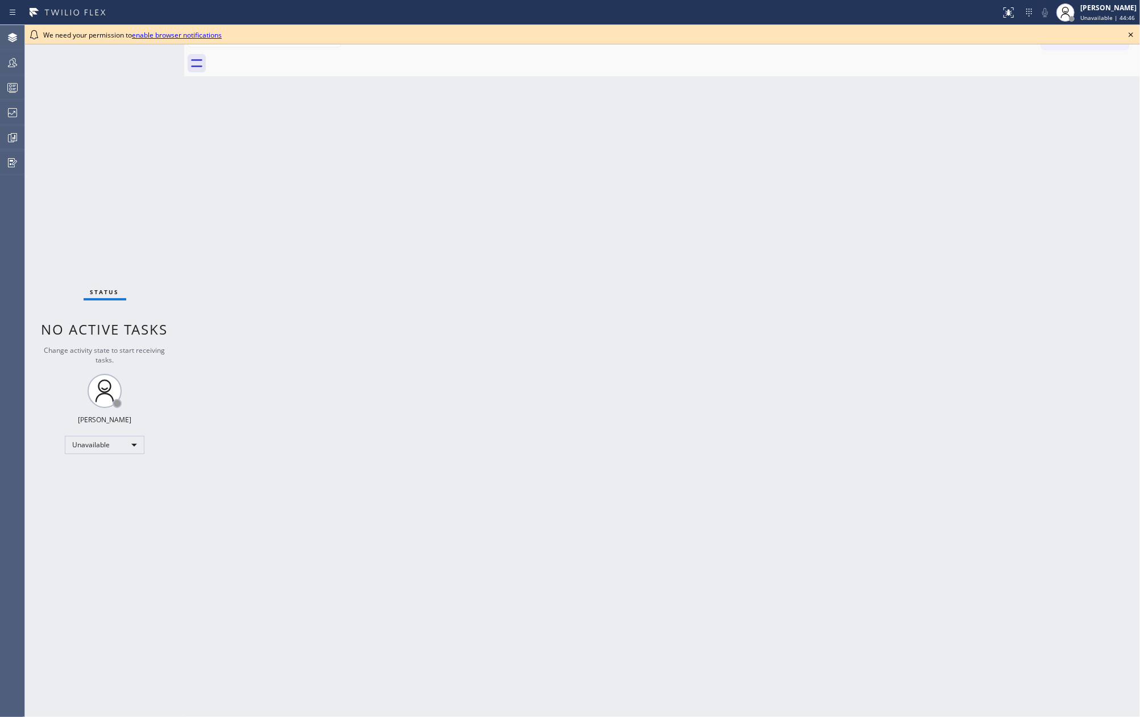
click at [246, 155] on div "Back to Dashboard Change Sender ID Customers Technicians Select a contact Outbo…" at bounding box center [662, 371] width 956 height 692
click at [1130, 30] on icon at bounding box center [1131, 35] width 14 height 14
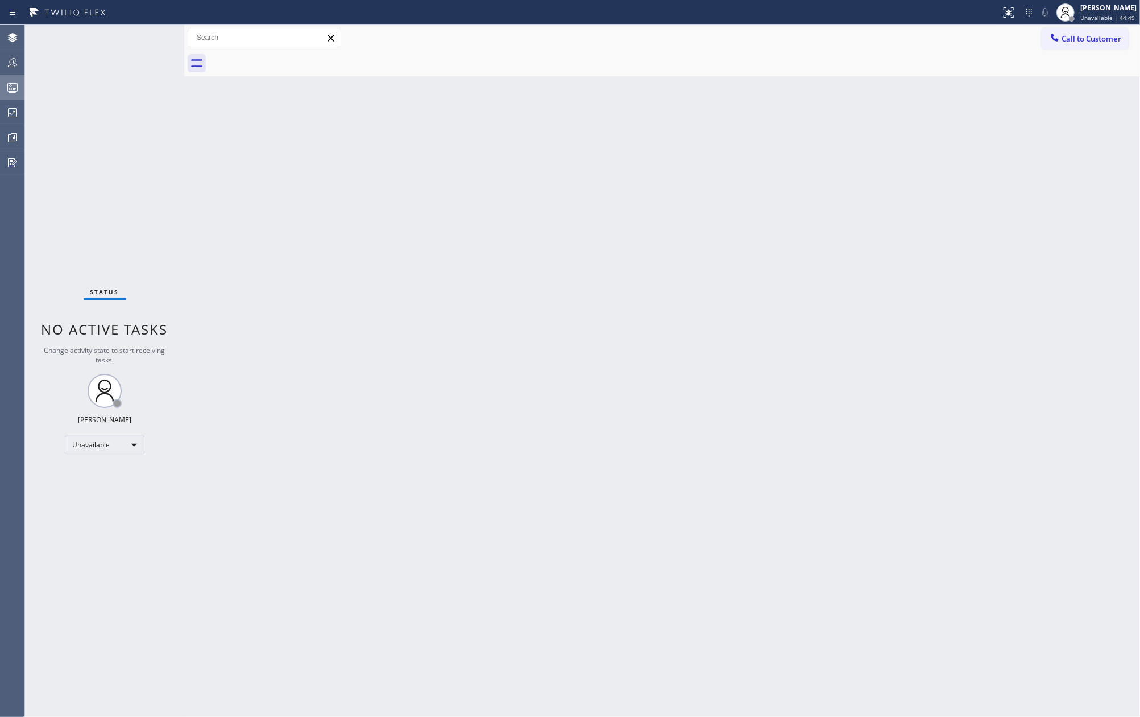
click at [15, 90] on icon at bounding box center [13, 88] width 14 height 14
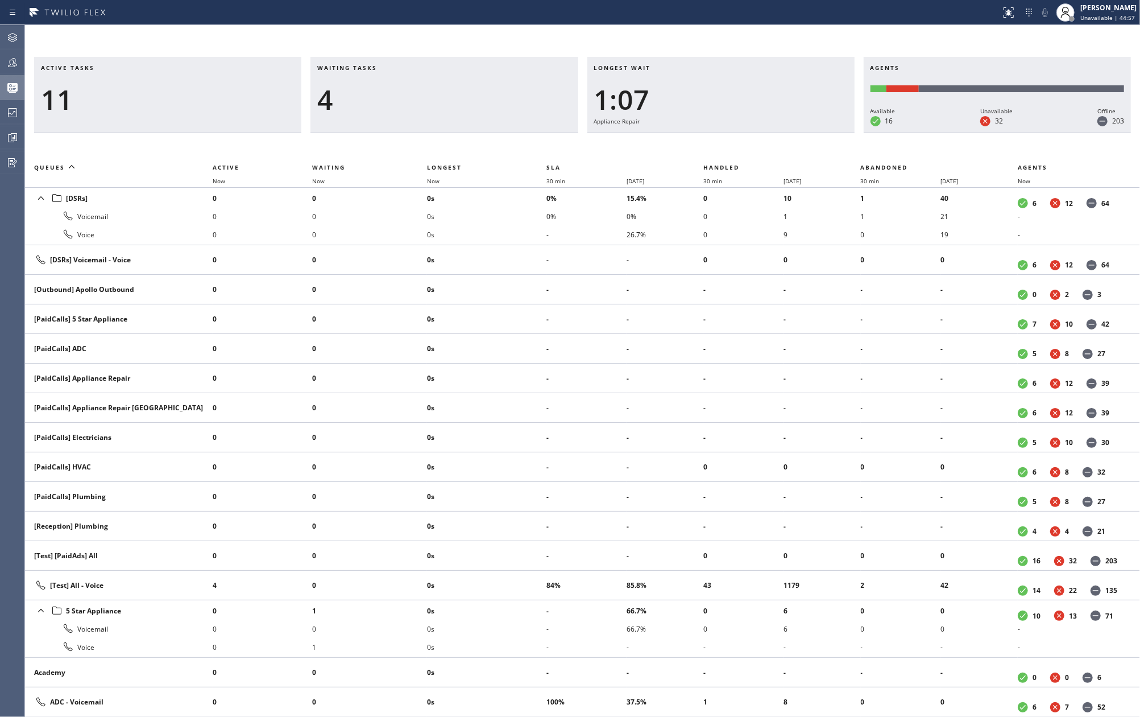
click at [439, 173] on th "Longest" at bounding box center [486, 167] width 119 height 14
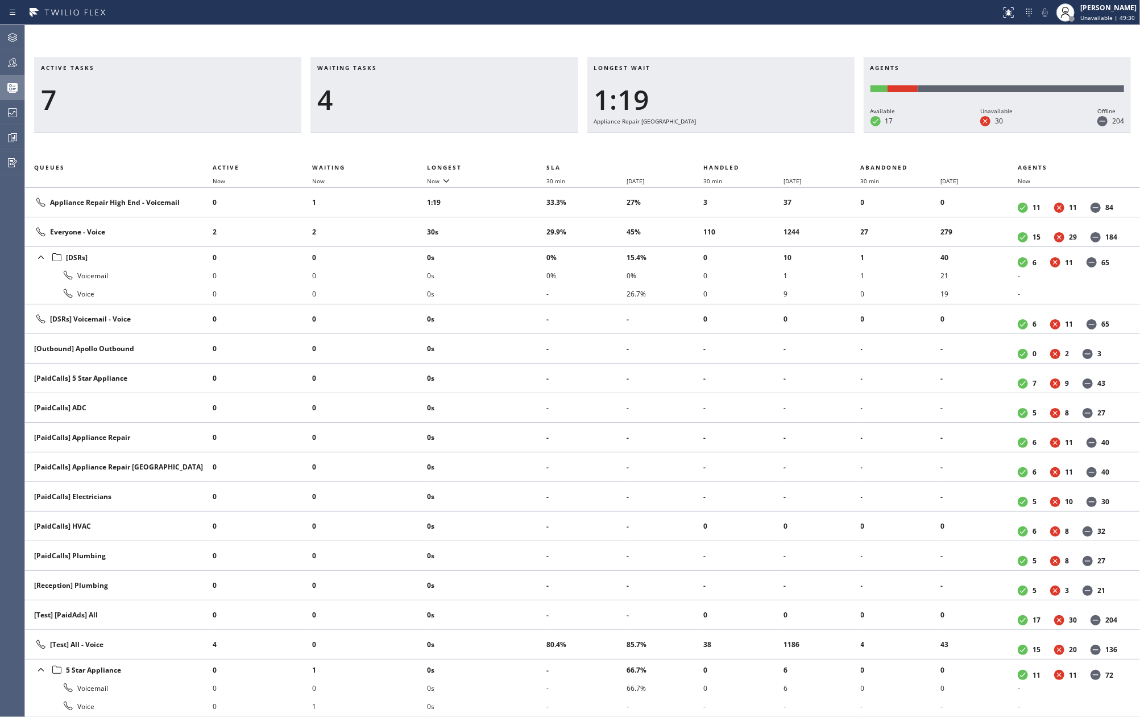
click at [458, 141] on div "Active tasks 7 Waiting tasks 4 Longest wait 1:19 Appliance Repair High End Agen…" at bounding box center [582, 387] width 1115 height 660
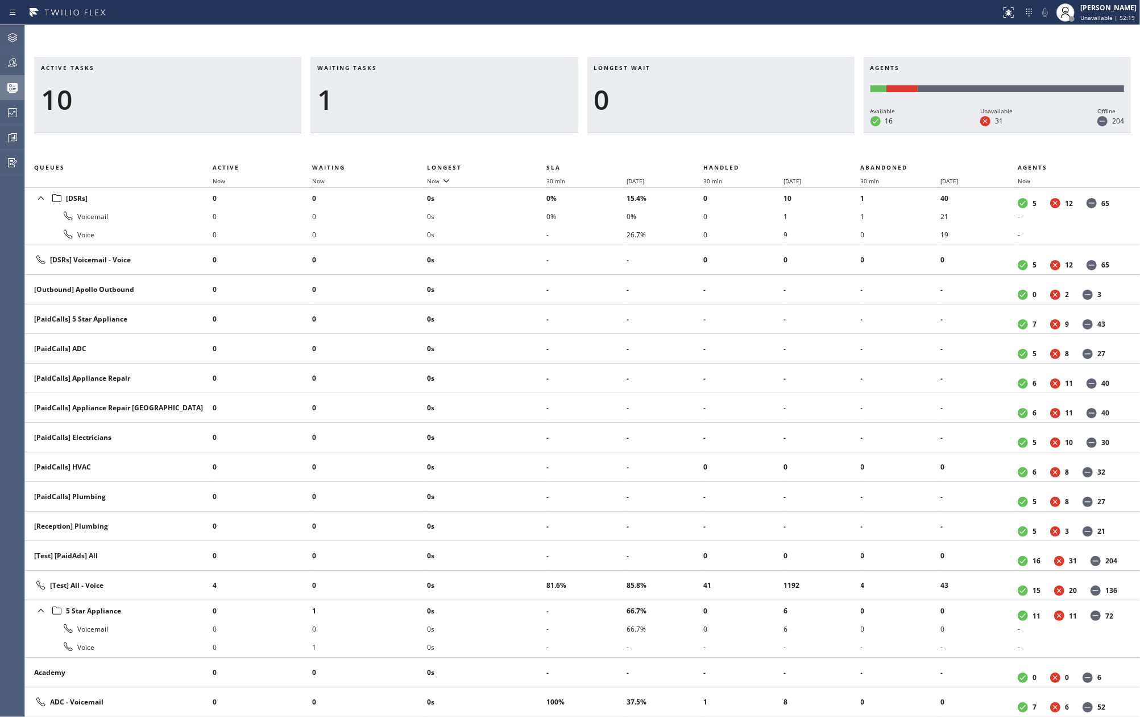
click at [433, 42] on div "Active tasks 10 Waiting tasks 1 Longest wait 0 Agents Available 16 Unavailable …" at bounding box center [582, 371] width 1115 height 692
click at [13, 61] on icon at bounding box center [13, 63] width 14 height 14
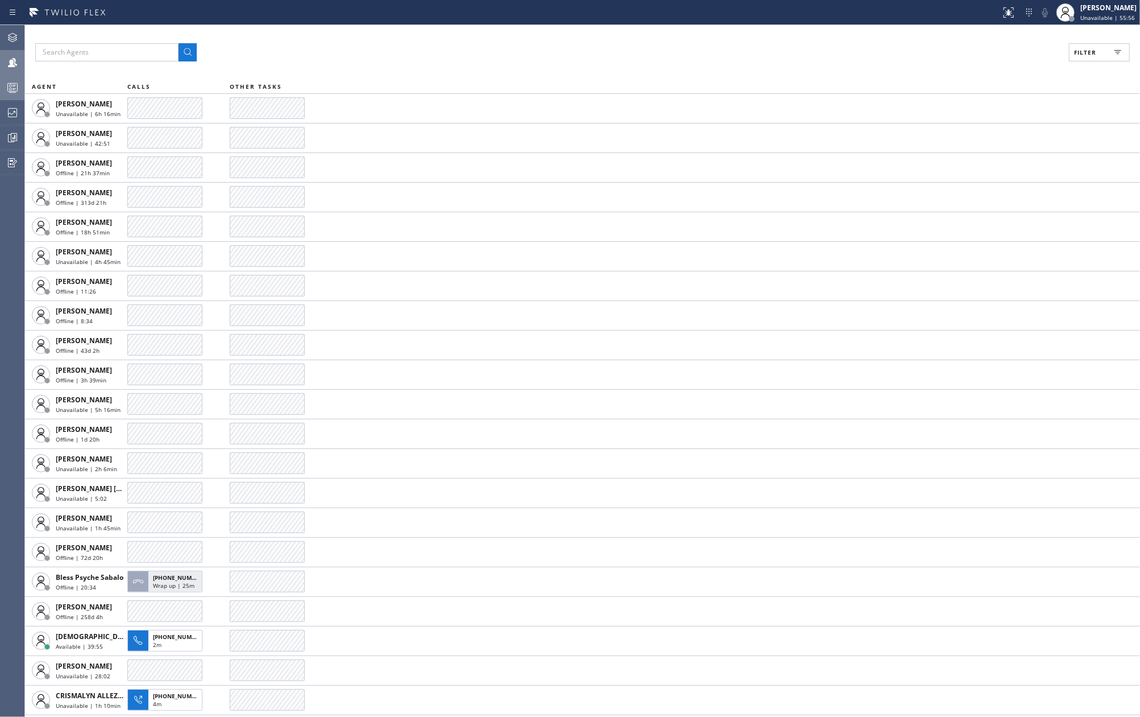
click at [1092, 51] on span "Filter" at bounding box center [1085, 52] width 22 height 8
click at [974, 133] on input "Available" at bounding box center [975, 134] width 14 height 14
checkbox input "true"
click at [1070, 69] on button "Apply" at bounding box center [1071, 65] width 42 height 16
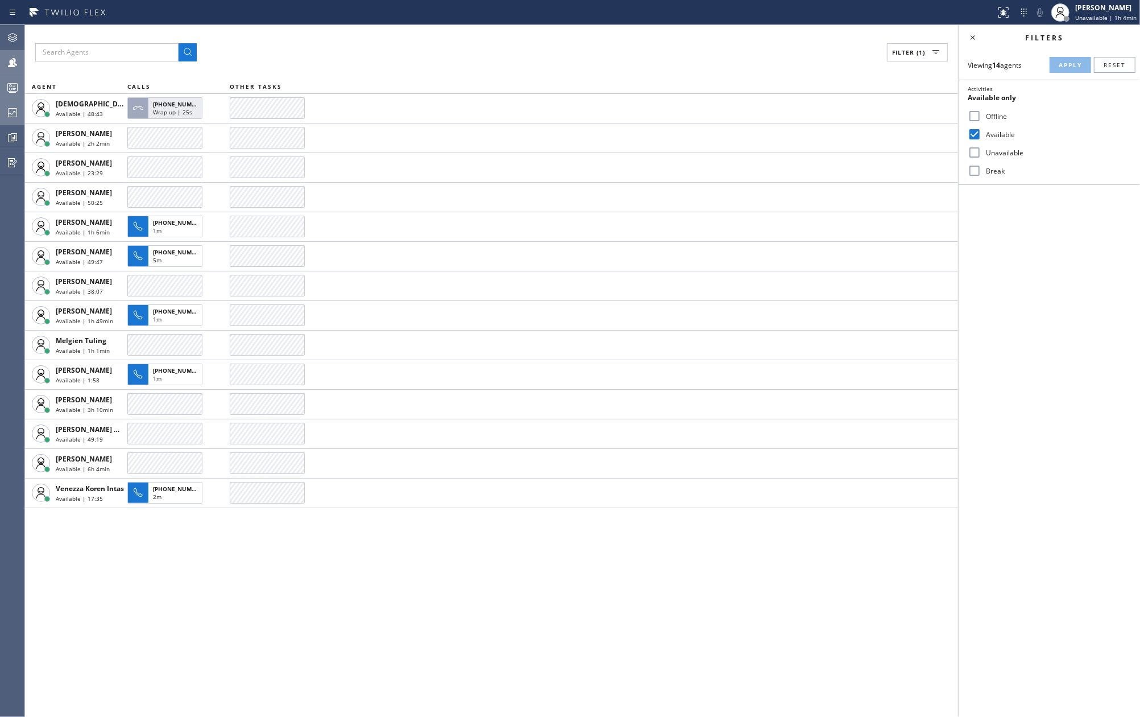
click at [10, 113] on icon at bounding box center [12, 112] width 9 height 9
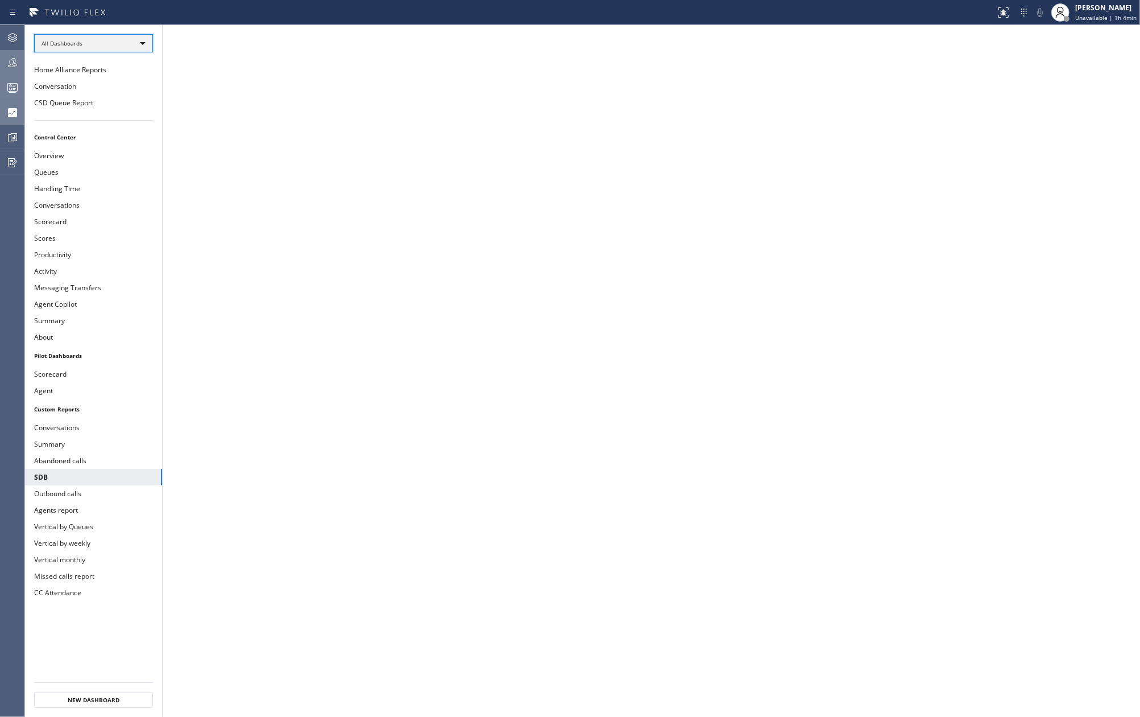
click at [126, 46] on div "All Dashboards" at bounding box center [93, 43] width 119 height 18
click at [96, 114] on li "Custom Reports" at bounding box center [93, 117] width 116 height 14
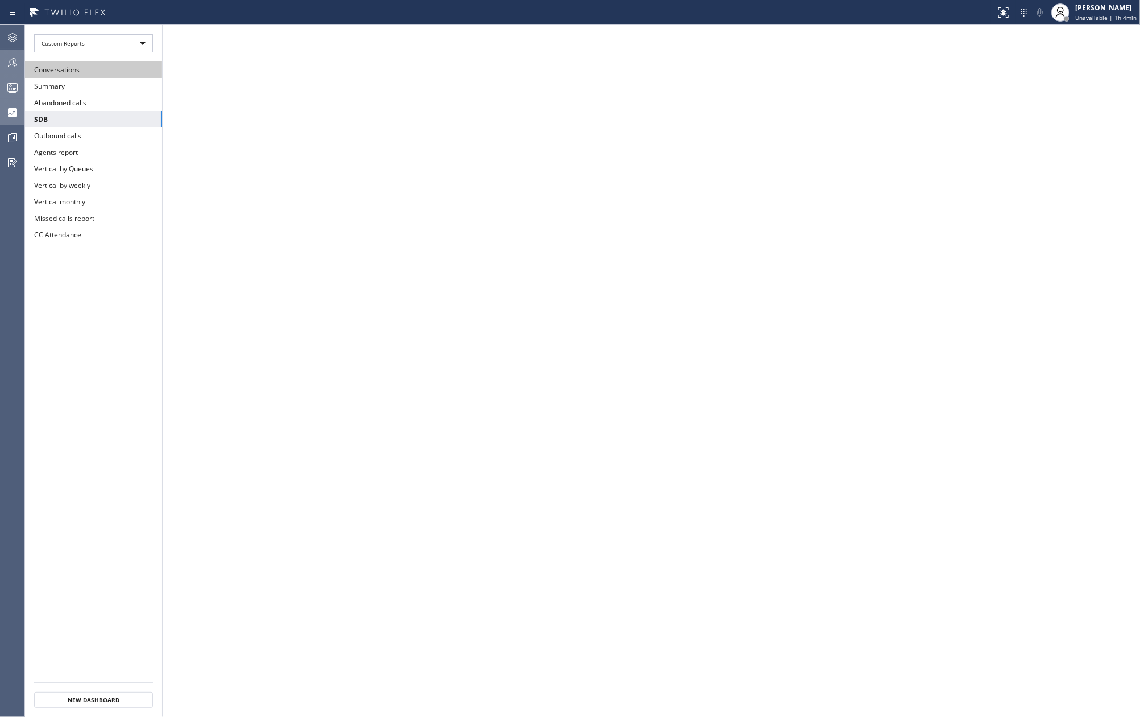
click at [87, 74] on button "Conversations" at bounding box center [93, 69] width 137 height 16
click at [48, 87] on button "Summary" at bounding box center [93, 86] width 137 height 16
click at [9, 138] on icon at bounding box center [13, 138] width 9 height 9
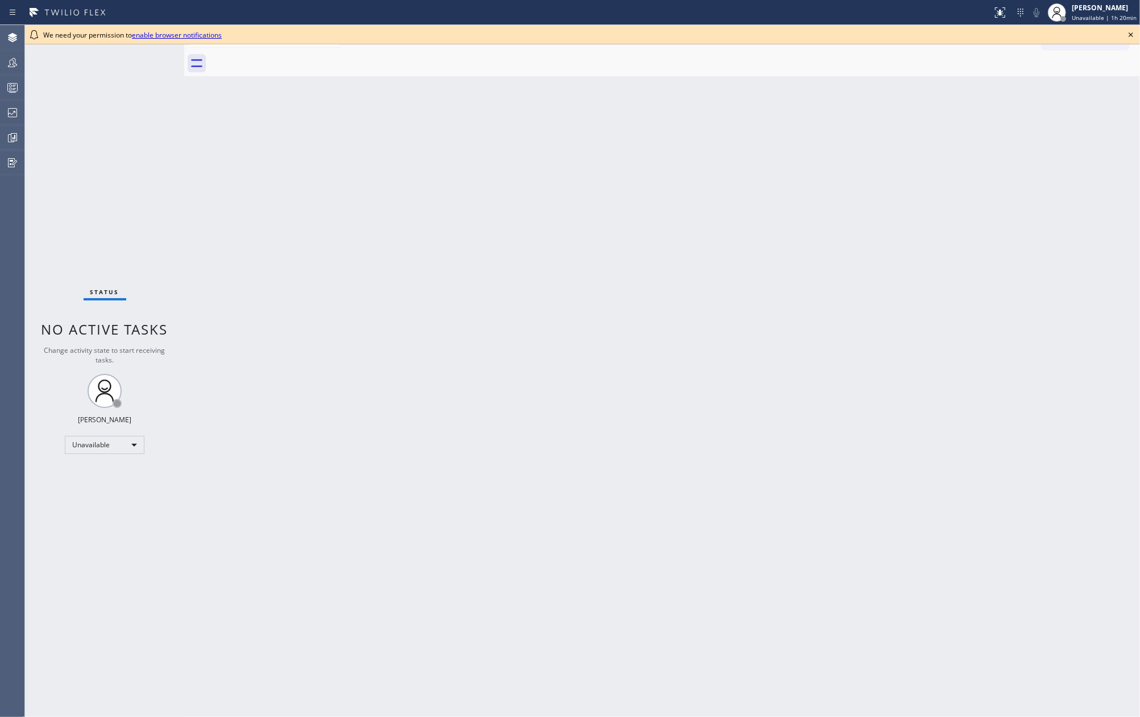
click at [1127, 34] on icon at bounding box center [1131, 35] width 14 height 14
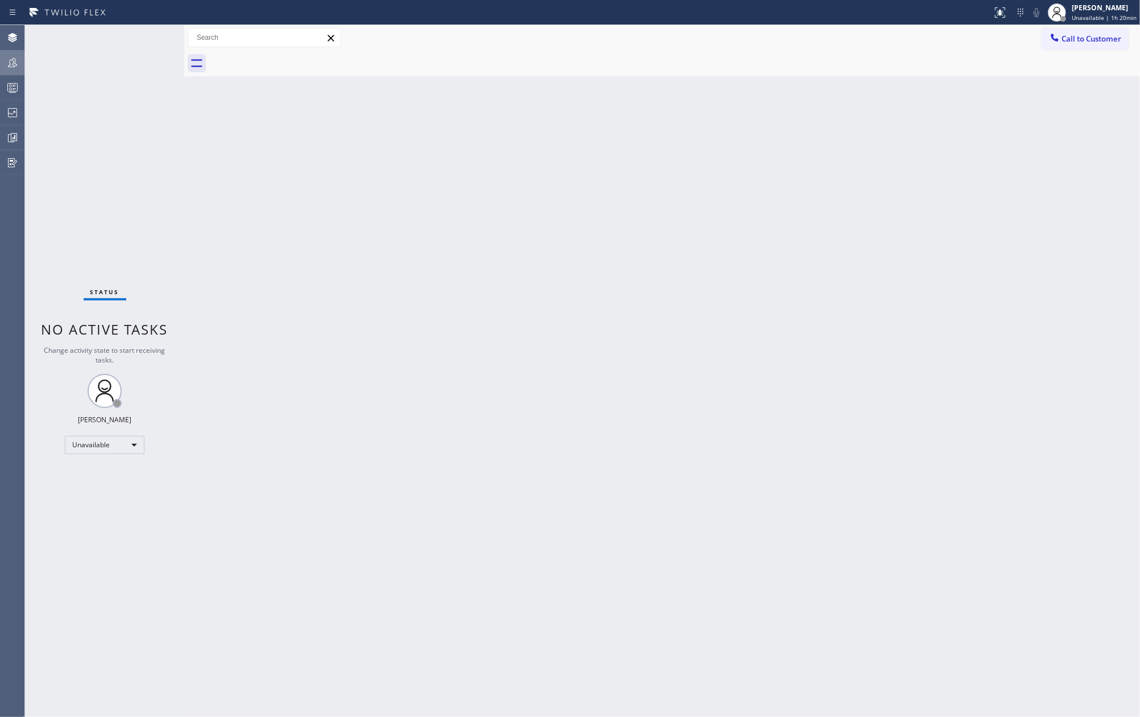
click at [15, 62] on icon at bounding box center [12, 62] width 9 height 9
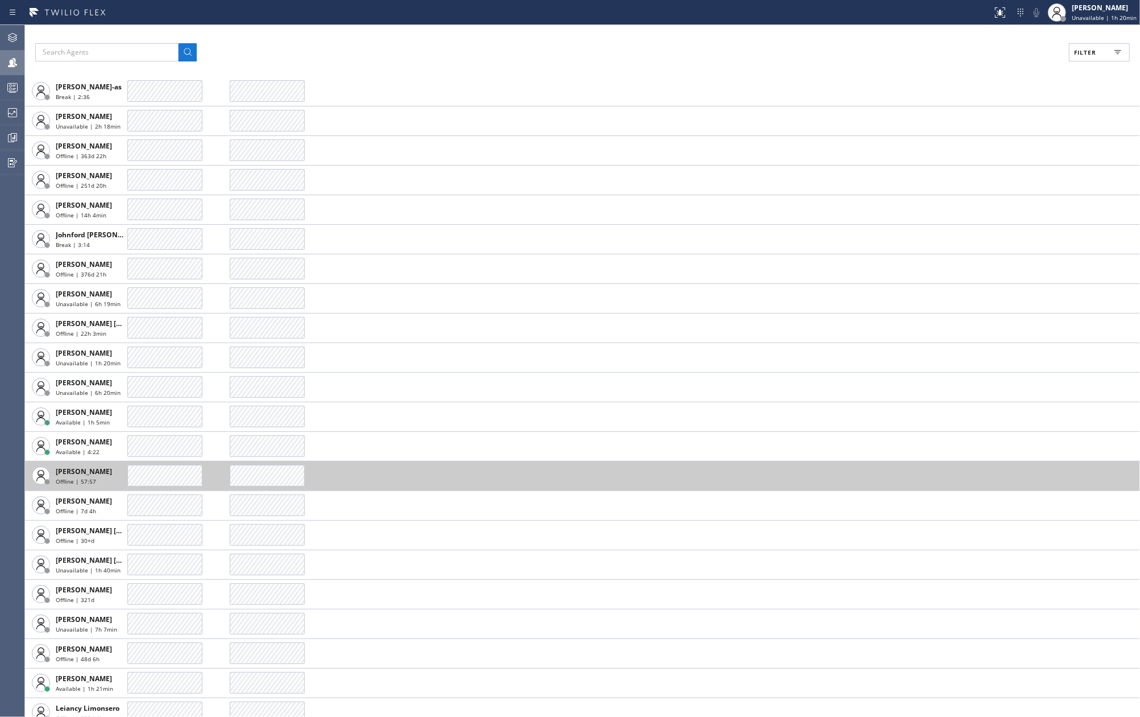
scroll to position [1668, 0]
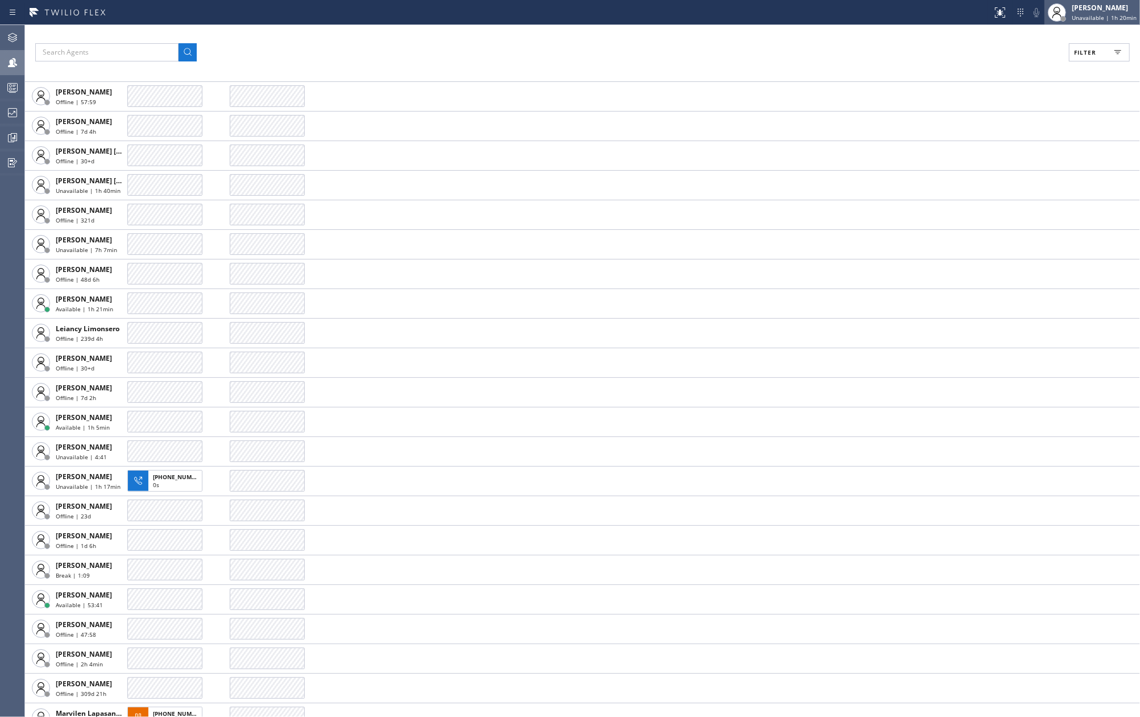
click at [1106, 16] on span "Unavailable | 1h 20min" at bounding box center [1104, 18] width 65 height 8
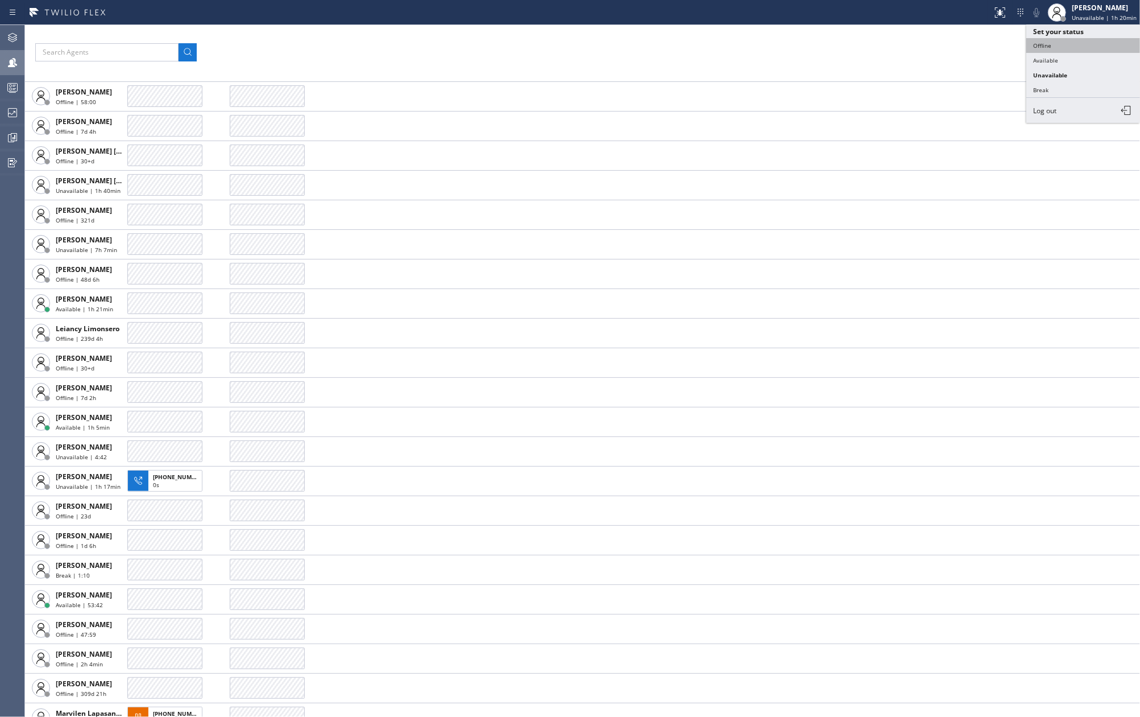
click at [1070, 46] on button "Offline" at bounding box center [1084, 45] width 114 height 15
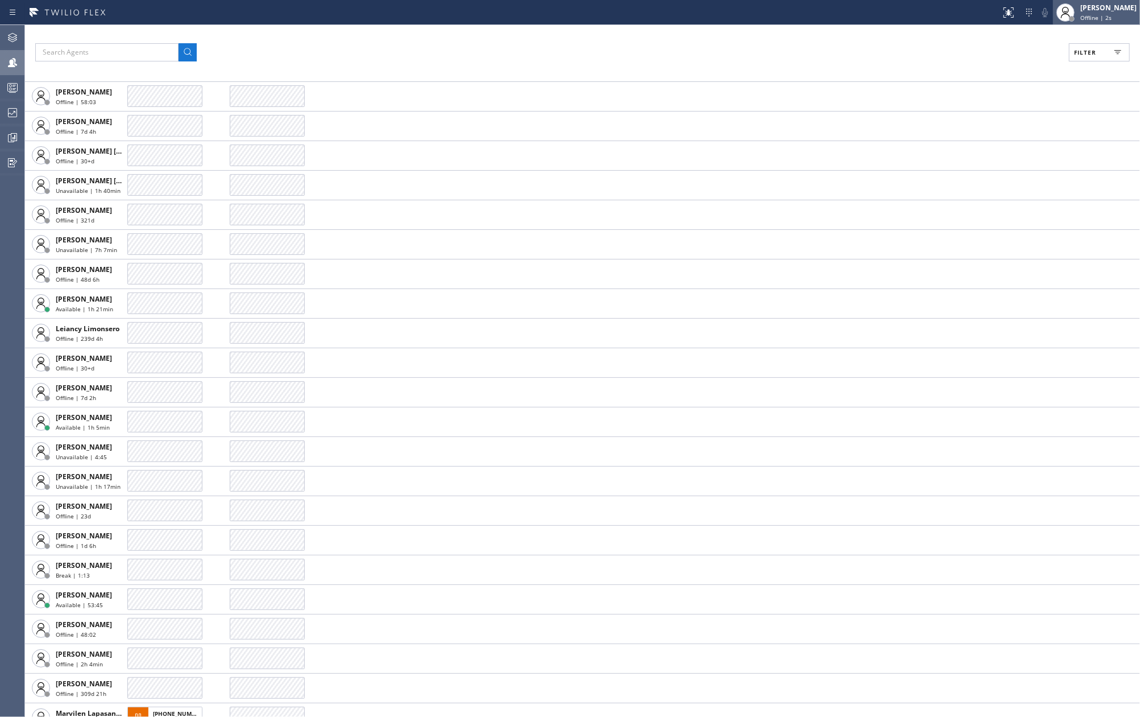
click at [1106, 13] on div "[PERSON_NAME] Offline | 2s" at bounding box center [1109, 12] width 62 height 20
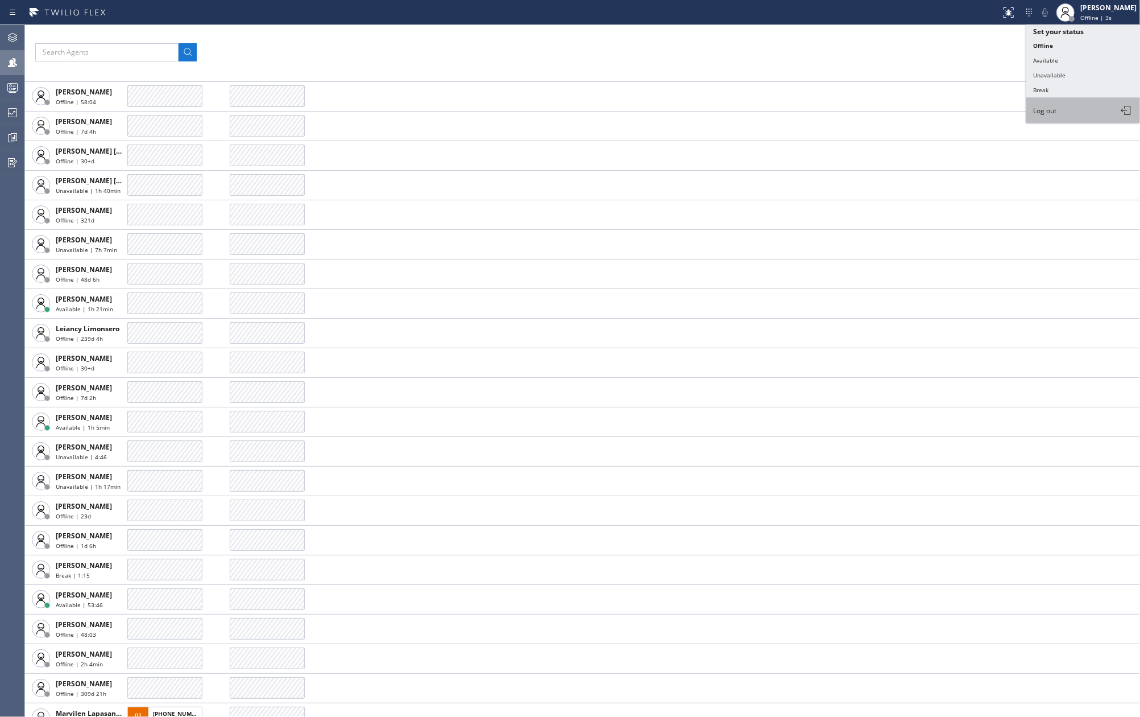
click at [1059, 110] on button "Log out" at bounding box center [1084, 110] width 114 height 25
